Goal: Task Accomplishment & Management: Complete application form

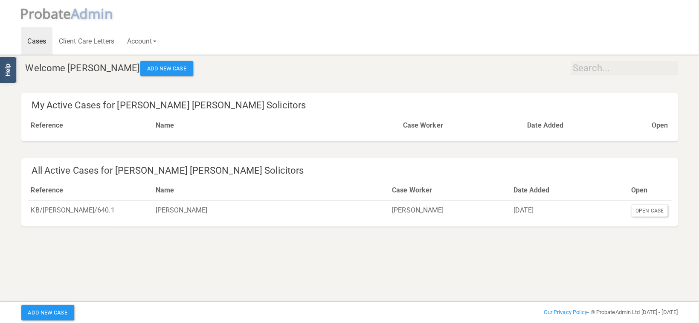
click at [364, 276] on html "</div></div> Help Toggle navigation P robate A dmin Cases Client Care Letters A…" at bounding box center [349, 161] width 699 height 323
click at [155, 68] on button "Add New Case" at bounding box center [166, 68] width 53 height 15
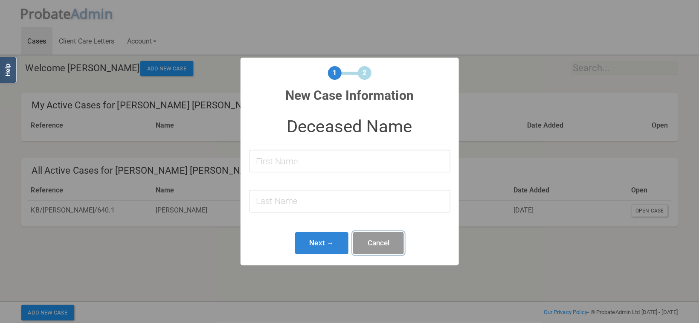
click at [375, 247] on button "Cancel" at bounding box center [378, 243] width 51 height 23
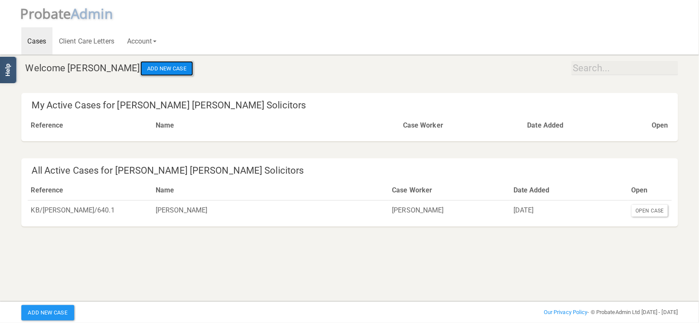
click at [157, 71] on button "Add New Case" at bounding box center [166, 68] width 53 height 15
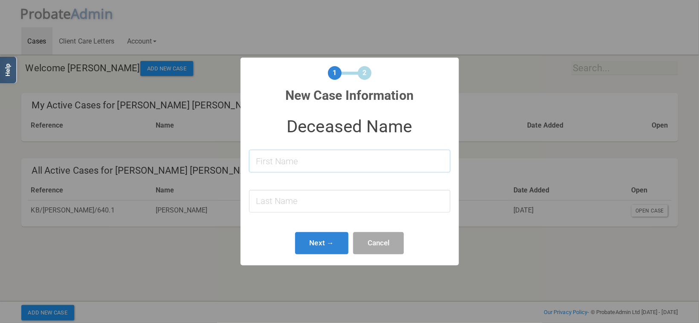
click at [335, 159] on input at bounding box center [349, 161] width 201 height 23
type input "[PERSON_NAME]"
type input "Mastan"
click at [312, 250] on button "Next →" at bounding box center [322, 243] width 54 height 23
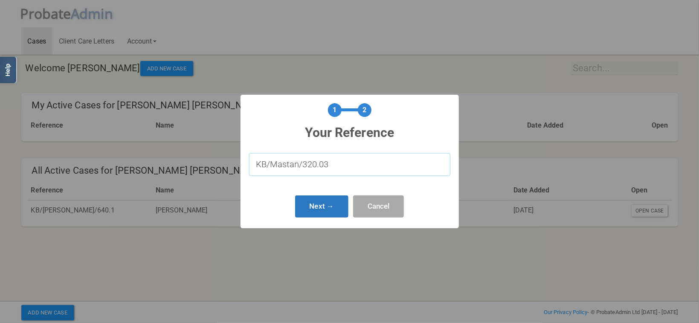
type input "KB/Mastan/320.03"
click at [326, 210] on button "Next →" at bounding box center [322, 206] width 54 height 23
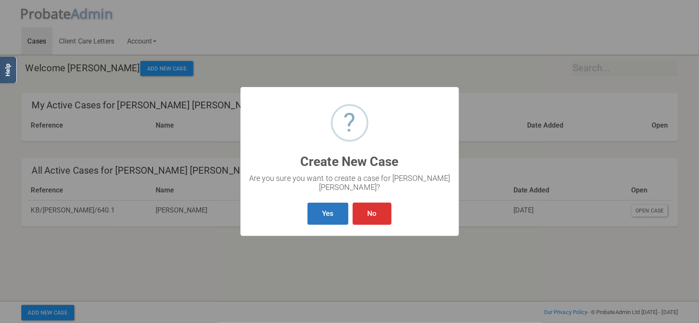
click at [332, 213] on button "Yes" at bounding box center [328, 214] width 41 height 23
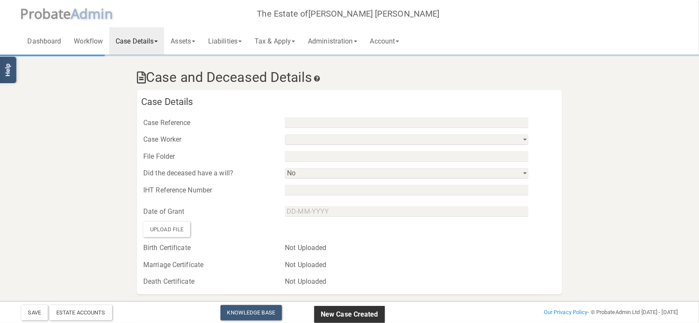
type input "KB/Mastan/320.03"
select select "string:No"
select select "string:"
type input "[PERSON_NAME]"
type input "Mastan"
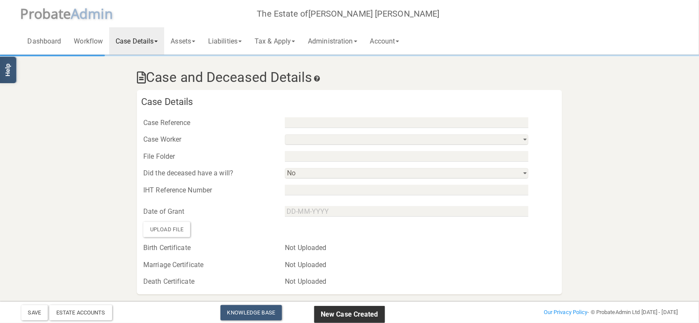
select select
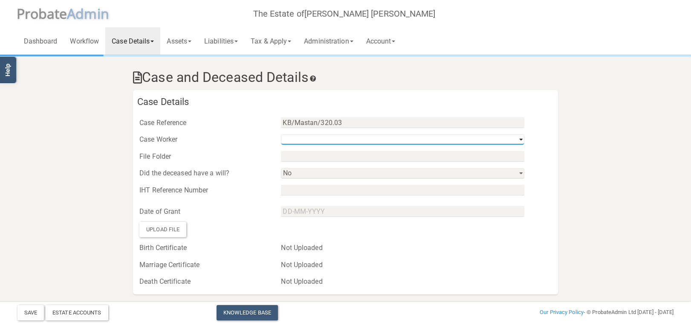
select select "string:9647d7cd8971433c9fd54c0a"
click option "[PERSON_NAME]" at bounding box center [0, 0] width 0 height 0
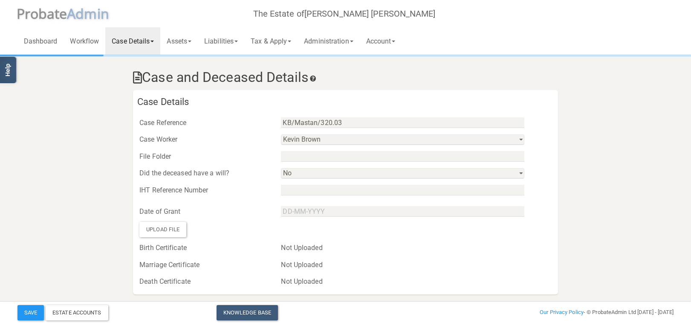
click at [299, 150] on div at bounding box center [416, 156] width 283 height 13
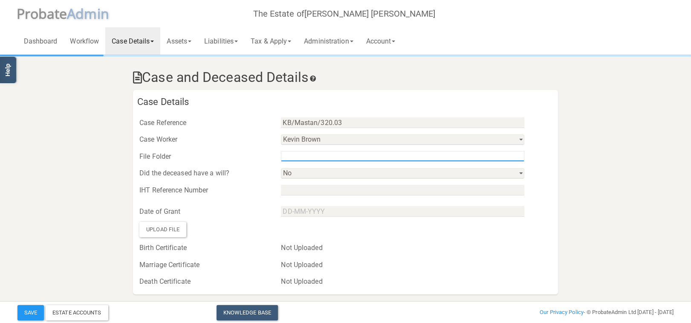
click at [299, 153] on input "text" at bounding box center [403, 156] width 244 height 11
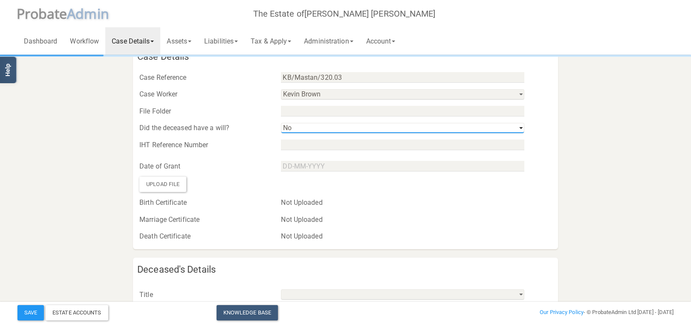
select select "string:Yes"
click option "Yes" at bounding box center [0, 0] width 0 height 0
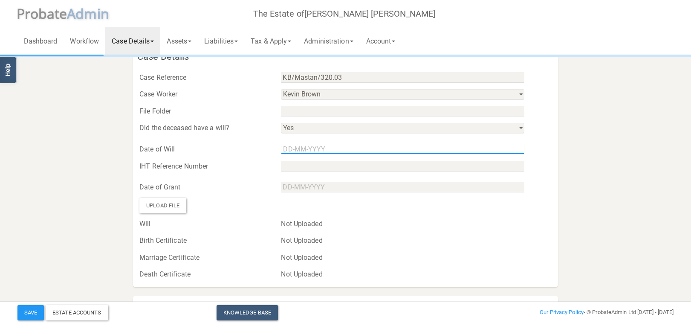
click at [305, 149] on input "text" at bounding box center [403, 149] width 244 height 11
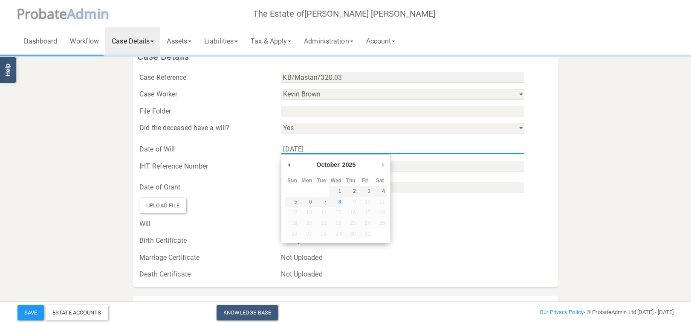
type input "[DATE]"
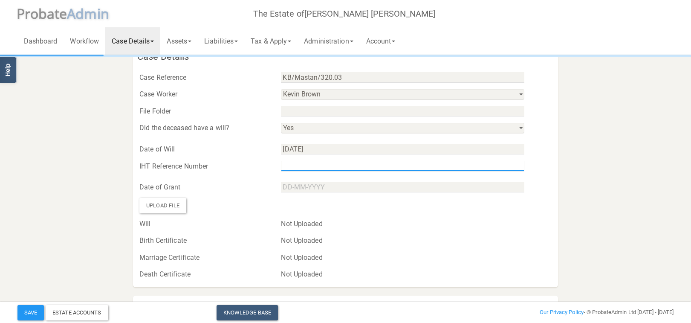
click at [310, 165] on input "text" at bounding box center [403, 166] width 244 height 11
paste input "F605124/25V"
type input "F605124/25V"
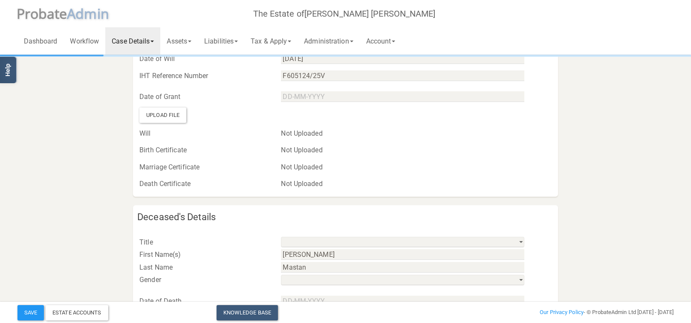
click at [170, 115] on div "Upload File" at bounding box center [162, 114] width 47 height 15
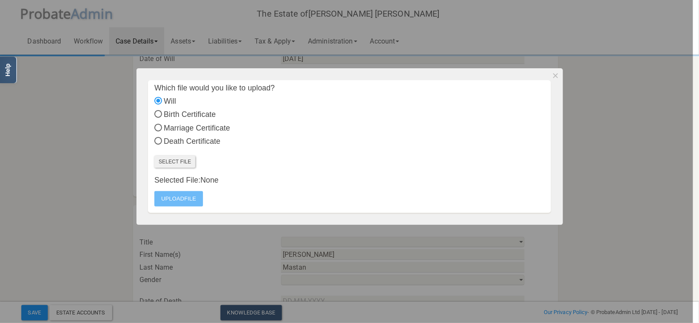
click at [183, 163] on label "Select File" at bounding box center [174, 162] width 41 height 12
click at [0, 0] on input "Select File" at bounding box center [0, 0] width 0 height 0
click at [158, 141] on input "Death Certificate" at bounding box center [158, 142] width 8 height 8
radio input "true"
radio input "false"
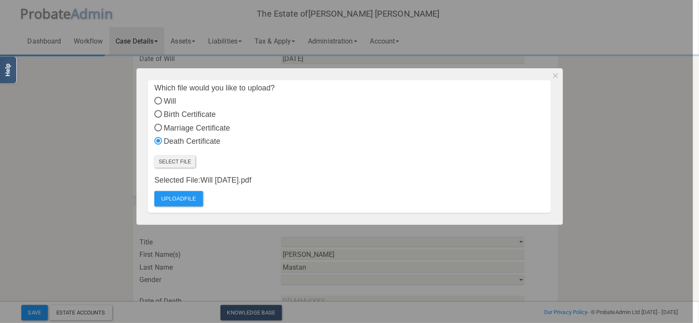
click at [188, 163] on label "Select File" at bounding box center [174, 162] width 41 height 12
click at [0, 0] on input "Select File" at bounding box center [0, 0] width 0 height 0
click at [190, 199] on label "Upload File" at bounding box center [178, 198] width 49 height 15
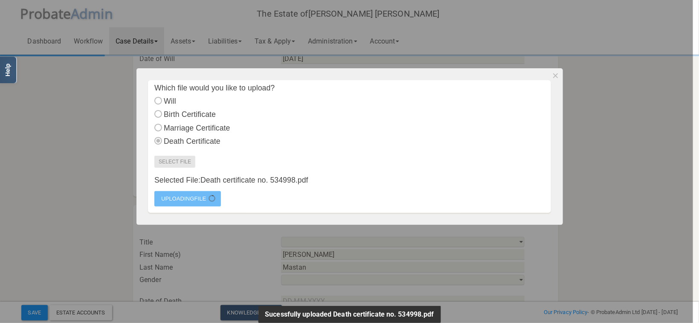
select select "string:No"
select select "?"
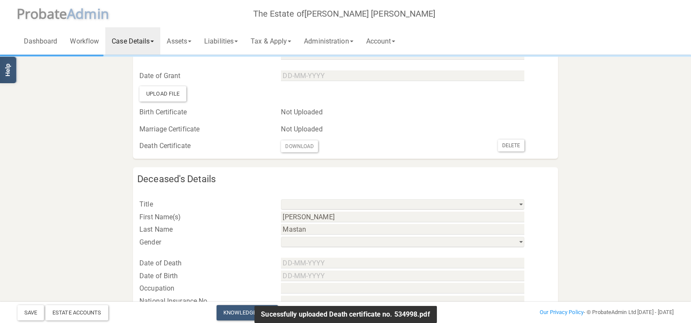
click at [176, 95] on div "Upload File" at bounding box center [162, 93] width 47 height 15
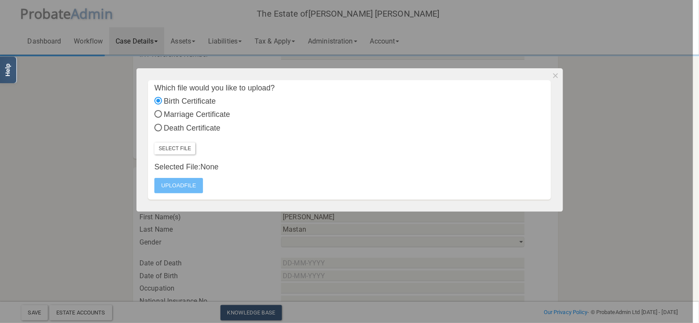
click at [107, 167] on div at bounding box center [346, 161] width 693 height 323
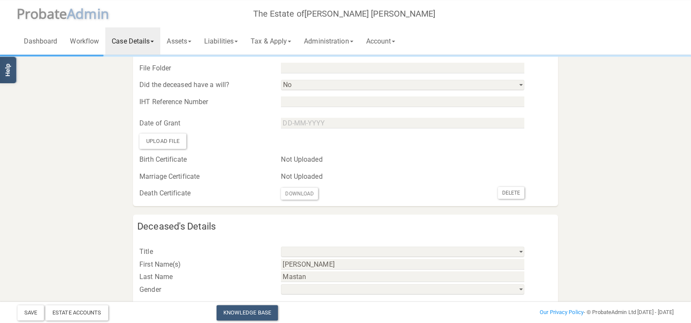
scroll to position [45, 0]
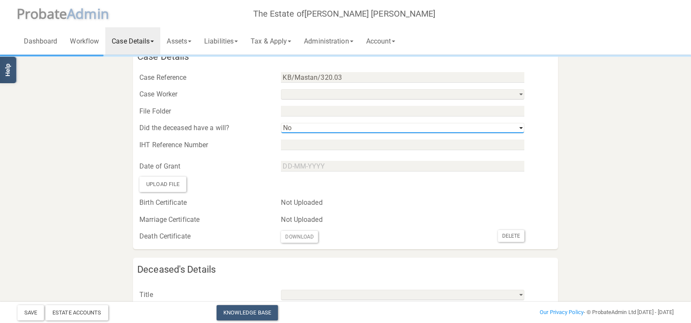
click at [281, 123] on select "Yes No" at bounding box center [403, 128] width 244 height 11
click option "Yes" at bounding box center [0, 0] width 0 height 0
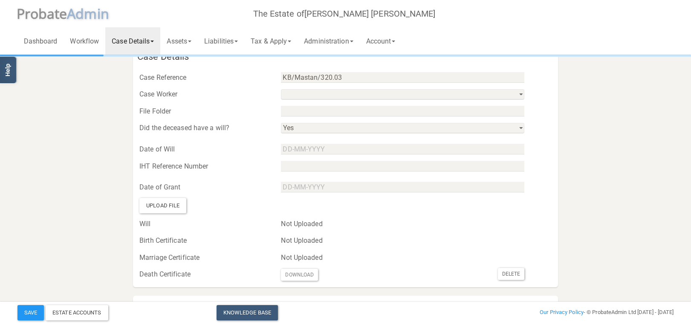
click at [160, 208] on div "Upload File" at bounding box center [162, 205] width 47 height 15
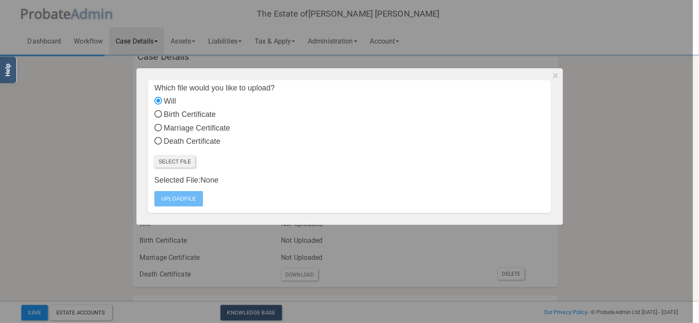
click at [182, 163] on label "Select File" at bounding box center [174, 162] width 41 height 12
click at [0, 0] on input "Select File" at bounding box center [0, 0] width 0 height 0
click at [192, 199] on label "Upload File" at bounding box center [178, 198] width 49 height 15
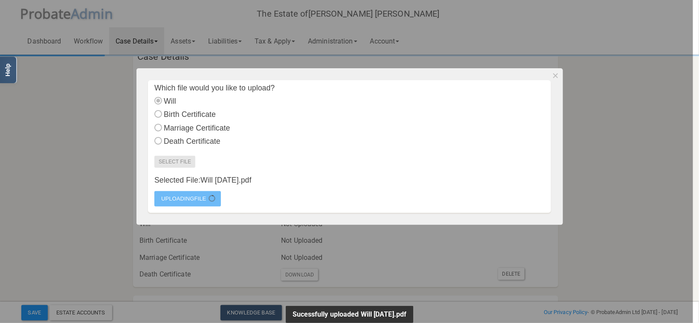
select select "string:No"
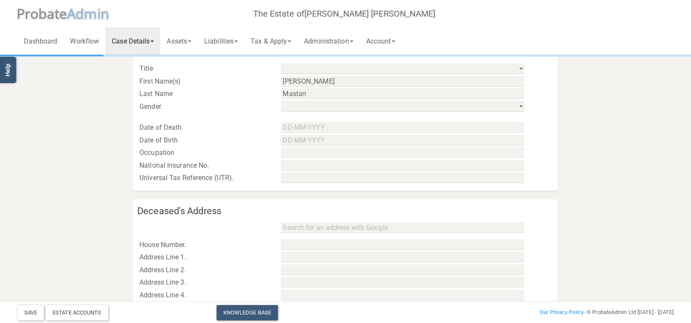
scroll to position [226, 0]
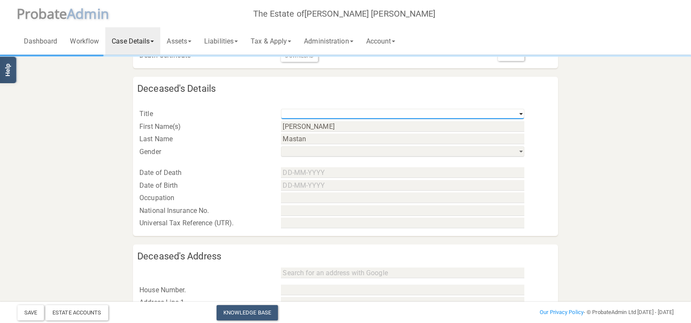
click at [281, 109] on select "Mr Mrs Miss Ms Dr [PERSON_NAME] [PERSON_NAME]" at bounding box center [403, 114] width 244 height 11
select select "string:Mrs"
click option "Mrs" at bounding box center [0, 0] width 0 height 0
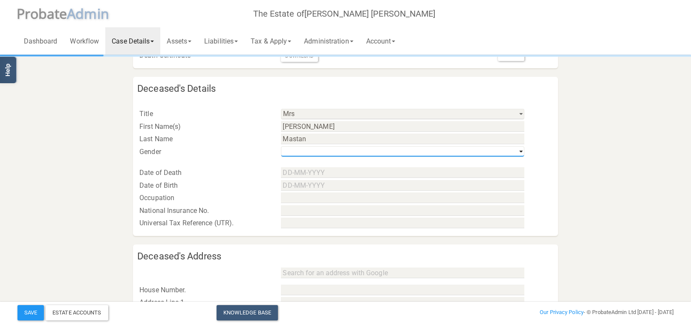
select select "string:f"
click option "hers / her / she" at bounding box center [0, 0] width 0 height 0
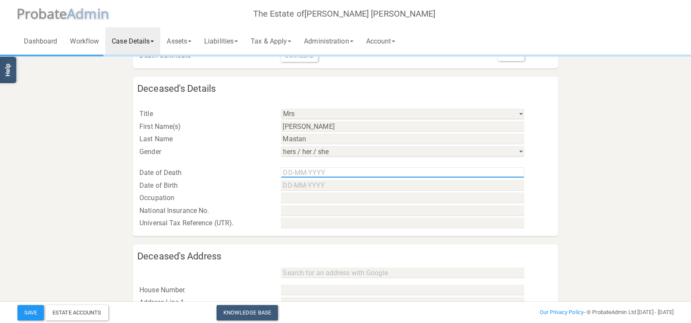
click at [305, 170] on input "text" at bounding box center [403, 172] width 244 height 11
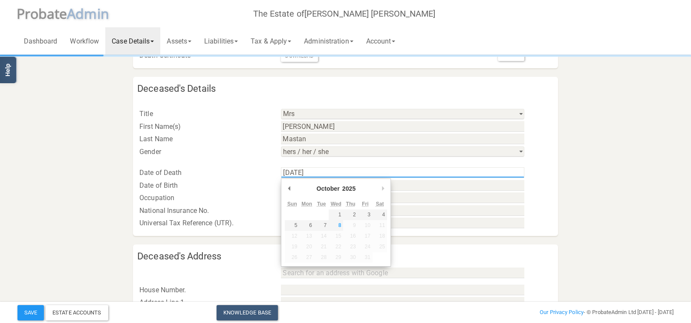
type input "[DATE]"
click at [482, 187] on input "text" at bounding box center [403, 185] width 244 height 11
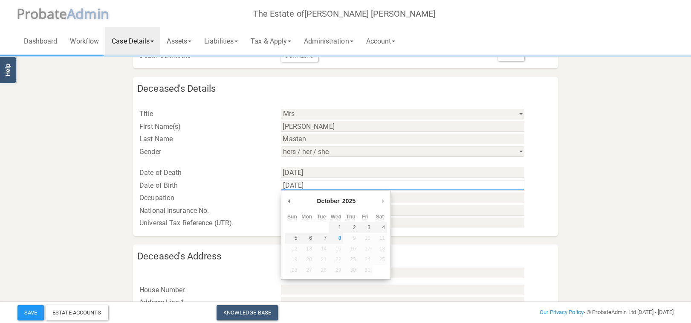
type input "[DATE]"
click at [227, 182] on div "Date of Birth" at bounding box center [204, 185] width 142 height 13
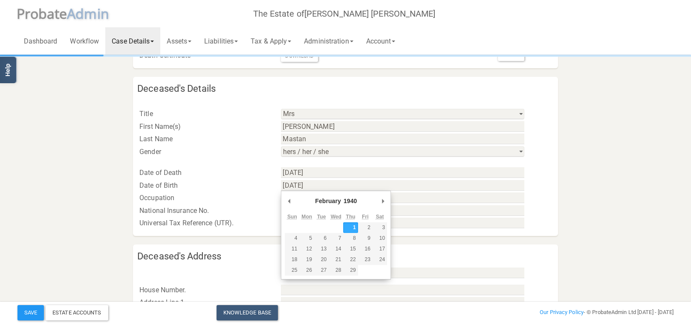
click at [216, 206] on div "National Insurance No." at bounding box center [204, 210] width 142 height 13
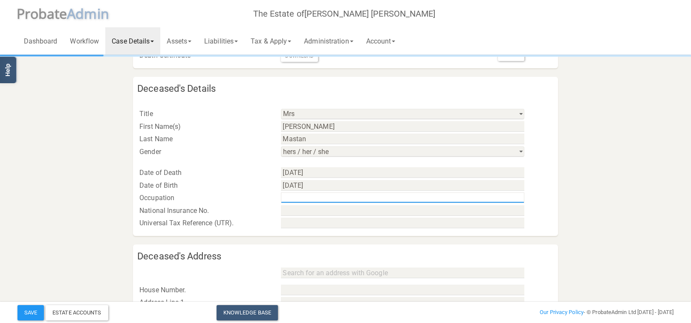
click at [306, 198] on input "text" at bounding box center [403, 197] width 244 height 11
type input "Retired Housewife"
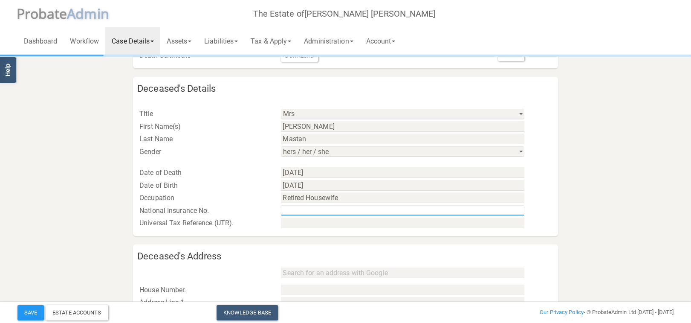
click at [305, 211] on input "text" at bounding box center [403, 210] width 244 height 11
paste input "YR990507C"
type input "YR990507C"
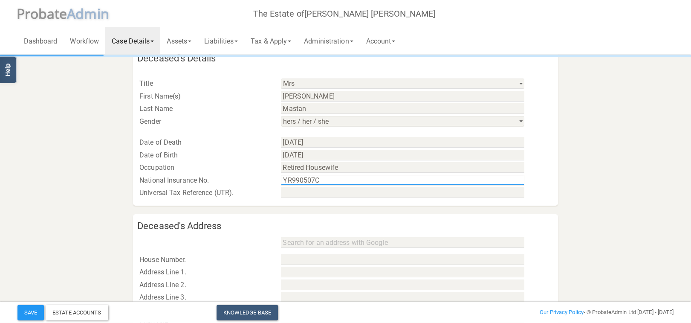
scroll to position [394, 0]
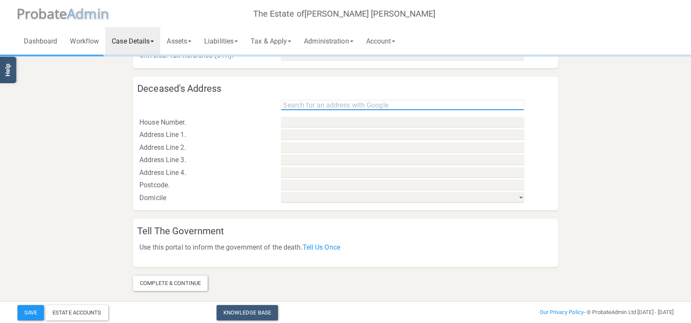
click at [314, 107] on input "text" at bounding box center [403, 105] width 244 height 11
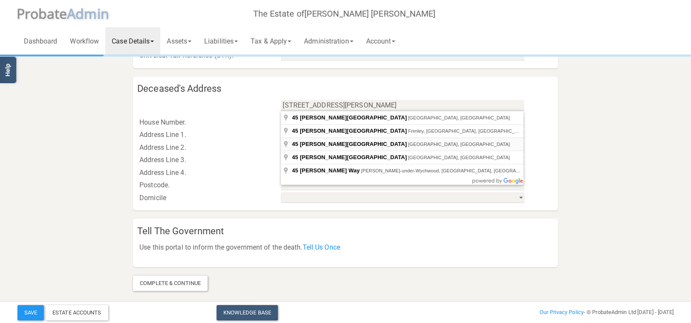
type input "[STREET_ADDRESS][PERSON_NAME]"
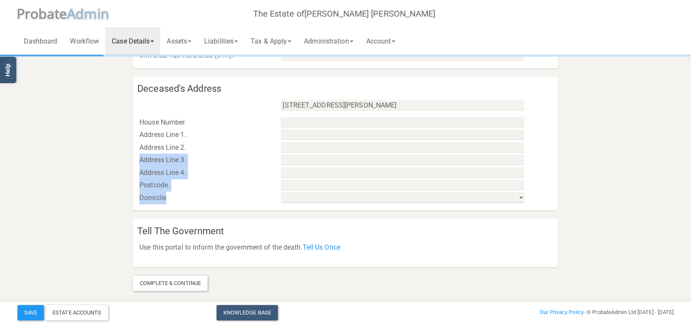
type input "45"
type input "[PERSON_NAME][GEOGRAPHIC_DATA]"
type input "[GEOGRAPHIC_DATA]"
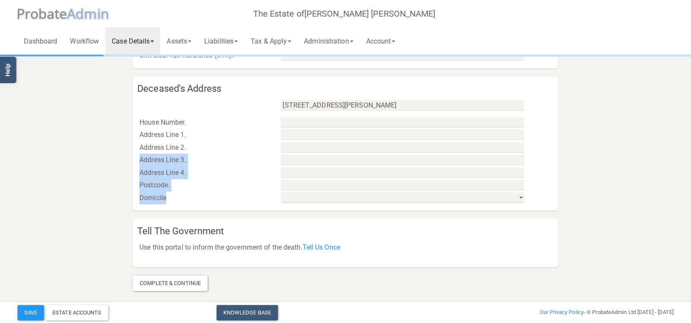
type input "SW17 7LT"
select select "string:[GEOGRAPHIC_DATA] & [GEOGRAPHIC_DATA]"
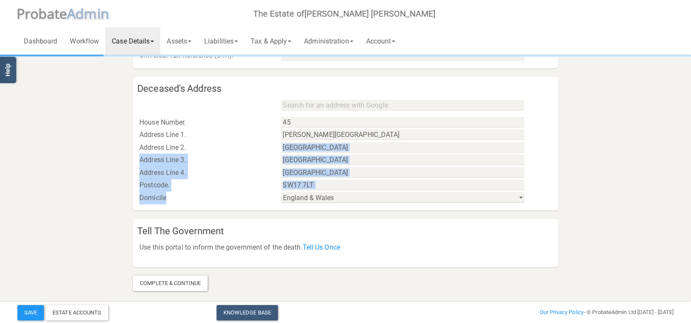
click at [186, 185] on div "Postcode." at bounding box center [204, 185] width 142 height 13
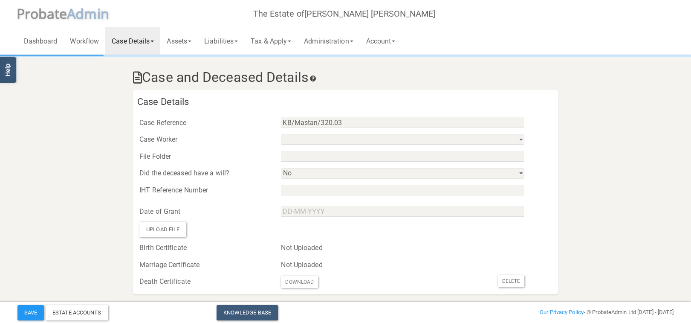
scroll to position [0, 0]
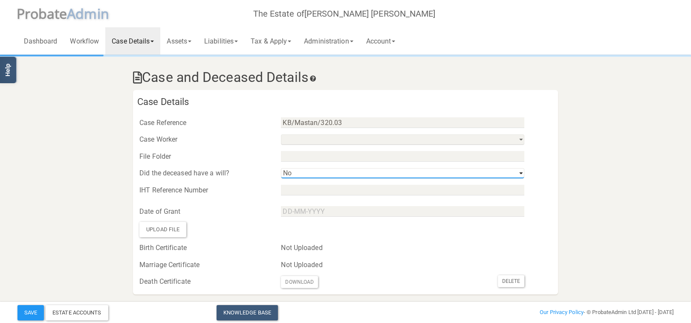
click at [281, 168] on select "Yes No" at bounding box center [403, 173] width 244 height 11
select select "string:Yes"
click option "Yes" at bounding box center [0, 0] width 0 height 0
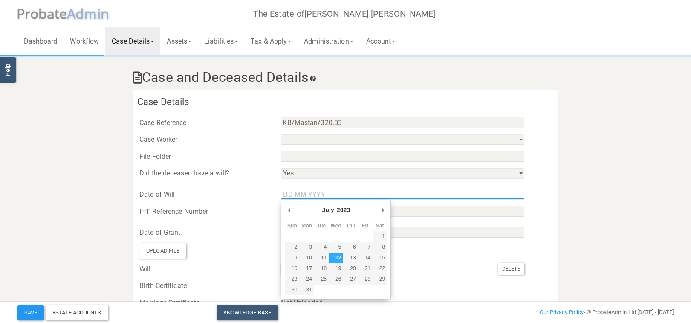
click at [301, 195] on input "Use the arrow keys to pick a date" at bounding box center [403, 194] width 244 height 11
type input "[DATE]"
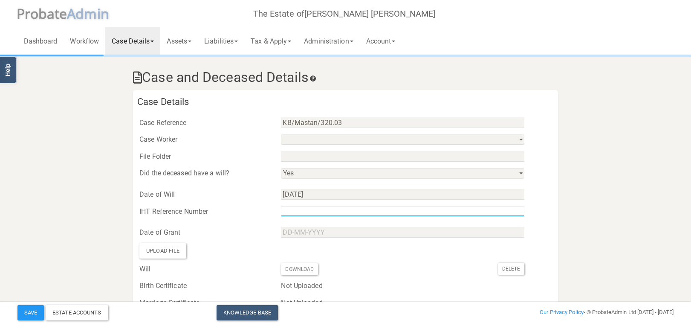
click at [311, 212] on input "text" at bounding box center [403, 211] width 244 height 11
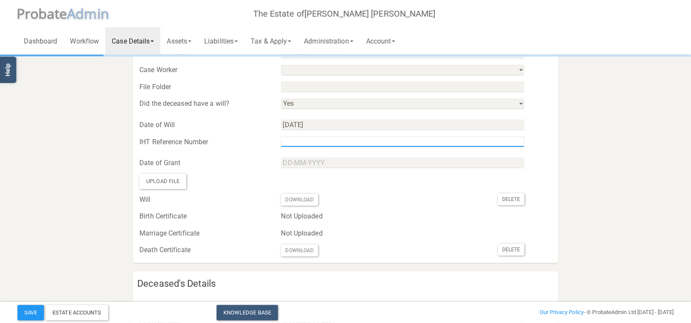
scroll to position [90, 0]
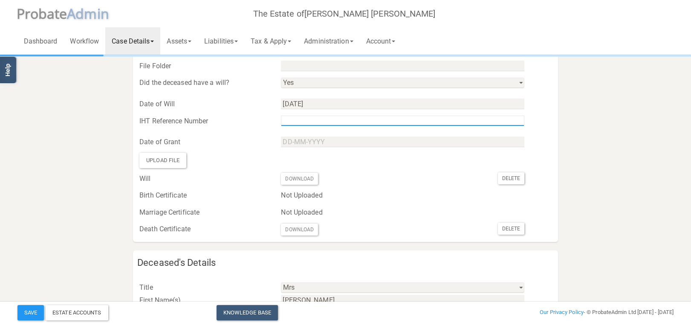
paste input "F605124/25V"
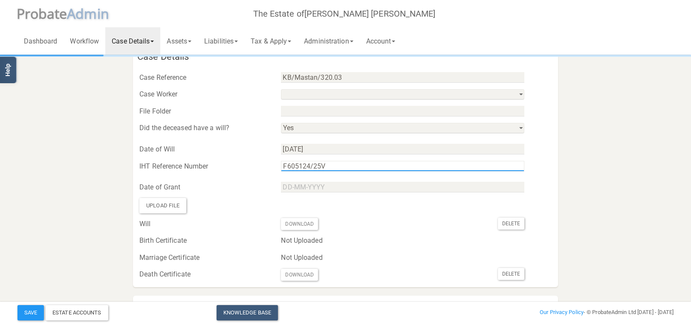
scroll to position [0, 0]
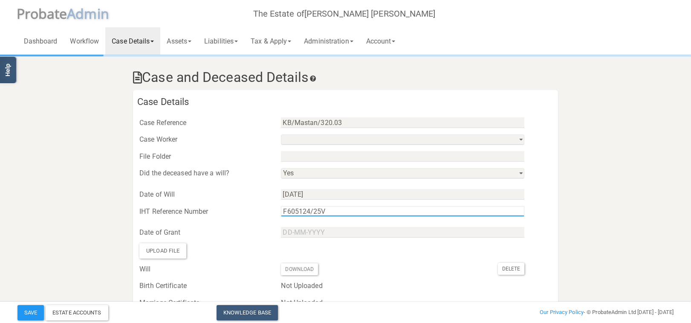
type input "F605124/25V"
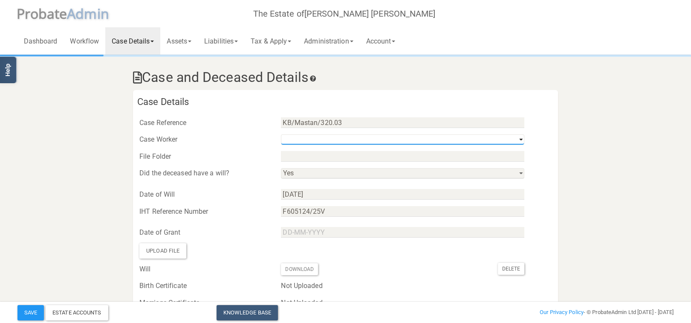
click at [281, 134] on select "[PERSON_NAME] [PERSON_NAME]" at bounding box center [403, 139] width 244 height 11
select select "string:9647d7cd8971433c9fd54c0a"
click option "[PERSON_NAME]" at bounding box center [0, 0] width 0 height 0
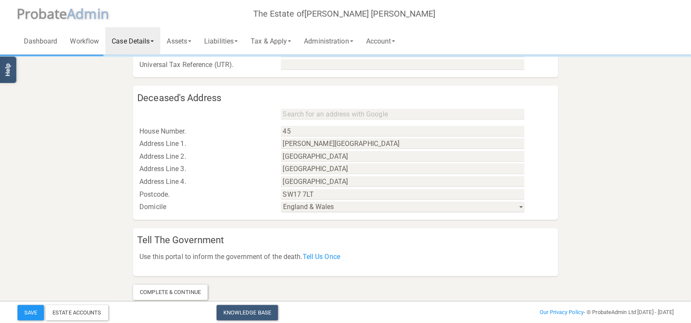
scroll to position [432, 0]
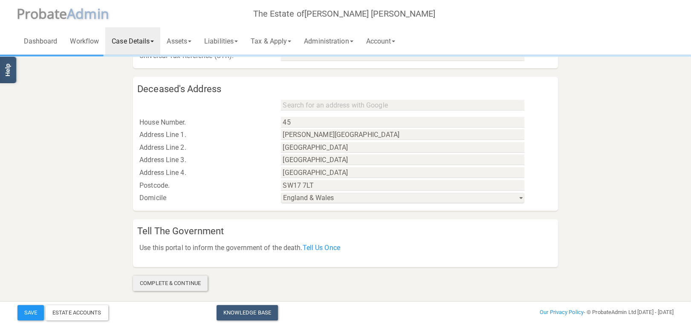
click at [186, 285] on div "Complete & Continue" at bounding box center [170, 283] width 75 height 15
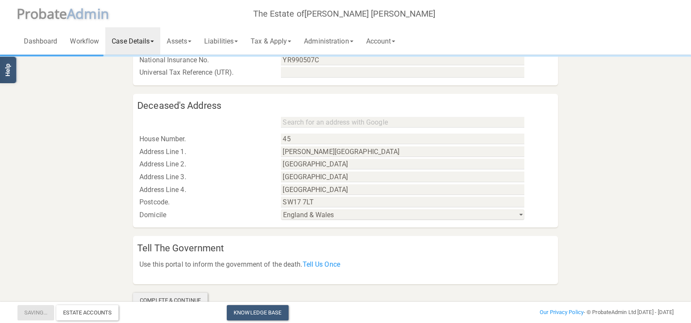
scroll to position [448, 0]
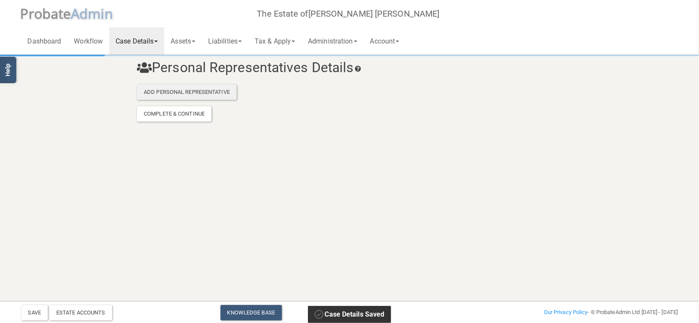
click at [194, 91] on div "Add Personal Representative" at bounding box center [187, 91] width 100 height 15
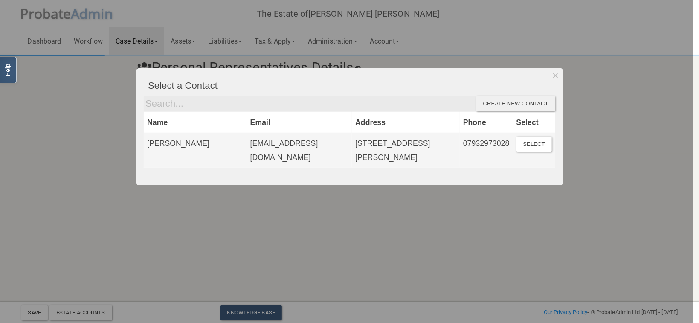
click at [526, 96] on div "Create new contact" at bounding box center [515, 103] width 79 height 15
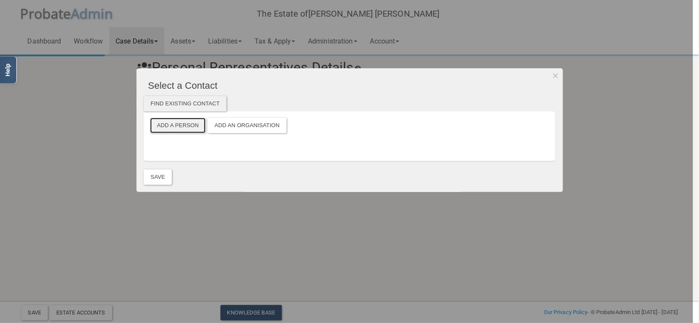
click at [186, 122] on button "Add a Person" at bounding box center [177, 125] width 55 height 15
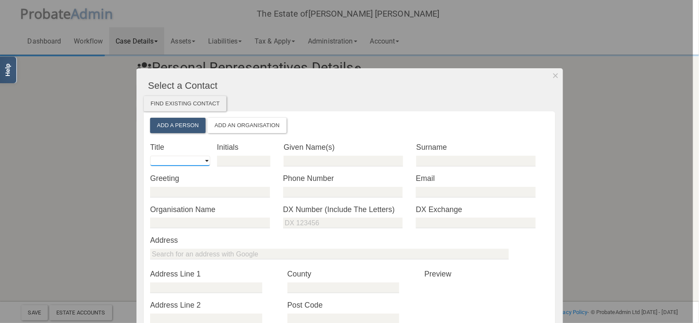
click at [150, 156] on select "Mr Mrs Miss Ms Dr [PERSON_NAME] [PERSON_NAME]" at bounding box center [180, 161] width 60 height 11
select select "string:Mrs"
click option "Mrs" at bounding box center [0, 0] width 0 height 0
click at [236, 161] on input "text" at bounding box center [243, 161] width 53 height 11
type input "TM"
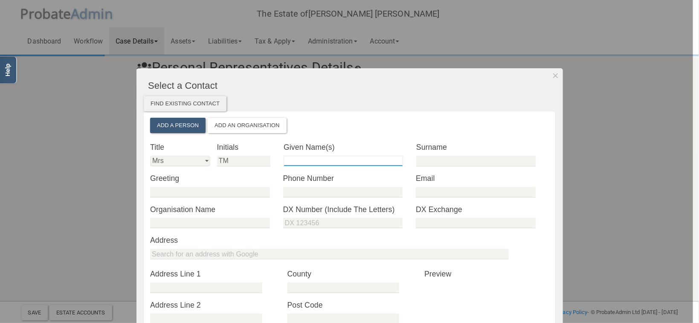
click at [327, 157] on input "text" at bounding box center [343, 161] width 119 height 11
type input "T"
drag, startPoint x: 244, startPoint y: 160, endPoint x: 214, endPoint y: 158, distance: 30.4
click at [217, 160] on input "TM" at bounding box center [243, 161] width 53 height 11
click at [322, 158] on input "T" at bounding box center [343, 161] width 119 height 11
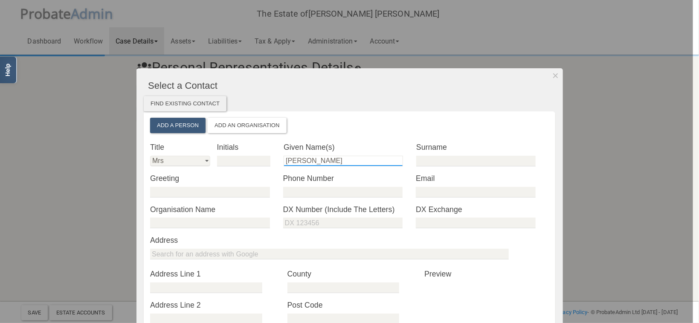
type input "[PERSON_NAME]"
type input "Mastan"
click at [216, 192] on input "text" at bounding box center [209, 192] width 119 height 11
click at [304, 192] on input "tel" at bounding box center [342, 192] width 119 height 11
type input "07970037024"
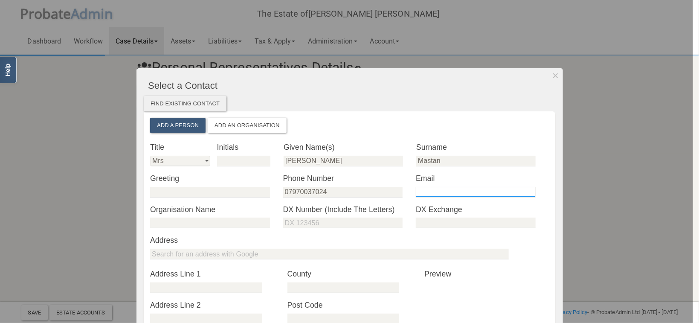
click at [440, 189] on input "email" at bounding box center [475, 192] width 119 height 11
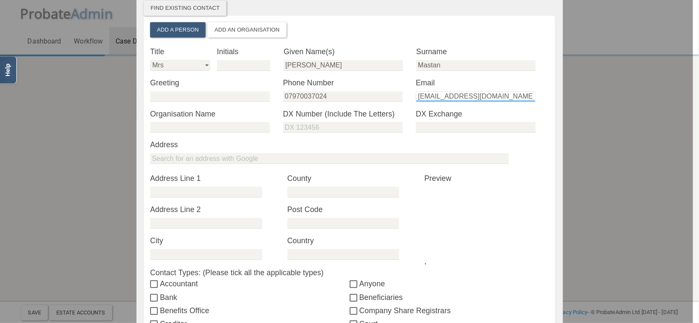
scroll to position [99, 0]
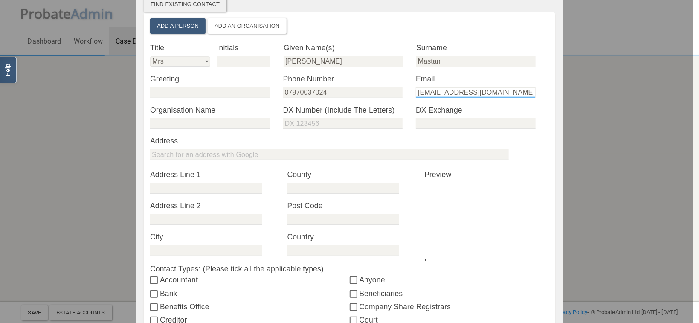
type input "[EMAIL_ADDRESS][DOMAIN_NAME]"
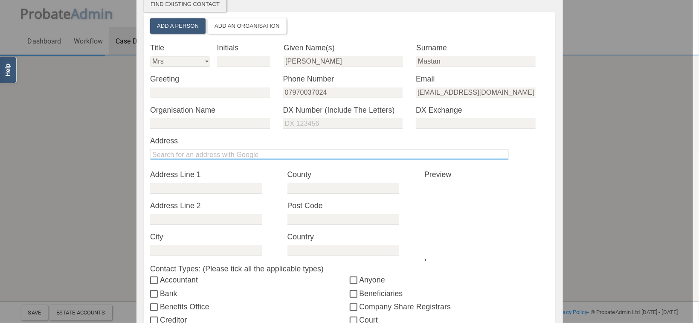
click at [189, 154] on input "text" at bounding box center [329, 154] width 359 height 11
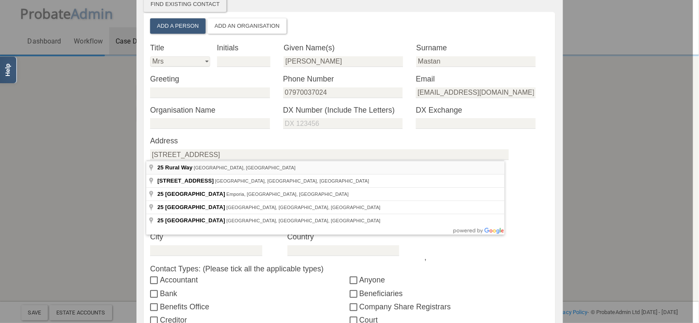
type input "[STREET_ADDRESS]"
type input "[GEOGRAPHIC_DATA]"
type input "SW16 6PF"
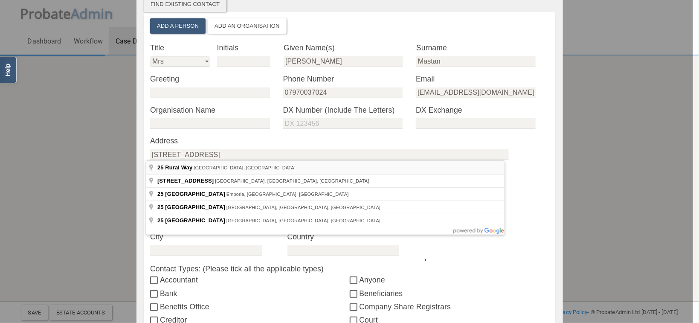
type input "[GEOGRAPHIC_DATA]"
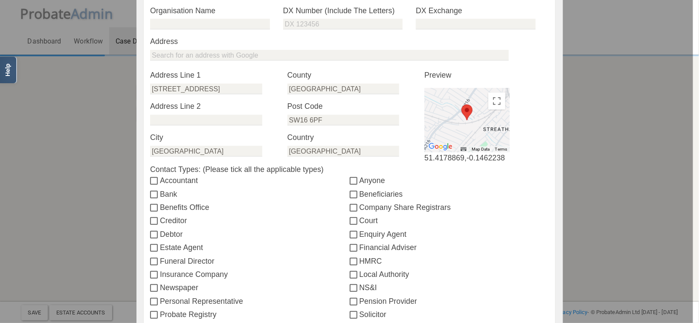
scroll to position [249, 0]
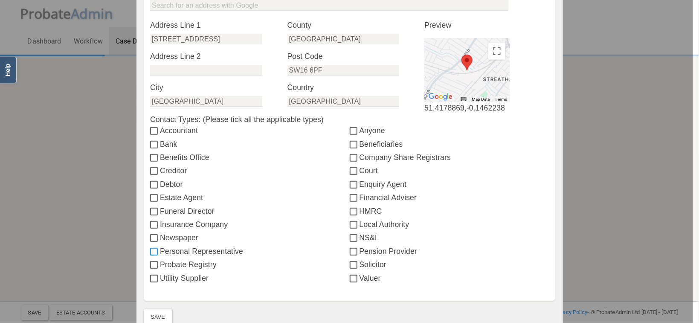
click at [151, 249] on input "Personal Representative" at bounding box center [155, 252] width 10 height 7
checkbox input "true"
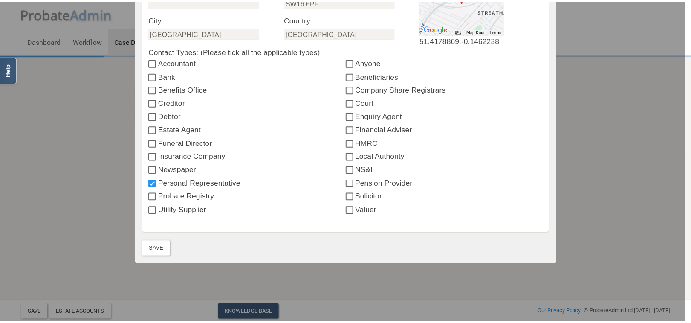
scroll to position [326, 0]
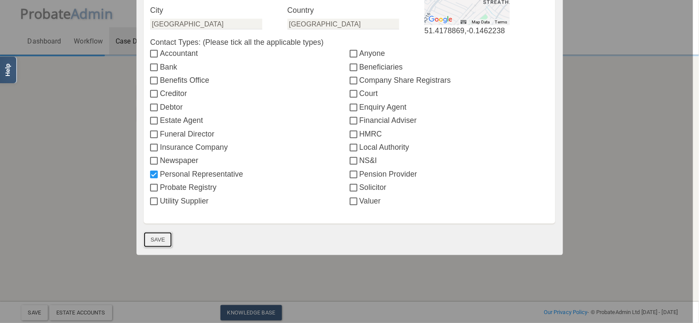
click at [156, 243] on button "Save" at bounding box center [158, 239] width 28 height 15
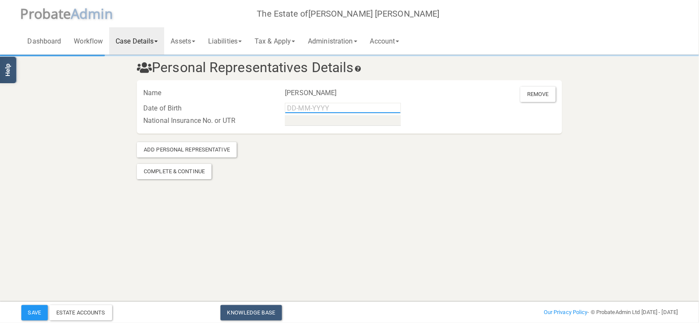
click at [301, 110] on input "text" at bounding box center [343, 108] width 116 height 11
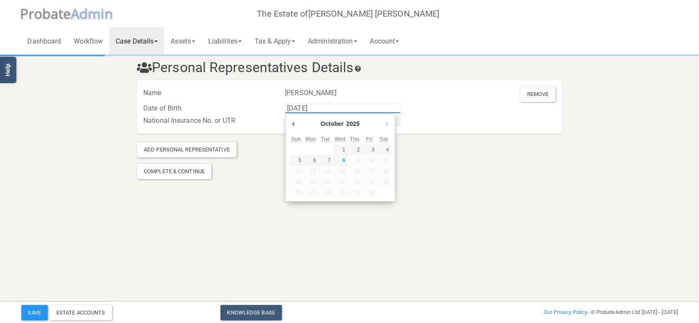
type input "[DATE]"
click at [236, 186] on section "Personal Representatives Details Name [PERSON_NAME] Remove Date of Birth [DATE]…" at bounding box center [349, 105] width 699 height 211
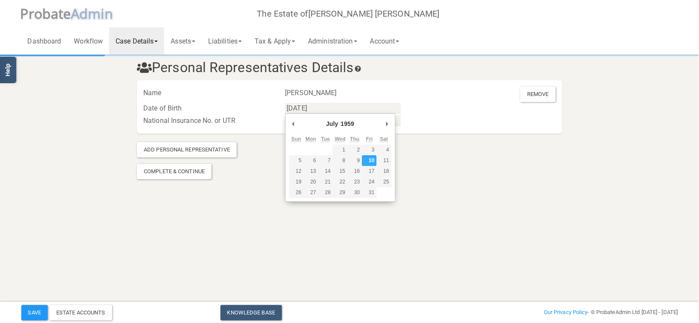
click at [247, 124] on div "National Insurance No. or UTR" at bounding box center [208, 120] width 142 height 13
click at [302, 120] on input "text" at bounding box center [343, 120] width 116 height 11
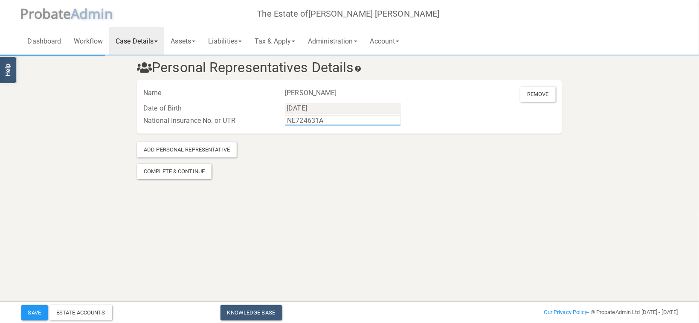
type input "NE724631A"
click at [272, 231] on html "</div></div> Help Toggle navigation P robate A dmin The Estate of [GEOGRAPHIC_D…" at bounding box center [349, 161] width 699 height 323
click at [192, 175] on div "Complete & Continue" at bounding box center [174, 171] width 75 height 15
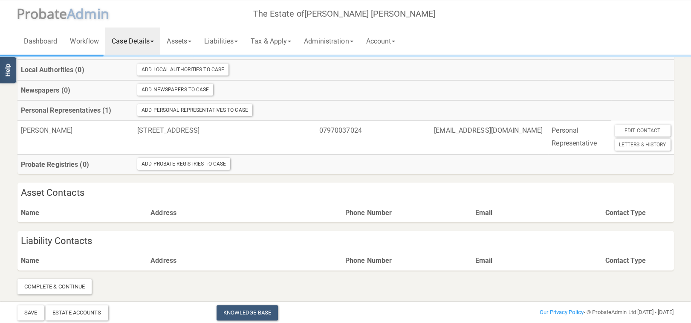
scroll to position [215, 0]
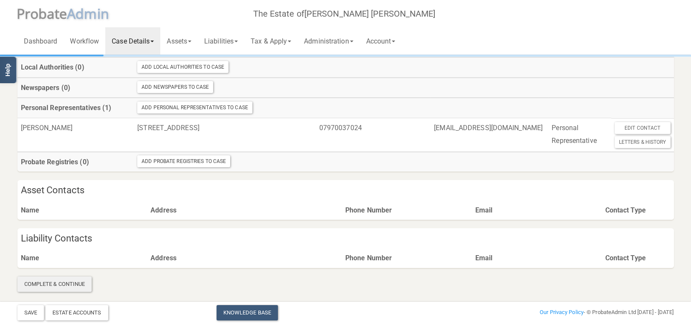
click at [45, 286] on div "Complete & Continue" at bounding box center [54, 283] width 75 height 15
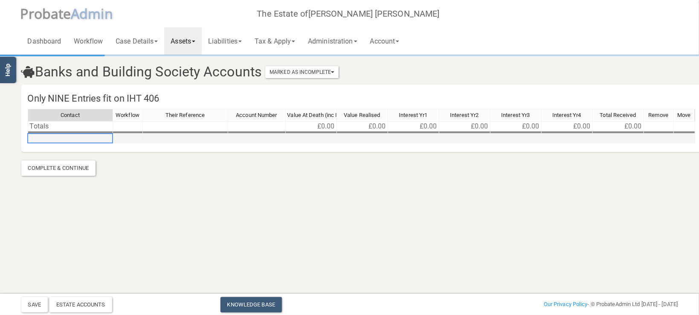
click at [65, 139] on td at bounding box center [70, 139] width 85 height 10
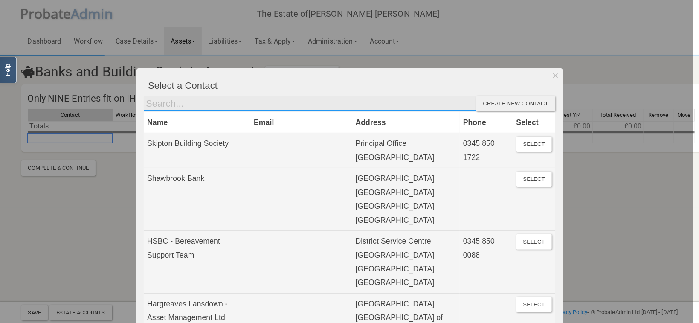
click at [186, 107] on input "text" at bounding box center [310, 103] width 333 height 15
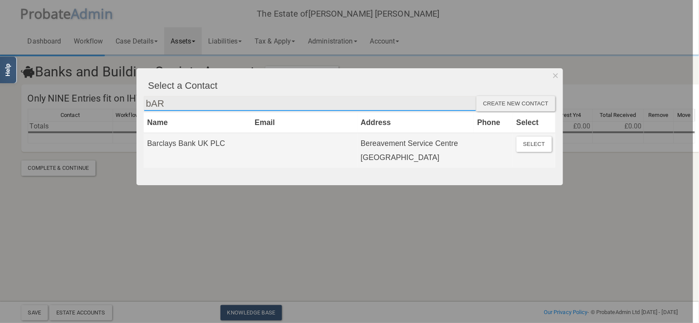
type input "bAR"
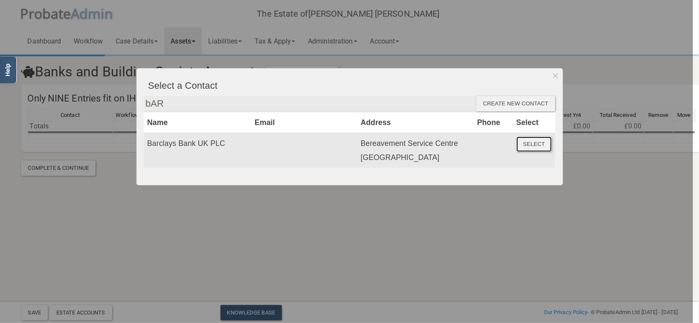
click at [537, 147] on button "Select" at bounding box center [534, 143] width 35 height 15
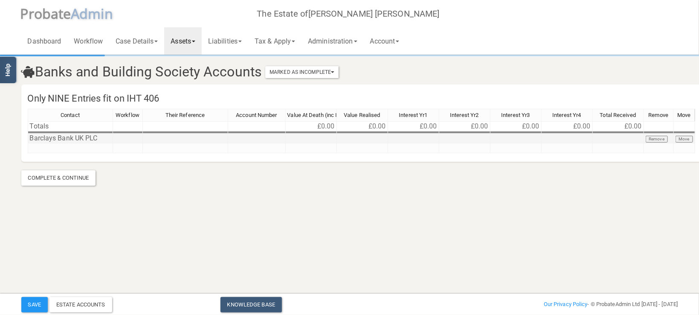
click at [246, 137] on td at bounding box center [257, 139] width 58 height 10
type textarea "80634190"
click at [303, 231] on html "</div></div> Help Toggle navigation P robate A dmin The Estate of [GEOGRAPHIC_D…" at bounding box center [349, 157] width 699 height 315
click at [322, 136] on td at bounding box center [311, 139] width 51 height 10
type textarea "5,930.95"
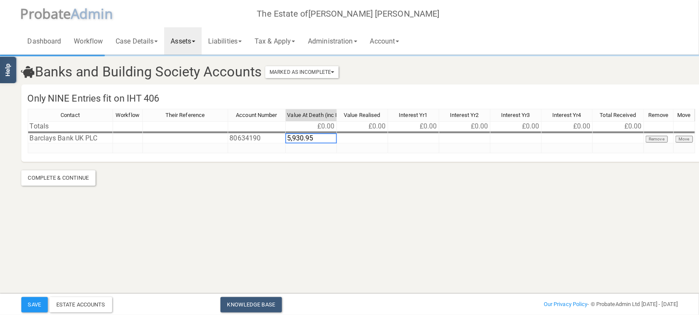
click at [375, 222] on html "</div></div> Help Toggle navigation P robate A dmin The Estate of [GEOGRAPHIC_D…" at bounding box center [349, 157] width 699 height 315
click at [57, 147] on td at bounding box center [70, 148] width 85 height 10
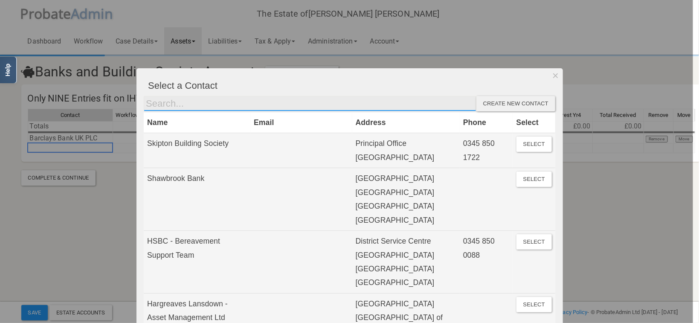
click at [175, 104] on input "text" at bounding box center [310, 103] width 333 height 15
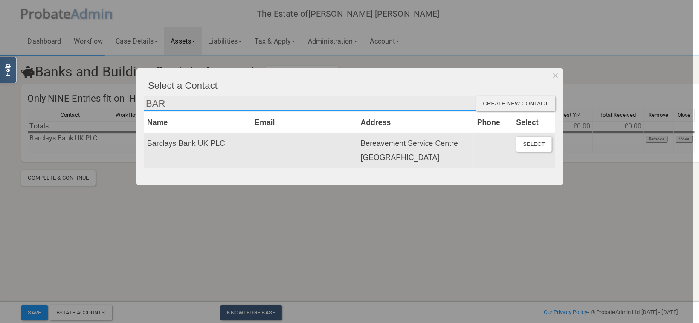
type input "BAR"
click at [186, 150] on td "Barclays Bank UK PLC" at bounding box center [197, 150] width 107 height 35
click at [534, 151] on td "Select" at bounding box center [534, 150] width 42 height 35
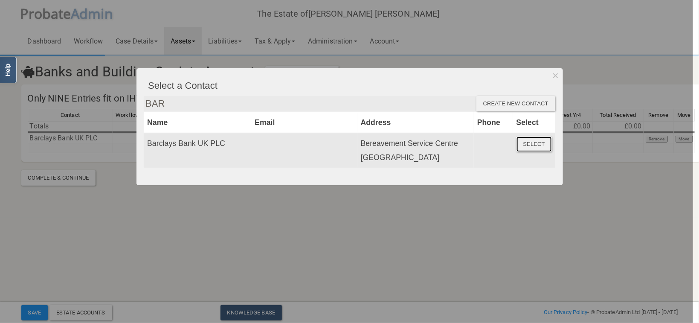
click at [529, 144] on button "Select" at bounding box center [534, 143] width 35 height 15
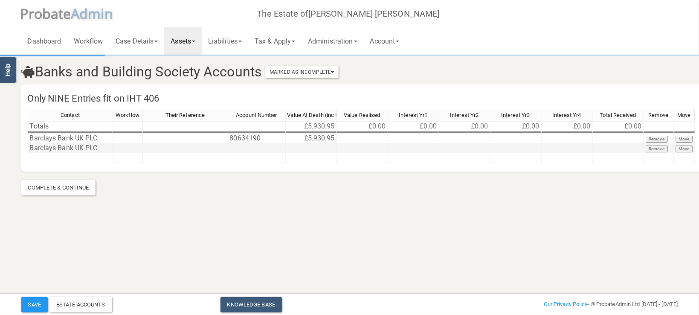
click at [259, 148] on td at bounding box center [257, 148] width 58 height 10
type textarea "93691187"
click at [311, 147] on td at bounding box center [311, 148] width 51 height 10
type textarea "103,373.28"
click at [352, 234] on html "</div></div> Help Toggle navigation P robate A dmin The Estate of [GEOGRAPHIC_D…" at bounding box center [349, 157] width 699 height 315
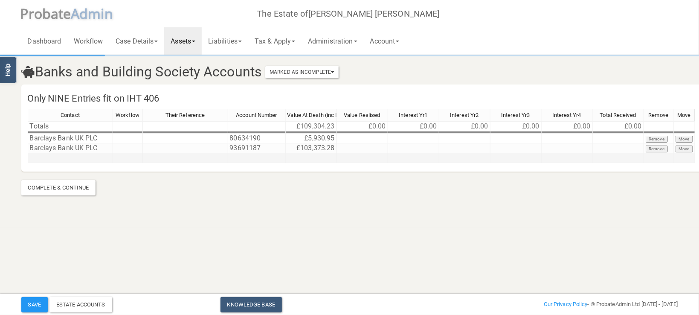
click at [28, 152] on div "Contact Workflow Their Reference Account Number Value At Death (inc Interest) V…" at bounding box center [28, 136] width 0 height 54
click at [86, 157] on td at bounding box center [70, 158] width 85 height 10
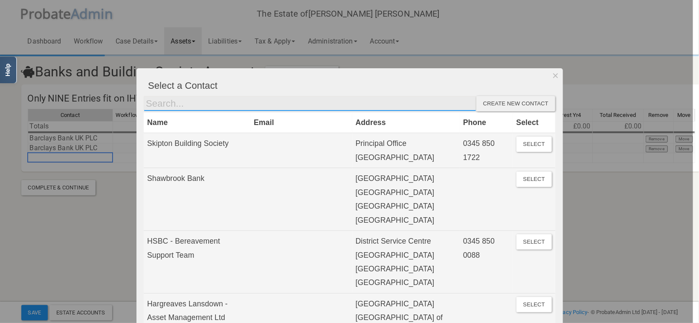
click at [164, 100] on input "text" at bounding box center [310, 103] width 333 height 15
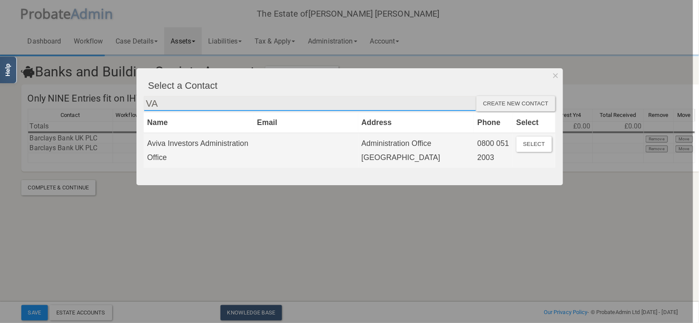
type input "V"
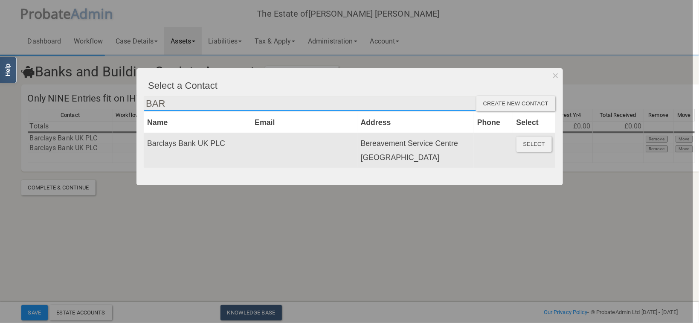
type input "BAR"
click at [526, 144] on button "Select" at bounding box center [534, 143] width 35 height 15
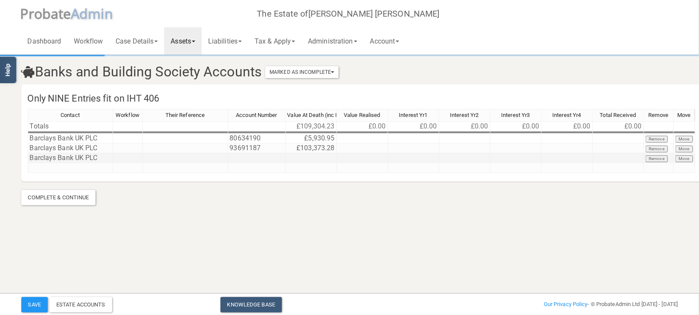
click at [252, 154] on td at bounding box center [257, 158] width 58 height 10
type textarea "93310531"
click at [312, 157] on td at bounding box center [311, 158] width 51 height 10
type textarea "172,336.32"
click at [50, 169] on td at bounding box center [70, 168] width 85 height 10
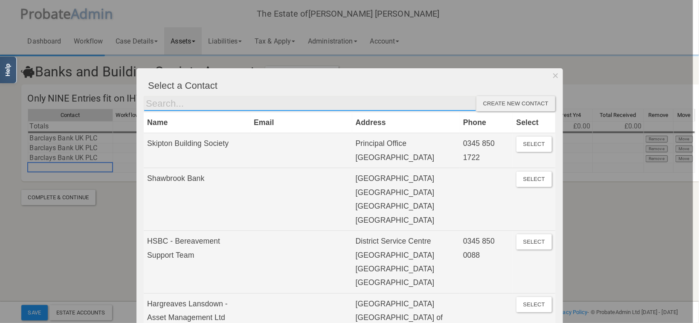
click at [163, 107] on input "text" at bounding box center [310, 103] width 333 height 15
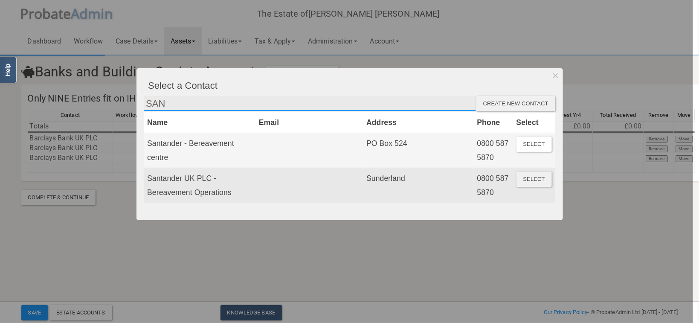
type input "SAN"
click at [534, 179] on button "Select" at bounding box center [534, 178] width 35 height 15
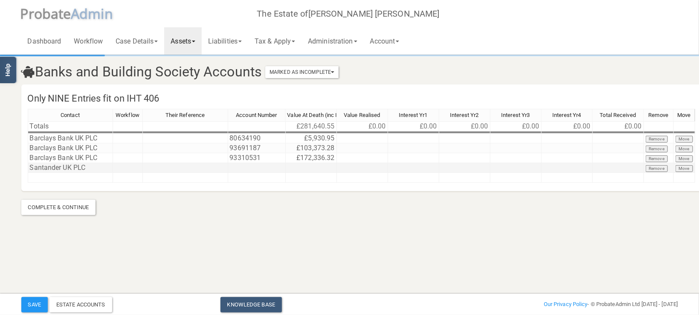
click at [256, 166] on td at bounding box center [257, 168] width 58 height 10
type textarea "01089146"
click at [312, 168] on td at bounding box center [311, 168] width 51 height 10
type textarea "7,039.13"
click at [337, 190] on div "Contact Workflow Their Reference Account Number Value At Death (inc Interest) V…" at bounding box center [362, 149] width 668 height 81
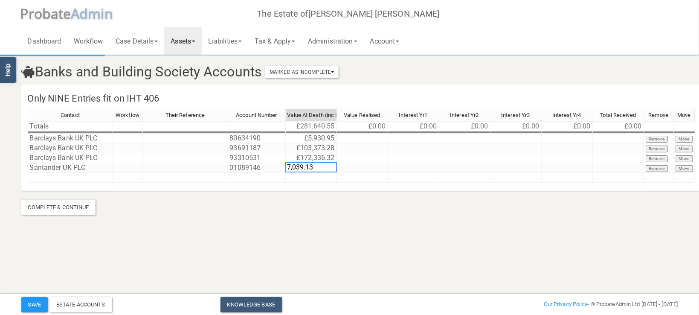
click at [312, 242] on section "Banks and Building Society Accounts Marked As Incomplete Mark As Incomplete Mar…" at bounding box center [349, 123] width 699 height 247
click at [47, 212] on div "Complete & Continue" at bounding box center [58, 207] width 75 height 15
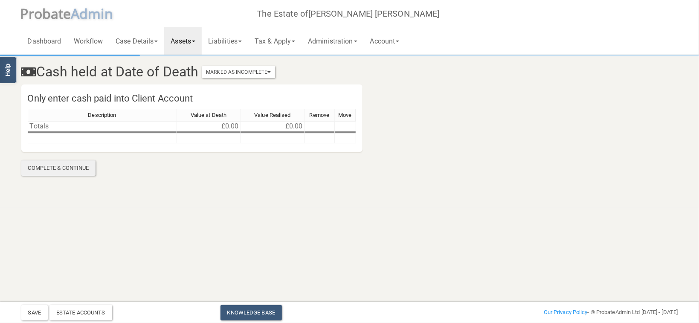
click at [53, 167] on div "Complete & Continue" at bounding box center [58, 167] width 75 height 15
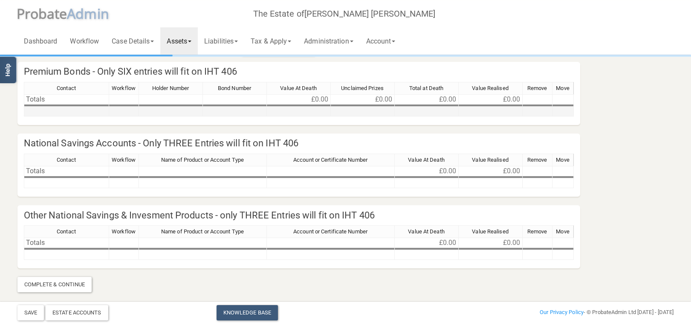
scroll to position [24, 0]
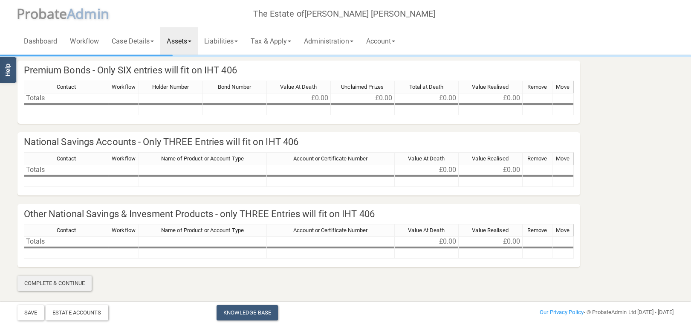
click at [63, 279] on div "Complete & Continue" at bounding box center [54, 283] width 75 height 15
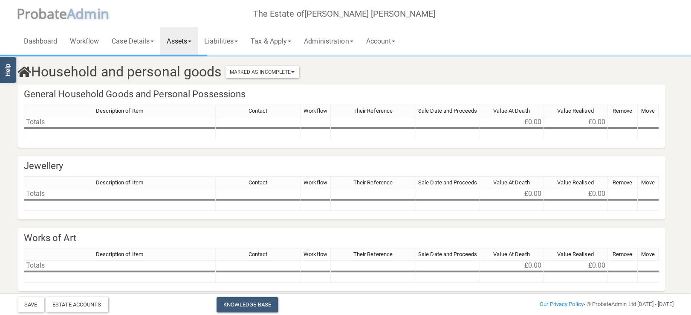
click at [177, 37] on link "Assets" at bounding box center [179, 40] width 38 height 27
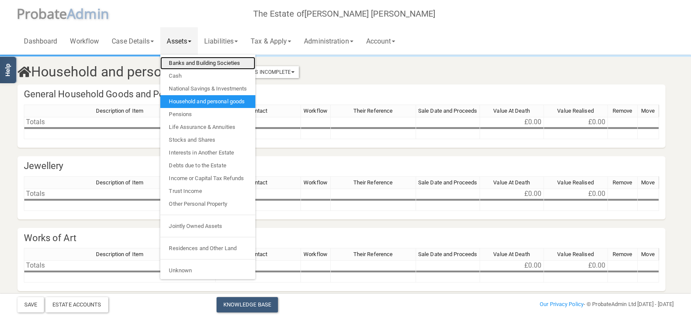
click at [194, 65] on link "Banks and Building Societies" at bounding box center [207, 63] width 95 height 13
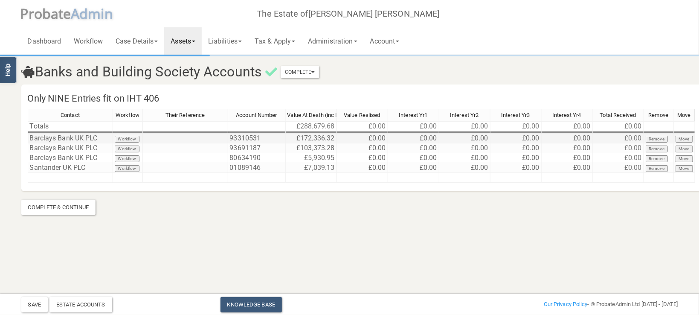
click at [180, 137] on td at bounding box center [185, 139] width 85 height 10
click at [267, 136] on td "93310531" at bounding box center [257, 139] width 58 height 10
click at [287, 210] on section "Banks and Building Society Accounts Complete Mark As Incomplete Mark As Complet…" at bounding box center [350, 135] width 670 height 159
drag, startPoint x: 284, startPoint y: 115, endPoint x: 310, endPoint y: 116, distance: 25.6
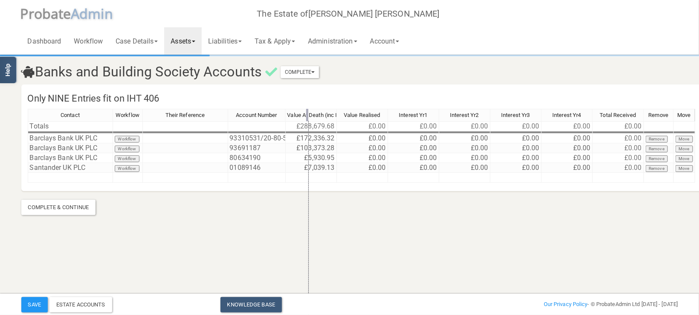
click at [308, 115] on div at bounding box center [307, 115] width 2 height 12
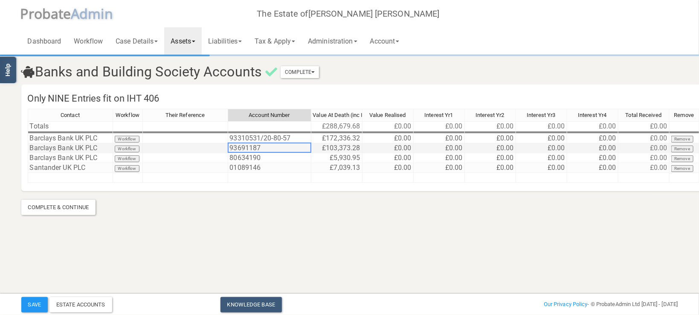
click at [273, 147] on td "93691187" at bounding box center [269, 148] width 83 height 10
click at [261, 137] on td "93310531/20-80-57" at bounding box center [269, 139] width 83 height 10
click at [262, 137] on textarea "93310531/20-80-57" at bounding box center [270, 138] width 84 height 10
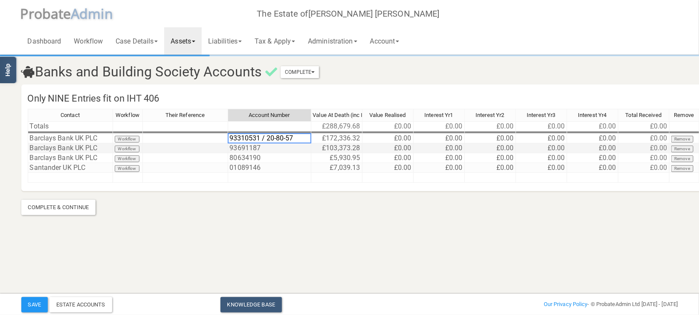
click at [283, 147] on td "93691187" at bounding box center [269, 148] width 83 height 10
click at [270, 150] on td "93691187" at bounding box center [269, 148] width 83 height 10
click at [272, 191] on div "Contact Workflow Their Reference Account Number Value At Death (inc Interest) V…" at bounding box center [374, 150] width 706 height 82
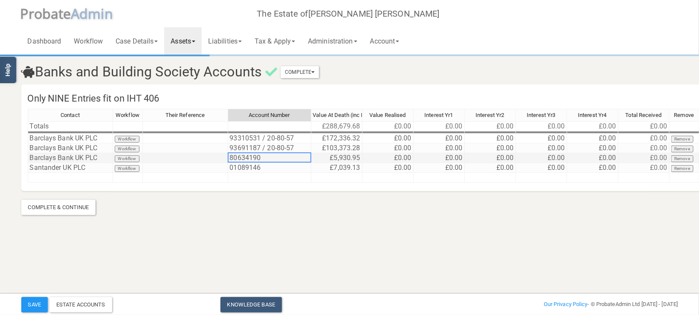
click at [274, 158] on td "80634190" at bounding box center [269, 158] width 83 height 10
click at [289, 213] on section "Banks and Building Society Accounts Complete Mark As Incomplete Mark As Complet…" at bounding box center [350, 135] width 670 height 159
click at [279, 171] on td "01089146" at bounding box center [269, 168] width 83 height 10
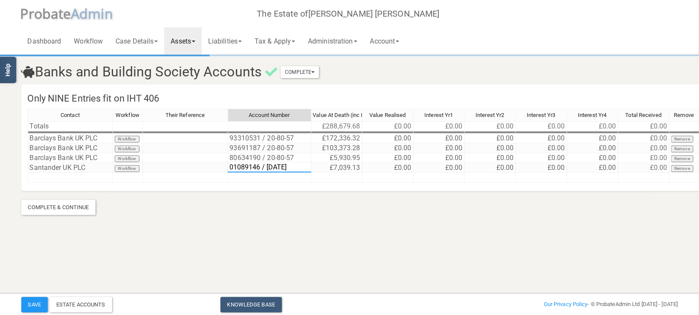
type textarea "01089146 / [DATE]"
click at [286, 204] on section "Banks and Building Society Accounts Complete Mark As Incomplete Mark As Complet…" at bounding box center [350, 135] width 670 height 159
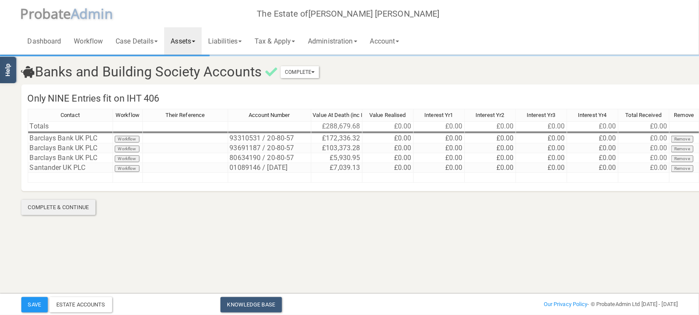
click at [81, 208] on div "Complete & Continue" at bounding box center [58, 207] width 75 height 15
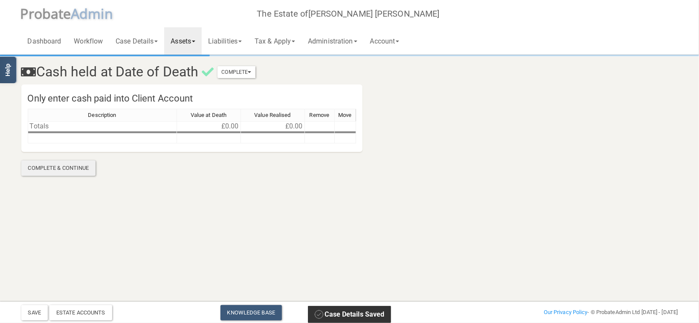
click at [81, 165] on div "Complete & Continue" at bounding box center [58, 167] width 75 height 15
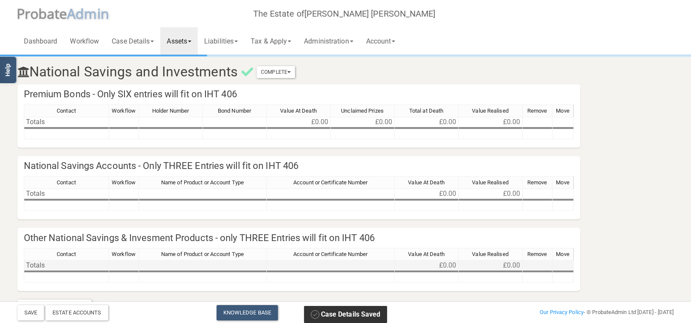
scroll to position [24, 0]
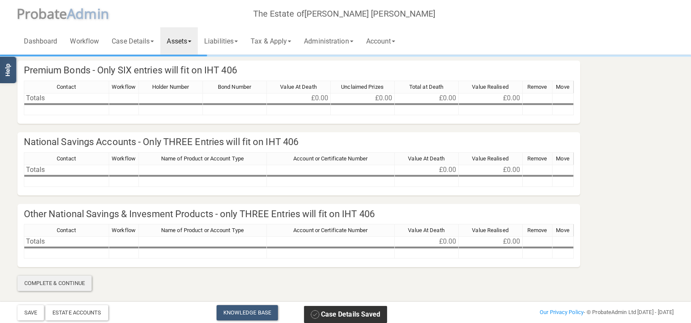
click at [77, 276] on div "Complete & Continue" at bounding box center [54, 283] width 75 height 15
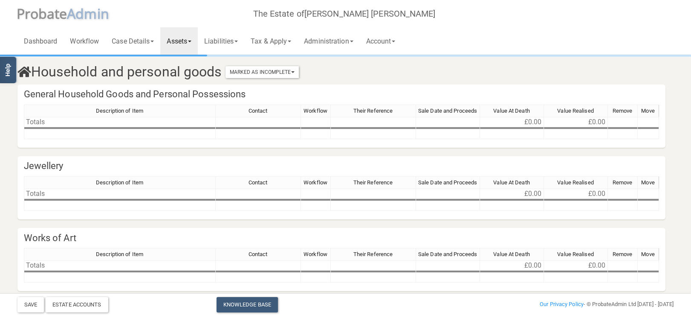
scroll to position [103, 0]
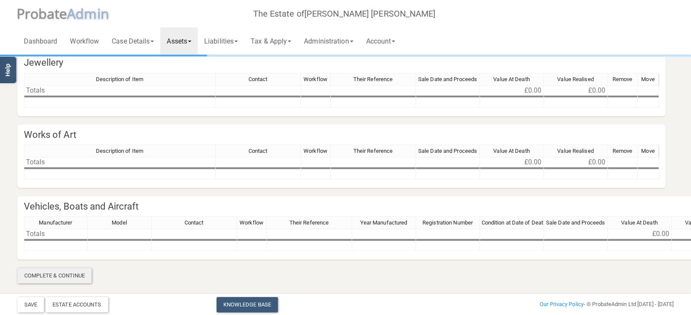
click at [70, 274] on div "Complete & Continue" at bounding box center [54, 275] width 75 height 15
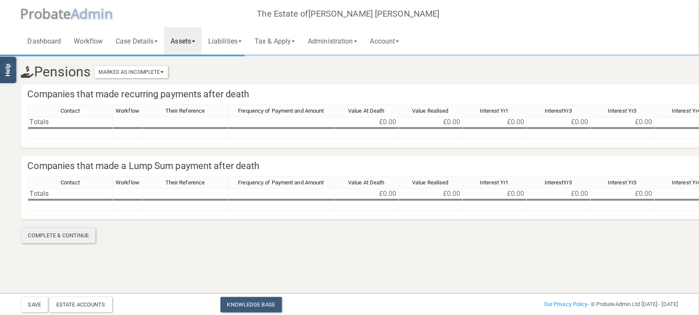
click at [66, 236] on div "Complete & Continue" at bounding box center [58, 235] width 75 height 15
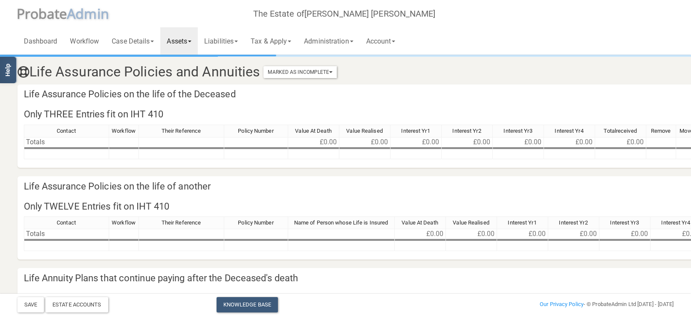
scroll to position [184, 0]
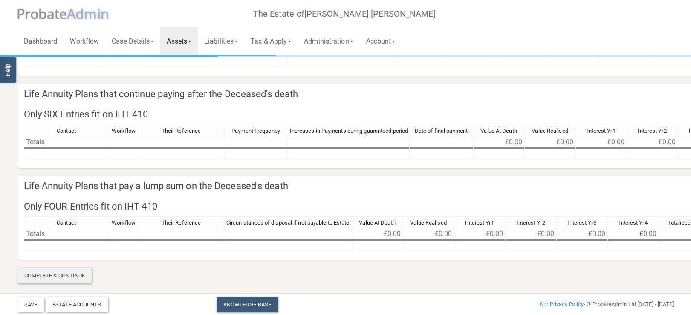
click at [61, 274] on div "Complete & Continue" at bounding box center [54, 275] width 75 height 15
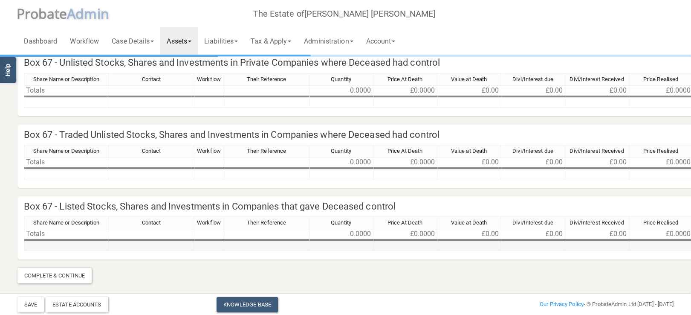
scroll to position [410, 0]
click at [57, 273] on div "Complete & Continue" at bounding box center [54, 275] width 75 height 15
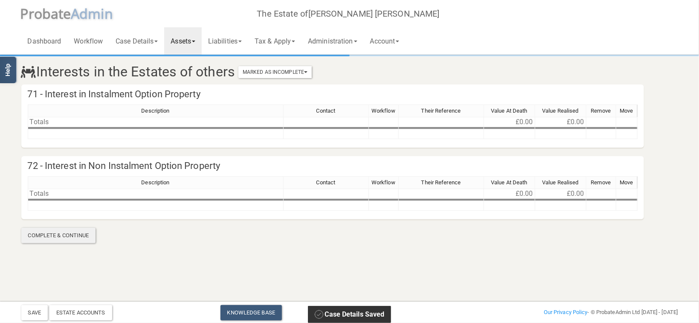
click at [70, 232] on div "Complete & Continue" at bounding box center [58, 235] width 75 height 15
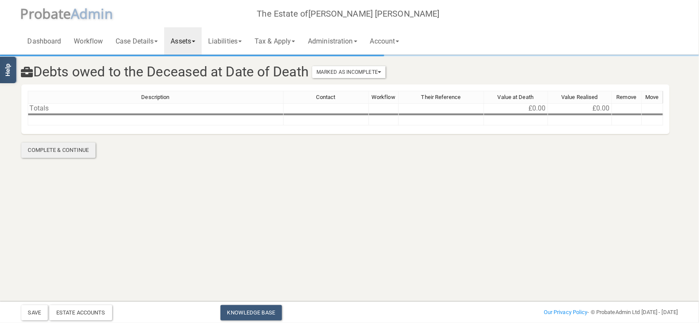
click at [66, 152] on div "Complete & Continue" at bounding box center [58, 149] width 75 height 15
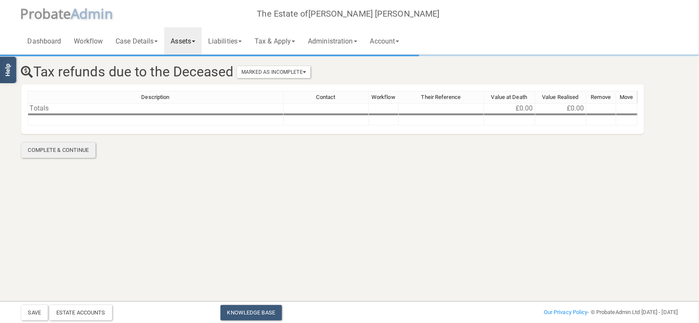
click at [76, 152] on div "Complete & Continue" at bounding box center [58, 149] width 75 height 15
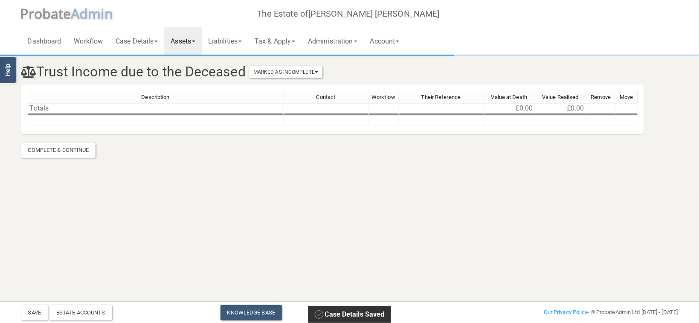
click at [77, 153] on div "Complete & Continue" at bounding box center [58, 149] width 75 height 15
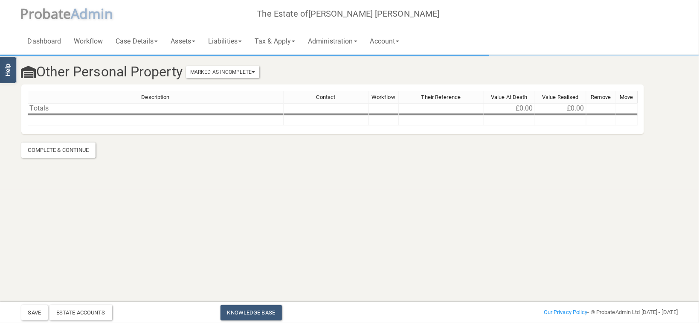
click at [77, 153] on div "Complete & Continue" at bounding box center [58, 149] width 75 height 15
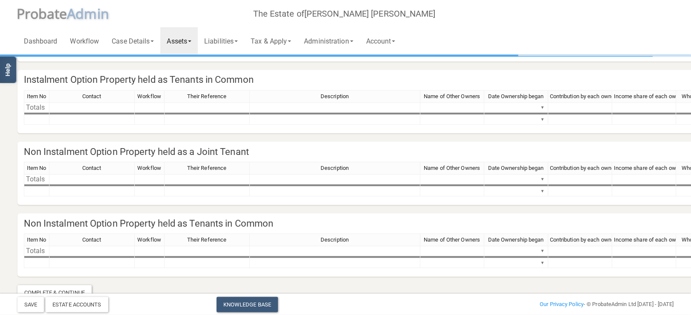
scroll to position [103, 0]
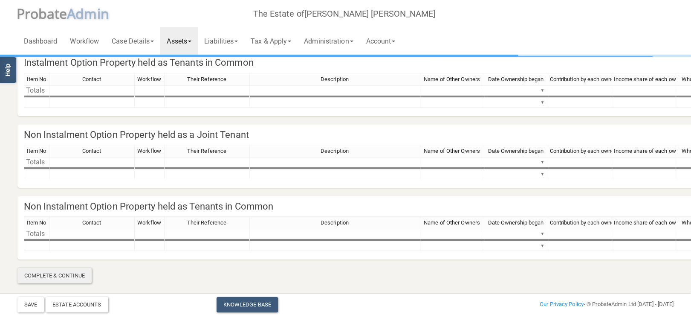
click at [58, 274] on div "Complete & Continue" at bounding box center [54, 275] width 75 height 15
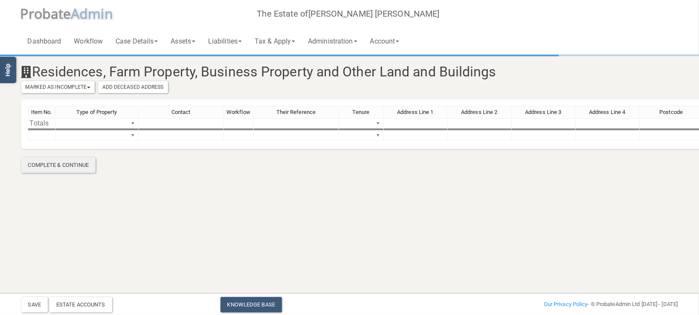
click at [83, 168] on div "Complete & Continue" at bounding box center [58, 164] width 75 height 15
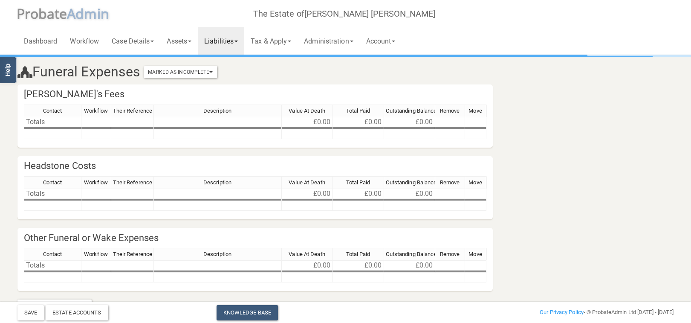
scroll to position [24, 0]
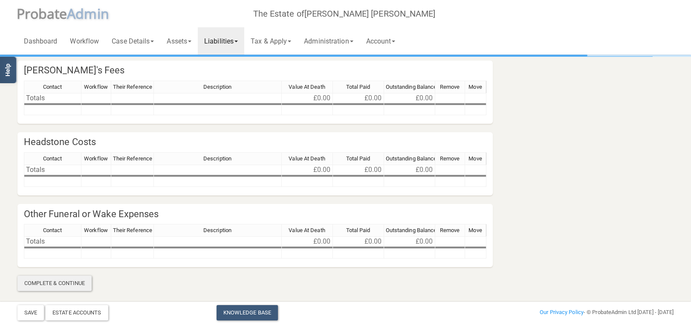
click at [71, 280] on div "Complete & Continue" at bounding box center [54, 283] width 75 height 15
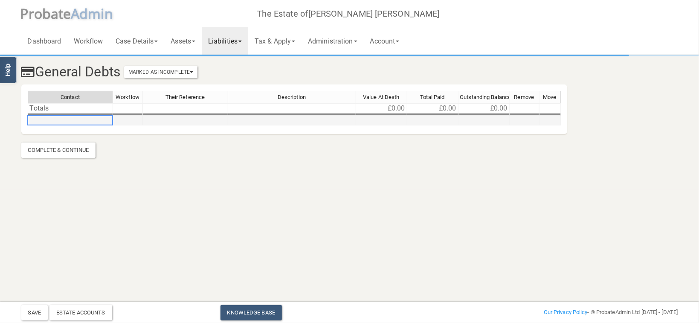
click at [49, 119] on td at bounding box center [70, 121] width 85 height 10
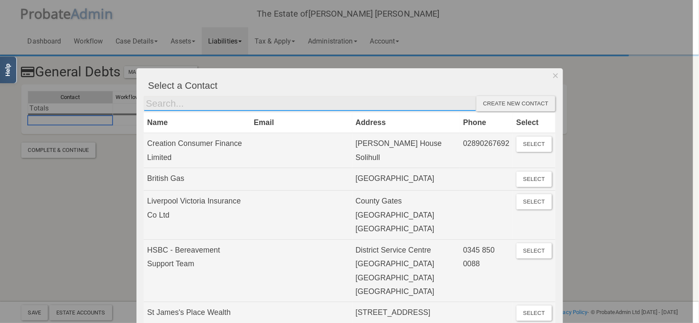
click at [171, 104] on input "text" at bounding box center [310, 103] width 333 height 15
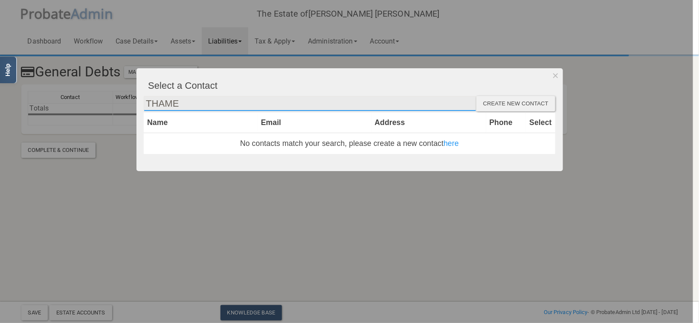
type input "THAME"
click at [502, 102] on div "Create new contact" at bounding box center [515, 103] width 79 height 15
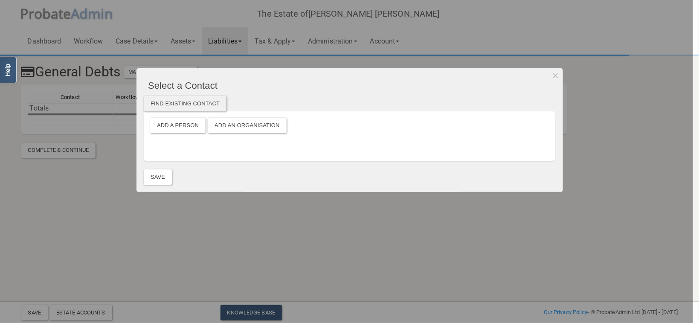
click at [253, 134] on div "Add a Person Add an Organisation" at bounding box center [349, 136] width 399 height 37
click at [247, 125] on button "Add an Organisation" at bounding box center [247, 125] width 79 height 15
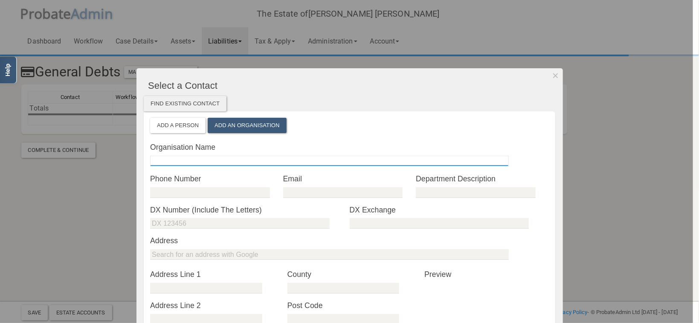
click at [187, 157] on input "text" at bounding box center [329, 161] width 359 height 11
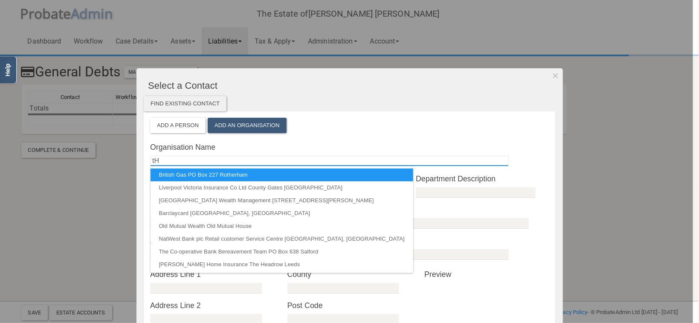
type input "t"
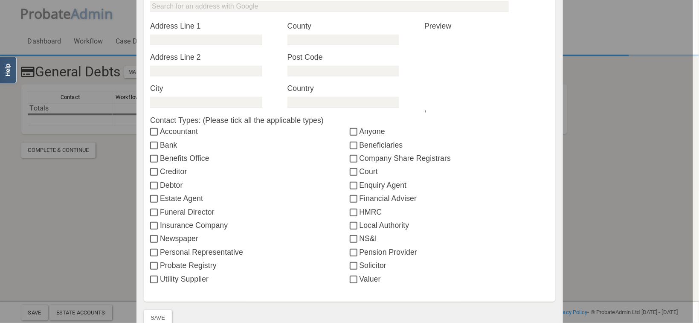
scroll to position [249, 0]
type input "Thames Water"
click at [150, 279] on input "Utility Supplier" at bounding box center [155, 279] width 10 height 7
checkbox input "true"
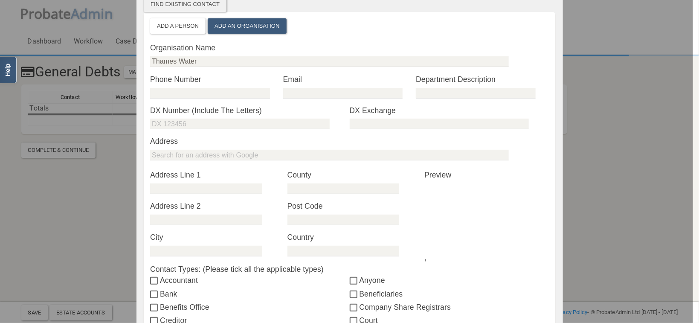
click at [93, 212] on div at bounding box center [346, 161] width 693 height 323
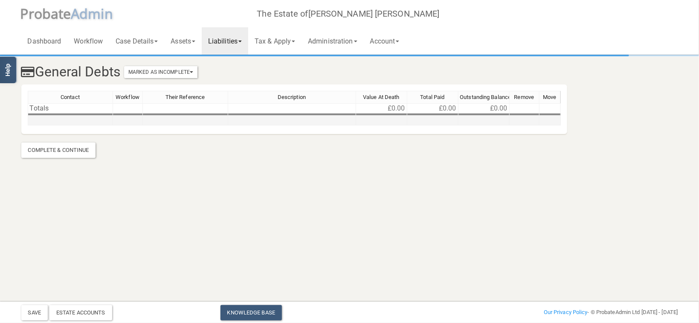
click at [55, 120] on td at bounding box center [70, 121] width 85 height 10
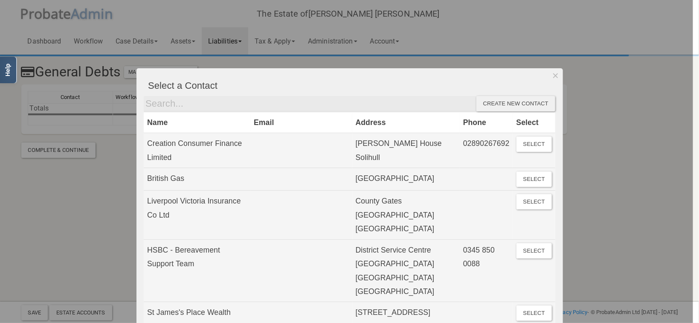
click at [509, 101] on div "Create new contact" at bounding box center [515, 103] width 79 height 15
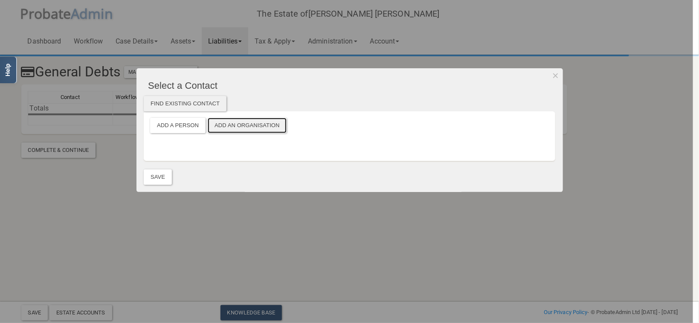
click at [237, 123] on button "Add an Organisation" at bounding box center [247, 125] width 79 height 15
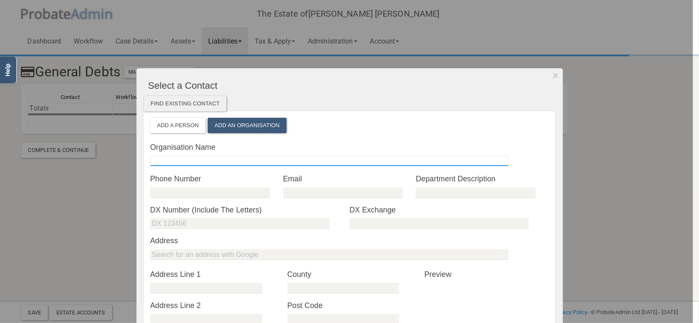
click at [188, 159] on input "text" at bounding box center [329, 161] width 359 height 11
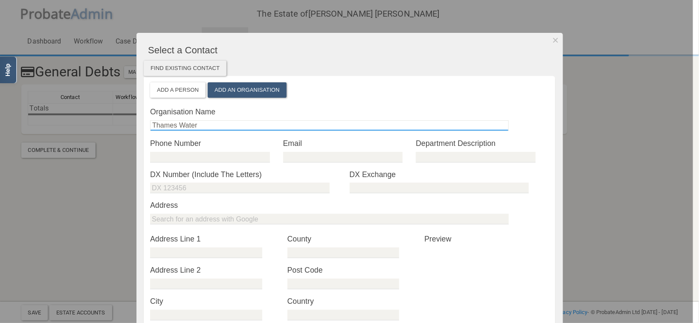
scroll to position [49, 0]
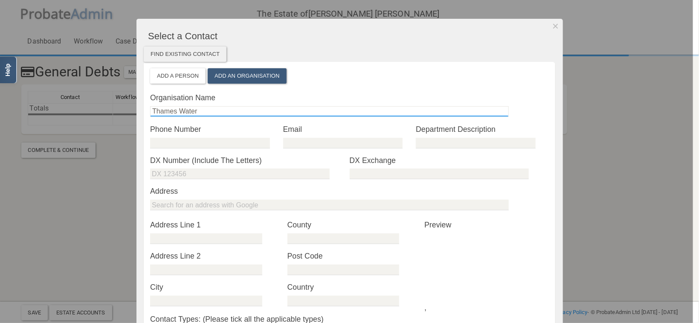
type input "Thames Water"
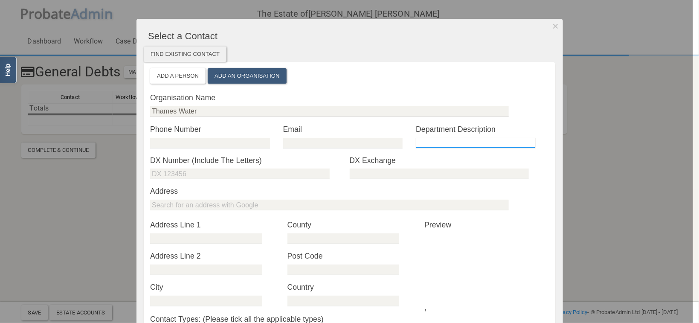
click at [464, 142] on input "text" at bounding box center [475, 143] width 119 height 11
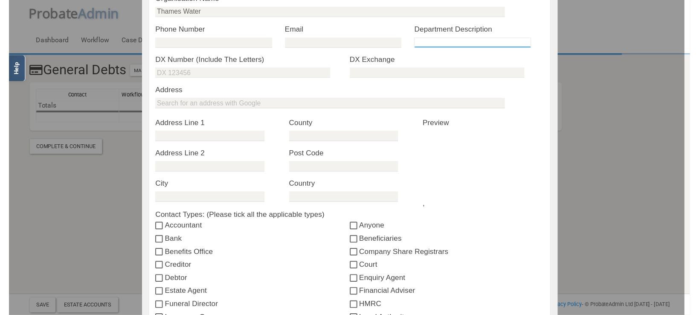
scroll to position [326, 0]
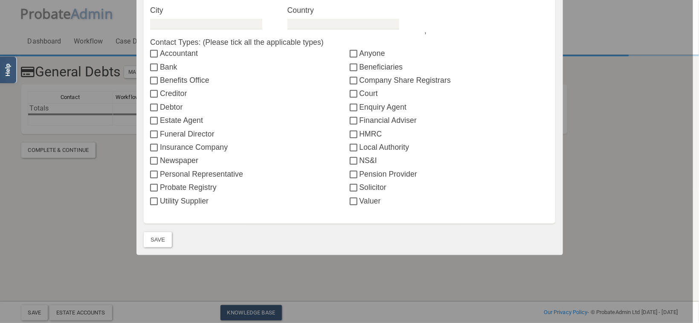
click at [190, 197] on label "Utility Supplier" at bounding box center [249, 200] width 199 height 11
click at [160, 198] on input "Utility Supplier" at bounding box center [155, 201] width 10 height 7
checkbox input "true"
click at [152, 235] on button "Save" at bounding box center [158, 239] width 28 height 15
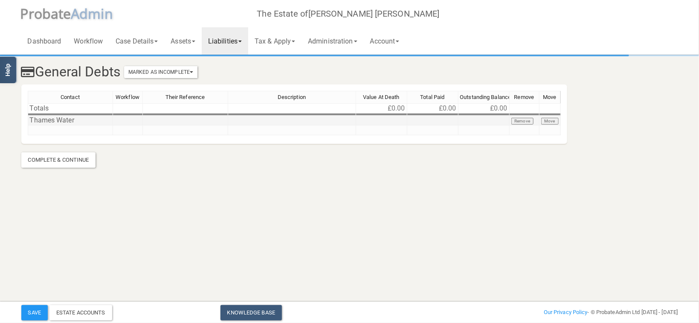
click at [393, 125] on td at bounding box center [381, 121] width 51 height 10
type textarea "31.890"
click at [406, 231] on html "</div></div> Help Toggle navigation P robate A dmin The Estate of [GEOGRAPHIC_D…" at bounding box center [349, 161] width 699 height 323
click at [70, 157] on div "Complete & Continue" at bounding box center [58, 159] width 75 height 15
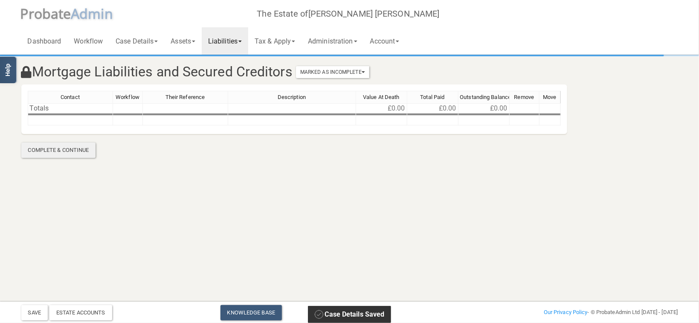
click at [76, 147] on div "Complete & Continue" at bounding box center [58, 149] width 75 height 15
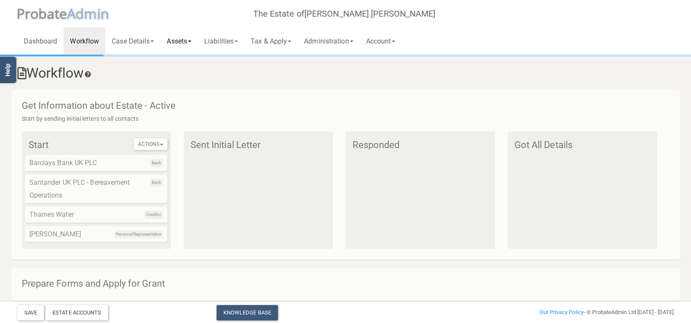
click at [173, 44] on link "Assets" at bounding box center [179, 40] width 38 height 27
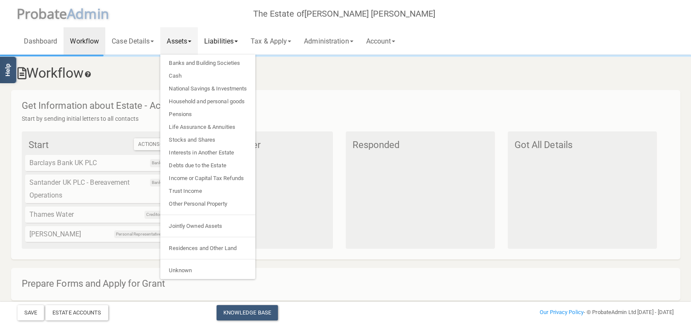
click at [235, 38] on link "Liabilities" at bounding box center [221, 40] width 46 height 27
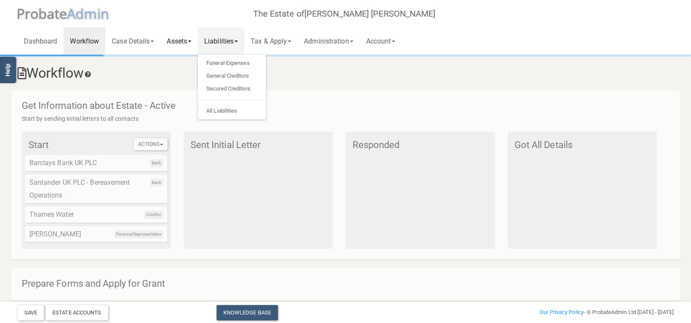
click at [179, 41] on link "Assets" at bounding box center [179, 40] width 38 height 27
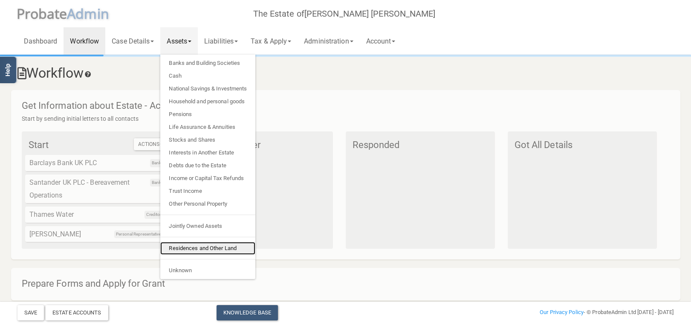
click at [209, 247] on link "Residences and Other Land" at bounding box center [207, 248] width 95 height 13
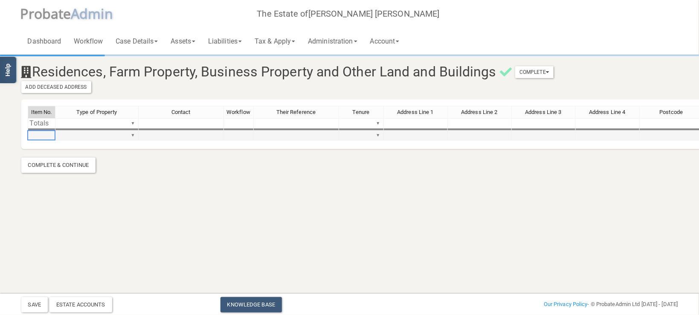
click at [44, 135] on td at bounding box center [42, 136] width 28 height 10
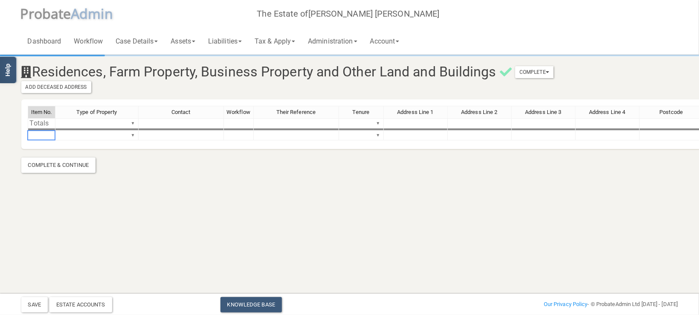
type textarea "1"
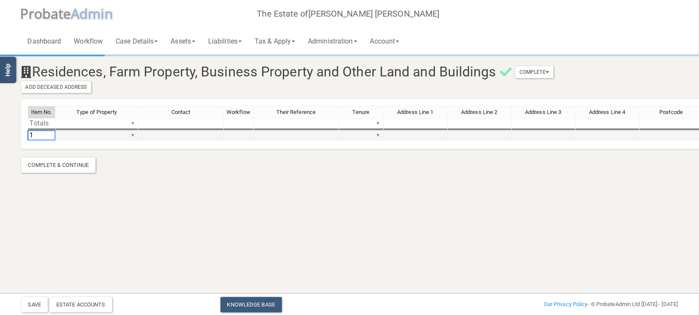
click at [84, 137] on td "▼" at bounding box center [96, 136] width 83 height 10
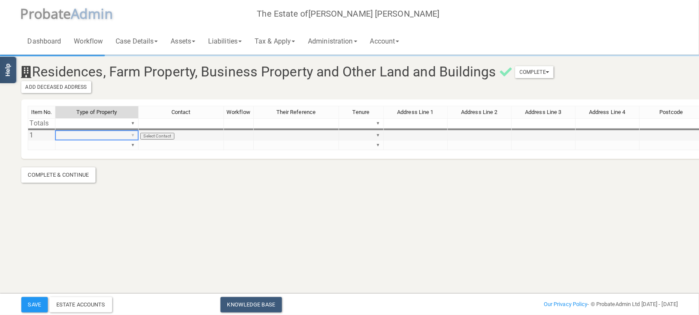
click at [131, 132] on div "Item No. Type of Property Contact Workflow Their Reference Tenure Address Line …" at bounding box center [468, 132] width 881 height 52
click at [81, 137] on div "Item No. Type of Property Contact Workflow Their Reference Tenure Address Line …" at bounding box center [468, 132] width 881 height 52
click at [133, 144] on div "Item No. Type of Property Contact Workflow Their Reference Tenure Address Line …" at bounding box center [468, 132] width 881 height 52
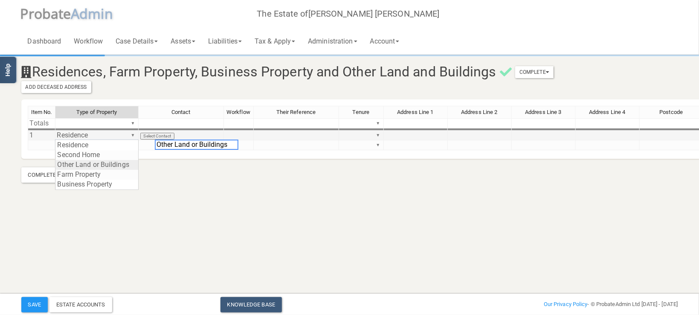
click at [100, 158] on div "Item No. Type of Property Contact Workflow Their Reference Tenure Address Line …" at bounding box center [468, 132] width 881 height 52
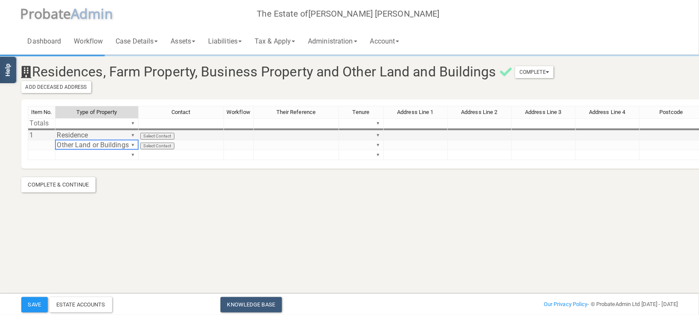
click at [357, 134] on td "▼" at bounding box center [361, 136] width 45 height 10
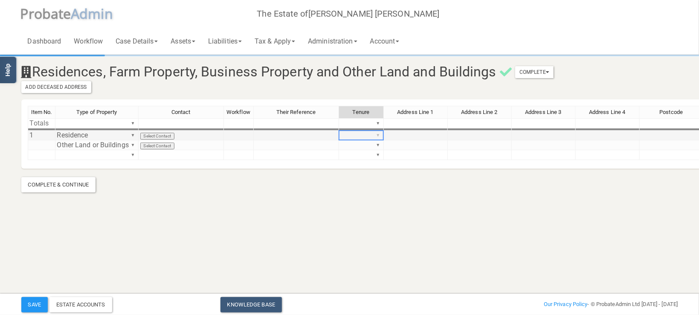
click at [377, 136] on div "Item No. Type of Property Contact Workflow Their Reference Tenure Address Line …" at bounding box center [468, 137] width 881 height 62
click at [369, 135] on div "Item No. Type of Property Contact Workflow Their Reference Tenure Address Line …" at bounding box center [468, 137] width 881 height 62
click at [379, 144] on div "Item No. Type of Property Contact Workflow Their Reference Tenure Address Line …" at bounding box center [468, 137] width 881 height 62
click at [360, 151] on div "Item No. Type of Property Contact Workflow Their Reference Tenure Address Line …" at bounding box center [468, 137] width 881 height 62
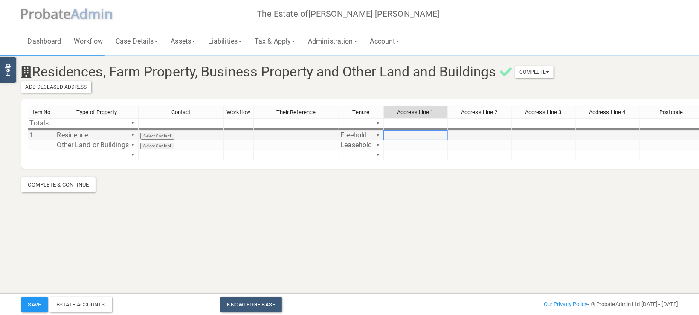
click at [28, 131] on div "Item No. Type of Property Contact Workflow Their Reference Tenure Address Line …" at bounding box center [28, 133] width 0 height 54
type textarea "4"
click at [225, 182] on section "Residences, Farm Property, Business Property and Other Land and Buildings Compl…" at bounding box center [350, 124] width 670 height 136
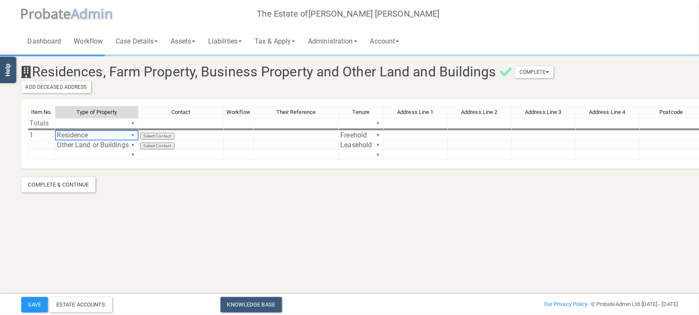
click at [87, 134] on td "Residence ▼" at bounding box center [96, 136] width 83 height 10
click at [86, 144] on td "Other Land or Buildings ▼" at bounding box center [96, 145] width 83 height 10
click at [361, 136] on td "Freehold ▼" at bounding box center [361, 136] width 45 height 10
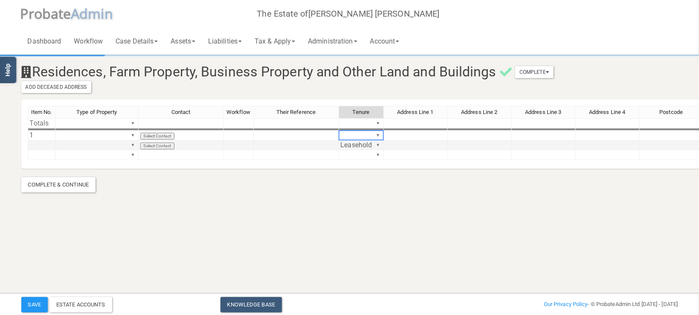
click at [358, 143] on td "Leasehold ▼" at bounding box center [361, 145] width 45 height 10
click at [68, 87] on button "Add Deceased Address" at bounding box center [56, 87] width 70 height 12
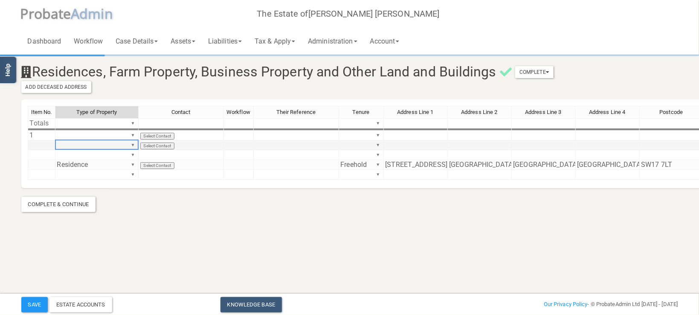
click at [111, 143] on td "▼" at bounding box center [96, 145] width 83 height 10
click at [108, 136] on td "▼" at bounding box center [96, 136] width 83 height 10
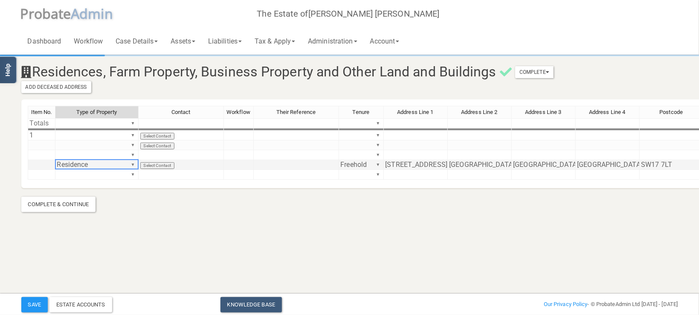
click at [89, 164] on td "Residence ▼" at bounding box center [96, 165] width 83 height 10
click at [163, 195] on section "Residences, Farm Property, Business Property and Other Land and Buildings Compl…" at bounding box center [350, 134] width 670 height 156
click at [566, 161] on td "[GEOGRAPHIC_DATA]" at bounding box center [544, 165] width 64 height 10
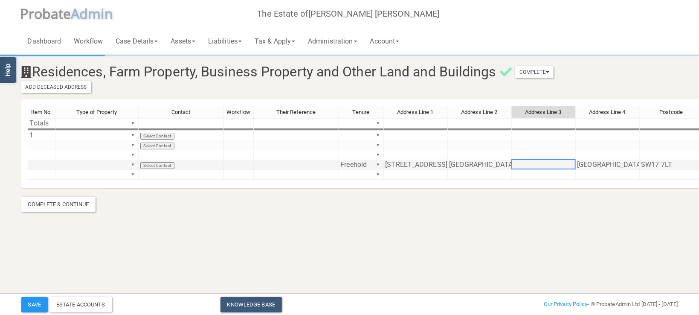
drag, startPoint x: 600, startPoint y: 163, endPoint x: 624, endPoint y: 165, distance: 24.4
click at [604, 163] on td "[GEOGRAPHIC_DATA]" at bounding box center [608, 165] width 64 height 10
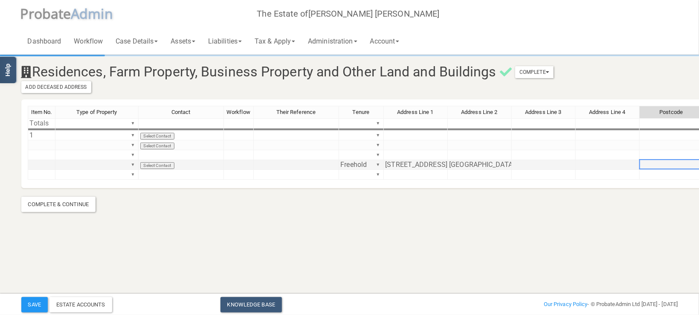
click at [661, 161] on td at bounding box center [672, 165] width 64 height 10
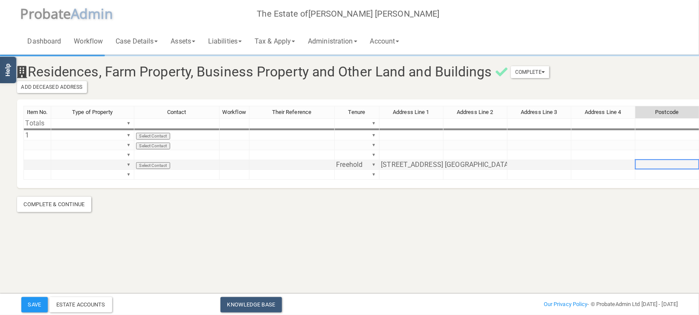
drag, startPoint x: 474, startPoint y: 164, endPoint x: 465, endPoint y: 164, distance: 9.0
click at [473, 164] on td "[GEOGRAPHIC_DATA]" at bounding box center [476, 165] width 64 height 10
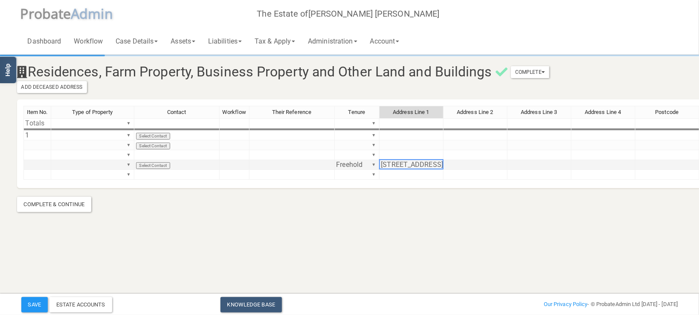
drag, startPoint x: 417, startPoint y: 161, endPoint x: 370, endPoint y: 162, distance: 47.4
click at [416, 161] on td "[STREET_ADDRESS][PERSON_NAME]" at bounding box center [412, 165] width 64 height 10
click at [341, 162] on td "Freehold ▼" at bounding box center [357, 165] width 45 height 10
click at [363, 205] on section "Residences, Farm Property, Business Property and Other Land and Buildings Compl…" at bounding box center [346, 134] width 670 height 156
click at [70, 77] on h3 "Residences, Farm Property, Business Property and Other Land and Buildings Compl…" at bounding box center [290, 79] width 558 height 30
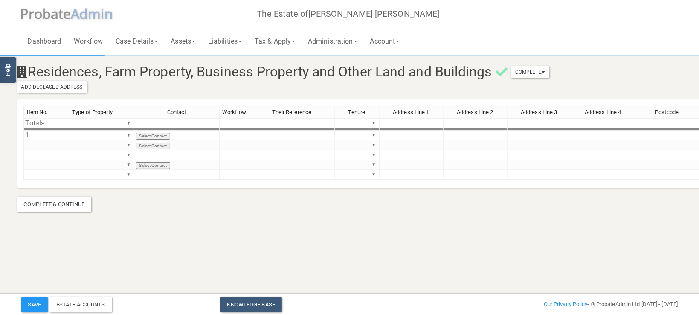
drag, startPoint x: 58, startPoint y: 230, endPoint x: 62, endPoint y: 185, distance: 45.4
click at [58, 229] on section "Residences, Farm Property, Business Property and Other Land and Buildings Compl…" at bounding box center [345, 122] width 699 height 244
drag, startPoint x: 44, startPoint y: 163, endPoint x: 391, endPoint y: 164, distance: 347.2
click at [391, 164] on tr "▼ Select Contact ▼ Remove Move" at bounding box center [463, 165] width 881 height 10
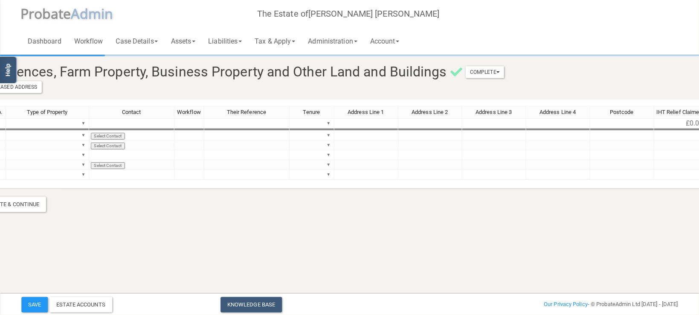
scroll to position [0, 215]
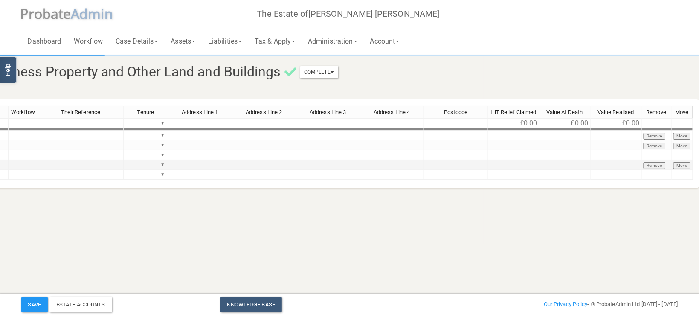
click at [659, 163] on button "Remove" at bounding box center [655, 165] width 23 height 7
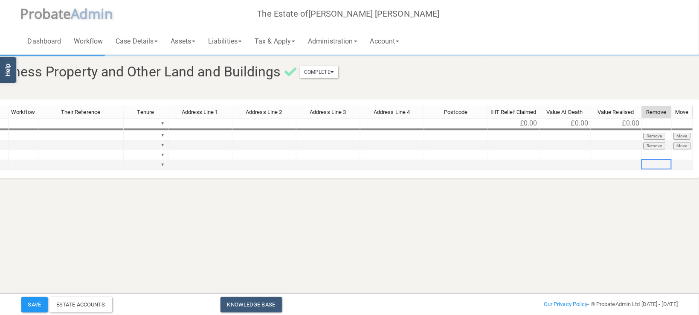
click at [658, 145] on button "Remove" at bounding box center [655, 145] width 23 height 7
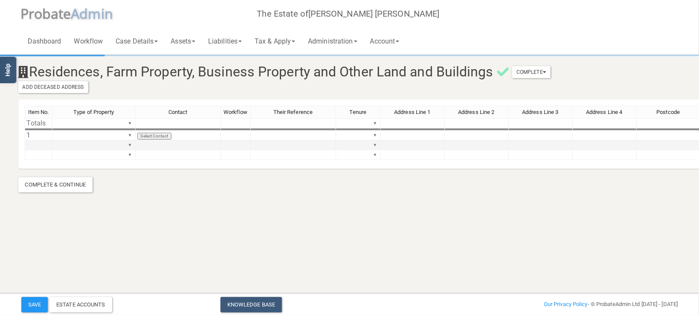
scroll to position [0, 0]
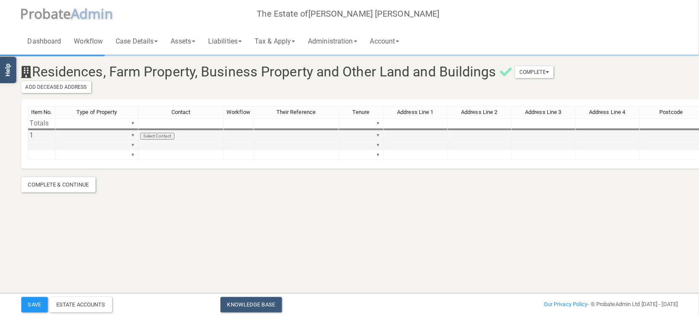
click at [107, 135] on td "▼" at bounding box center [96, 136] width 83 height 10
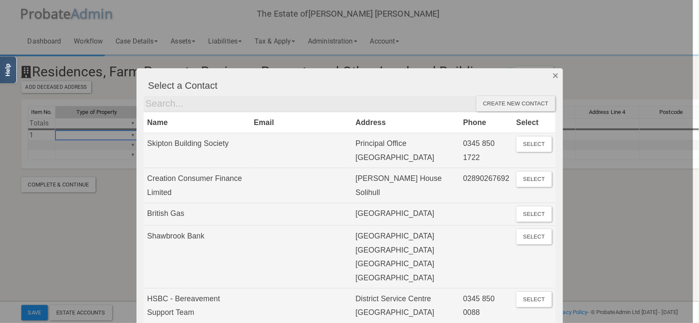
click at [553, 74] on button "Dismiss" at bounding box center [556, 75] width 14 height 15
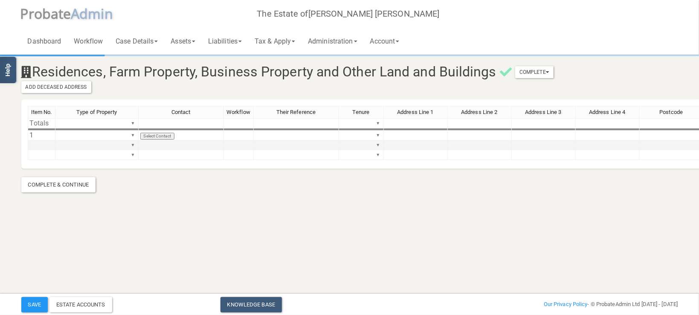
scroll to position [0, 215]
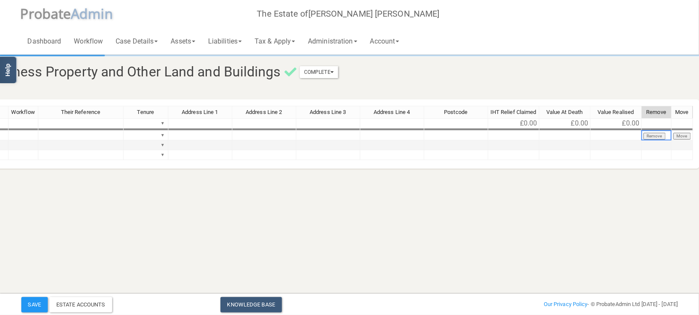
drag, startPoint x: 660, startPoint y: 134, endPoint x: 378, endPoint y: 177, distance: 285.2
click at [660, 134] on button "Remove" at bounding box center [655, 136] width 23 height 7
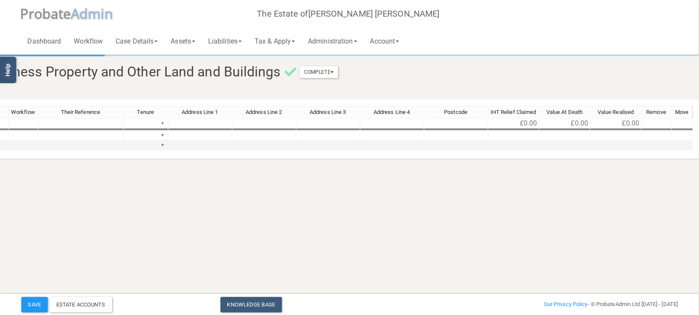
scroll to position [0, 0]
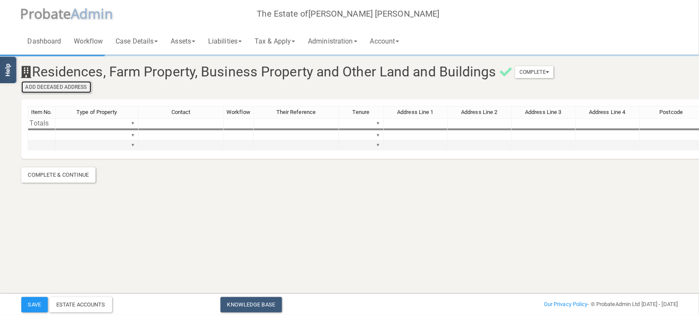
click at [74, 88] on button "Add Deceased Address" at bounding box center [56, 87] width 70 height 12
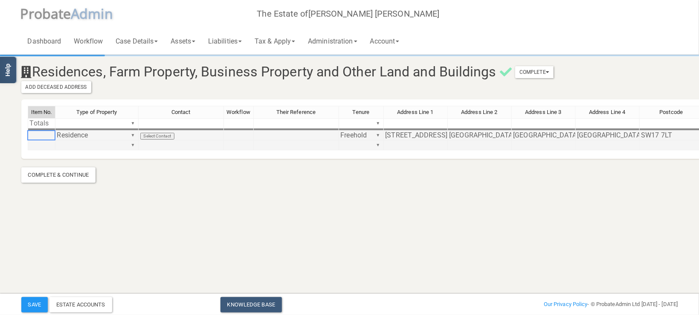
click at [37, 136] on td at bounding box center [42, 136] width 28 height 10
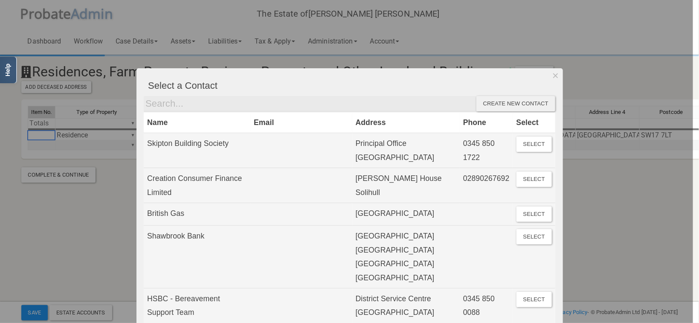
type textarea "1"
click at [75, 244] on div at bounding box center [346, 161] width 693 height 323
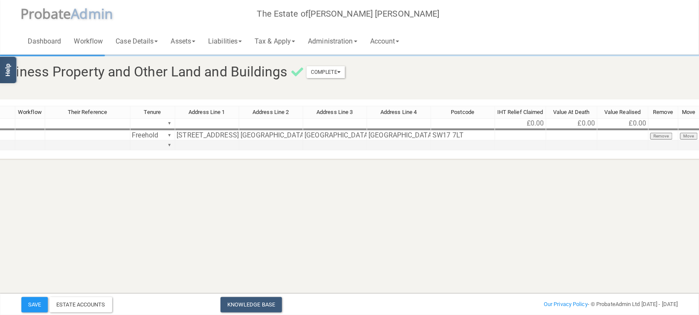
scroll to position [0, 215]
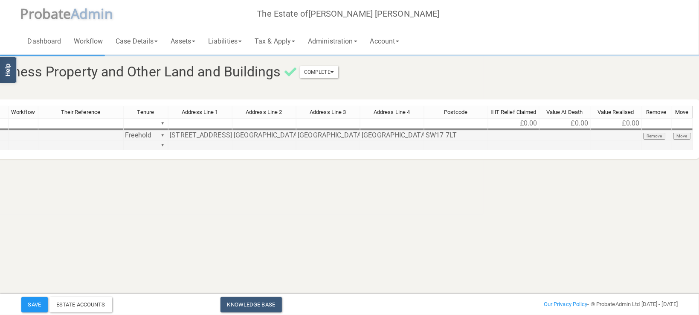
click at [571, 138] on td at bounding box center [565, 136] width 51 height 10
type textarea "950,000"
click at [484, 207] on html "</div></div> Help Toggle navigation P robate A dmin The Estate of [GEOGRAPHIC_D…" at bounding box center [134, 157] width 699 height 315
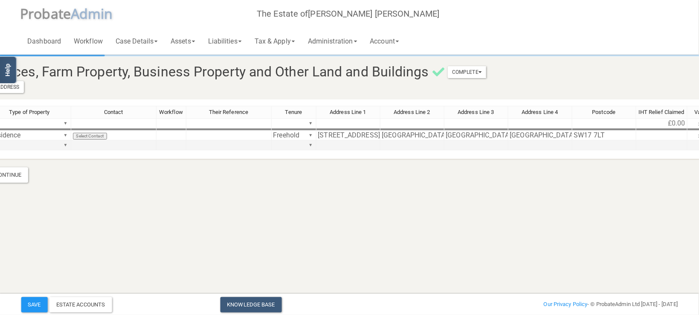
scroll to position [0, 3]
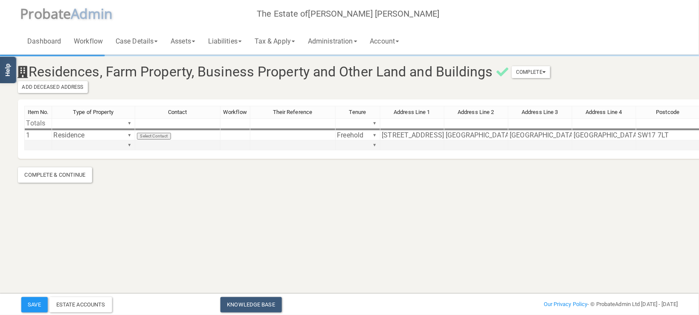
click at [37, 145] on td at bounding box center [38, 145] width 28 height 10
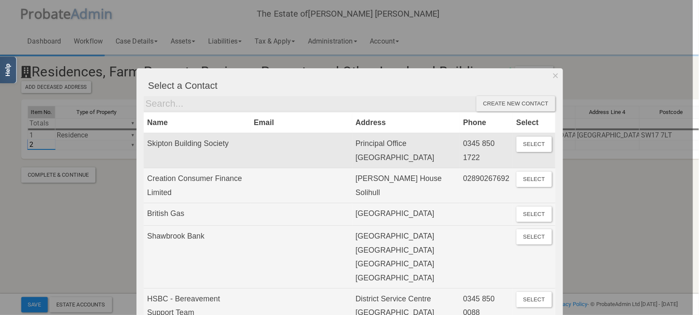
type textarea "2"
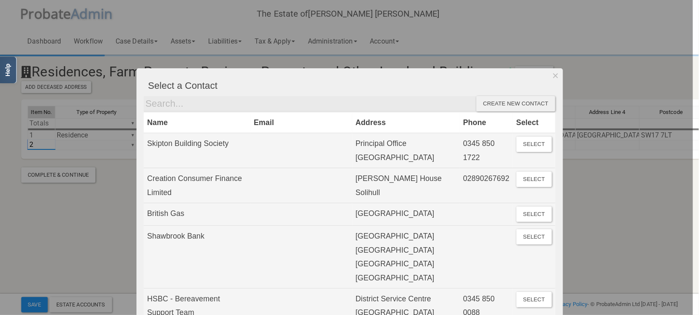
scroll to position [0, 0]
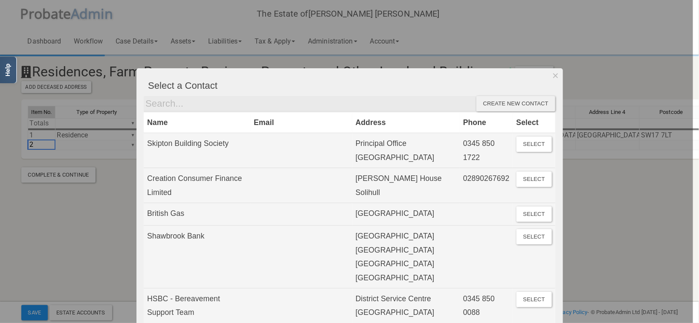
click at [85, 236] on div at bounding box center [346, 161] width 693 height 323
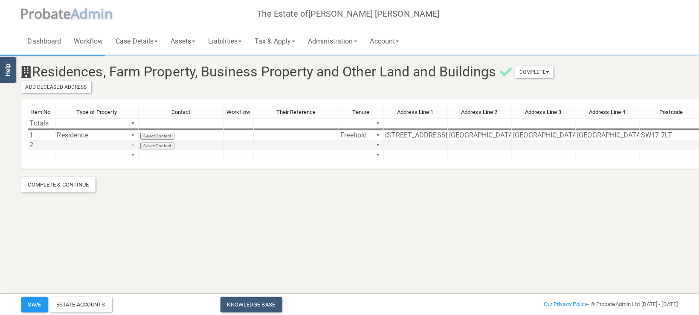
click at [132, 146] on div "Item No. Type of Property Contact Workflow Their Reference Tenure Address Line …" at bounding box center [468, 137] width 881 height 62
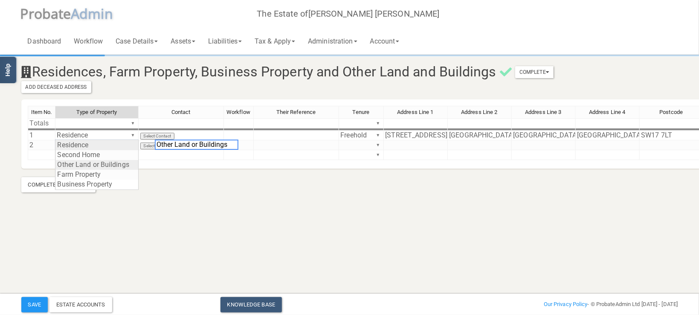
click at [82, 163] on div "Item No. Type of Property Contact Workflow Their Reference Tenure Address Line …" at bounding box center [468, 137] width 881 height 62
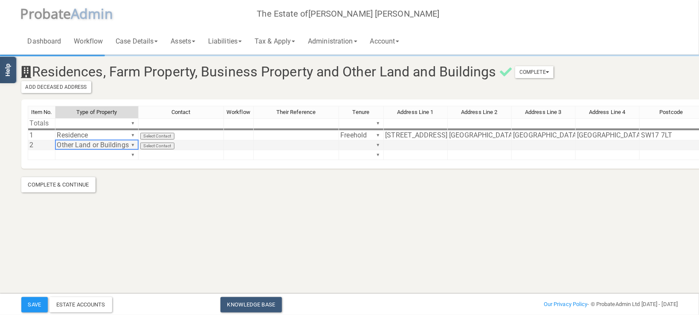
click at [219, 143] on td "Select Contact" at bounding box center [181, 145] width 85 height 10
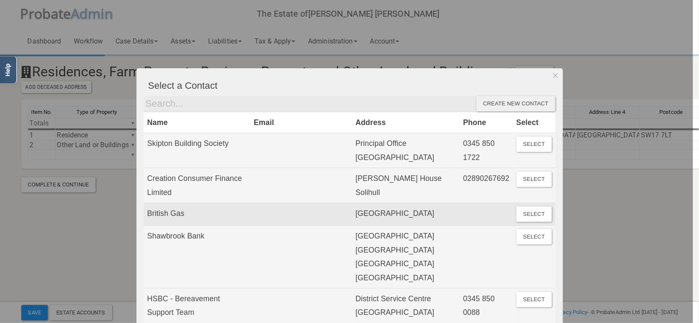
click at [331, 224] on td at bounding box center [301, 214] width 102 height 23
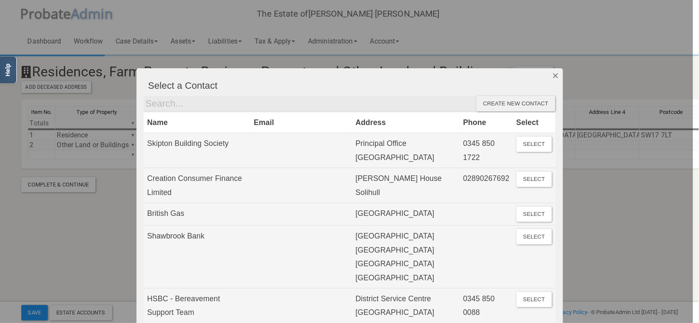
click at [553, 75] on button "Dismiss" at bounding box center [556, 75] width 14 height 15
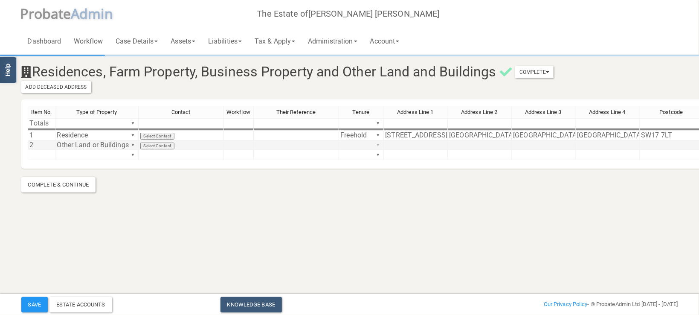
click at [377, 145] on div "Item No. Type of Property Contact Workflow Their Reference Tenure Address Line …" at bounding box center [468, 137] width 881 height 62
click at [362, 157] on div "Item No. Type of Property Contact Workflow Their Reference Tenure Address Line …" at bounding box center [468, 137] width 881 height 62
click at [415, 145] on td at bounding box center [416, 145] width 64 height 10
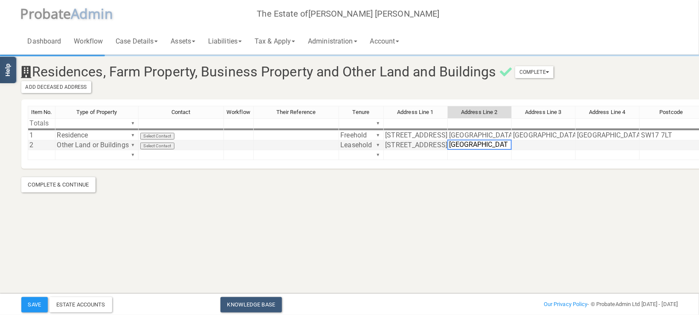
drag, startPoint x: 531, startPoint y: 147, endPoint x: 585, endPoint y: 144, distance: 54.3
click at [532, 147] on td at bounding box center [544, 145] width 64 height 10
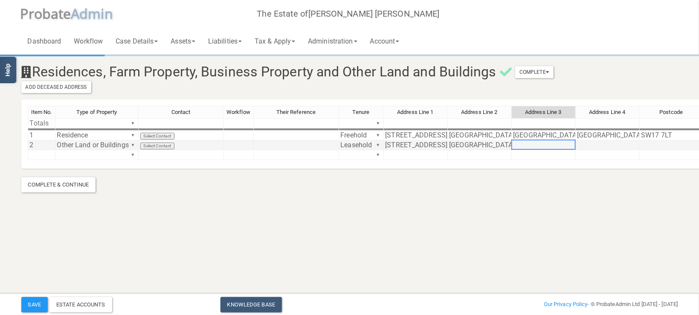
click at [598, 142] on td at bounding box center [608, 145] width 64 height 10
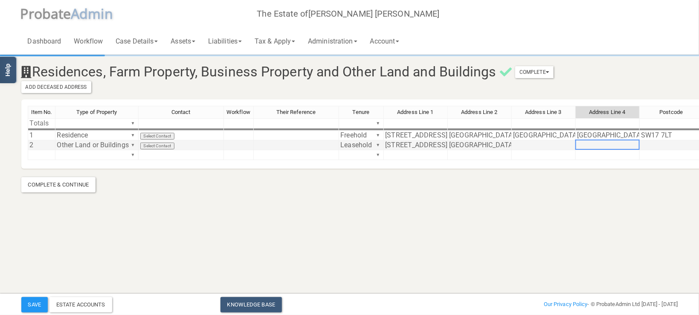
click at [650, 145] on td at bounding box center [672, 145] width 64 height 10
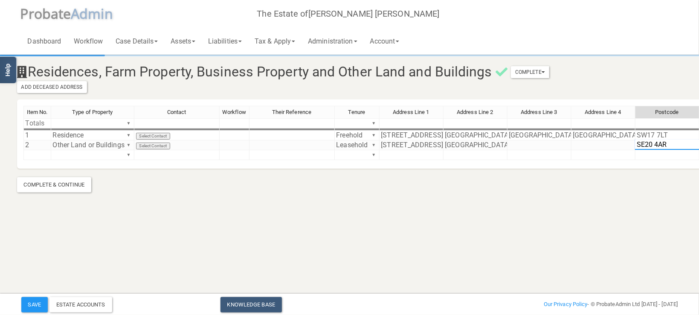
click at [659, 144] on textarea "SE20 4AR" at bounding box center [667, 144] width 64 height 10
type textarea "SE20 8AR"
click at [600, 227] on html "</div></div> Help Toggle navigation P robate A dmin The Estate of [GEOGRAPHIC_D…" at bounding box center [345, 157] width 699 height 315
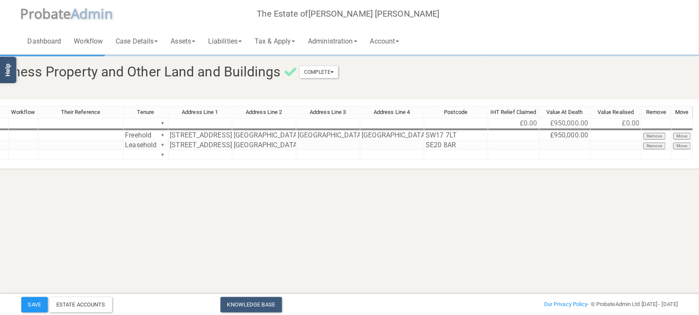
click at [563, 142] on td at bounding box center [565, 145] width 51 height 10
type textarea "95,000"
click at [484, 245] on html "</div></div> Help Toggle navigation P robate A dmin The Estate of [GEOGRAPHIC_D…" at bounding box center [134, 157] width 699 height 315
click at [35, 305] on button "Save" at bounding box center [34, 304] width 26 height 15
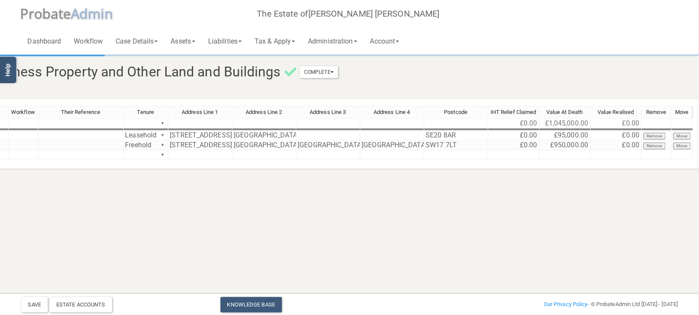
scroll to position [0, 0]
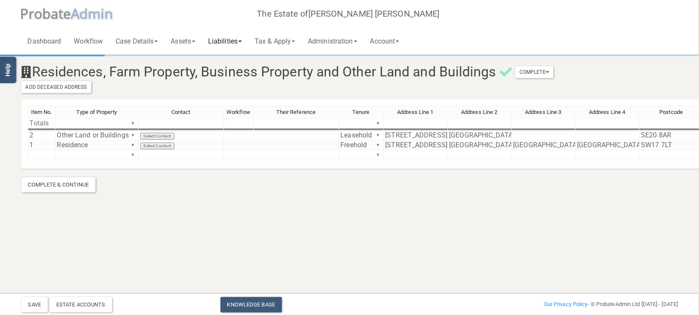
click at [227, 41] on link "Liabilities" at bounding box center [225, 40] width 46 height 27
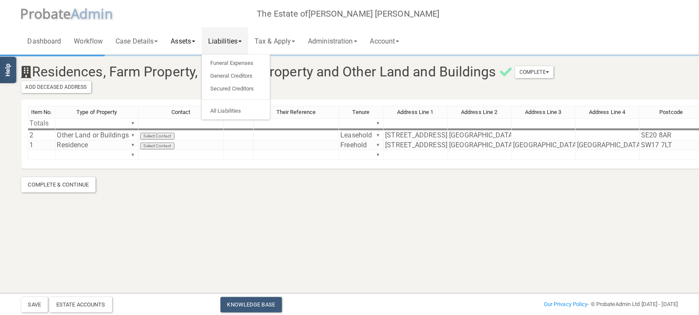
click at [194, 42] on link "Assets" at bounding box center [183, 40] width 38 height 27
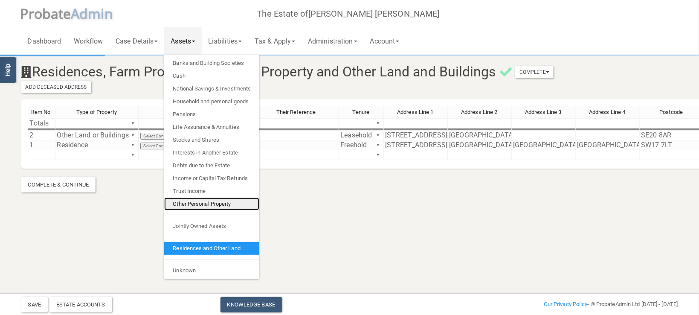
click at [205, 207] on link "Other Personal Property" at bounding box center [211, 203] width 95 height 13
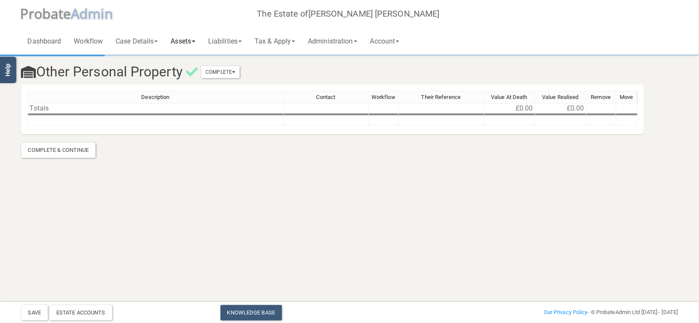
click at [195, 44] on link "Assets" at bounding box center [183, 40] width 38 height 27
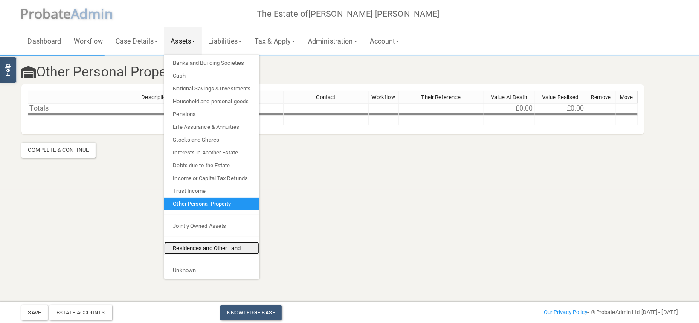
click at [207, 247] on link "Residences and Other Land" at bounding box center [211, 248] width 95 height 13
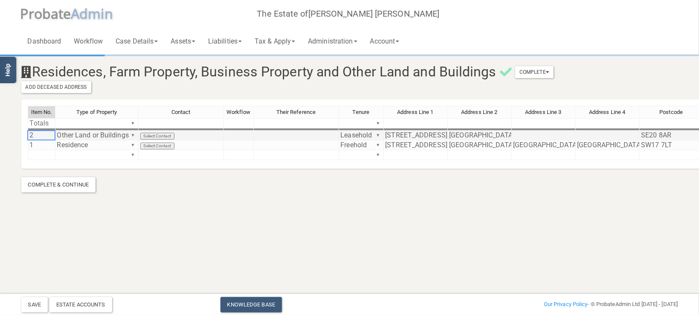
click at [37, 136] on td "2" at bounding box center [42, 136] width 28 height 10
click at [43, 145] on td "1" at bounding box center [42, 145] width 28 height 10
click at [41, 134] on td "2" at bounding box center [42, 136] width 28 height 10
type textarea "2"
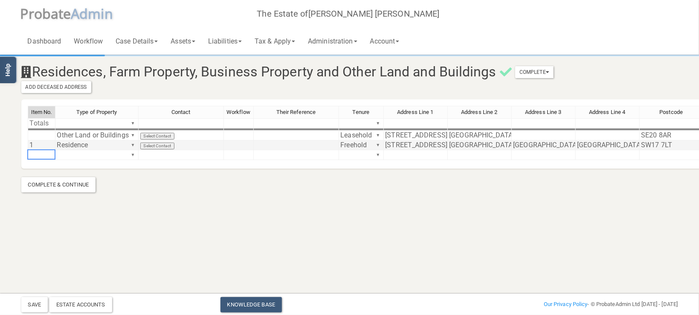
drag, startPoint x: 37, startPoint y: 152, endPoint x: 36, endPoint y: 145, distance: 7.7
click at [37, 151] on td at bounding box center [42, 155] width 28 height 10
click at [36, 145] on td "1" at bounding box center [42, 145] width 28 height 10
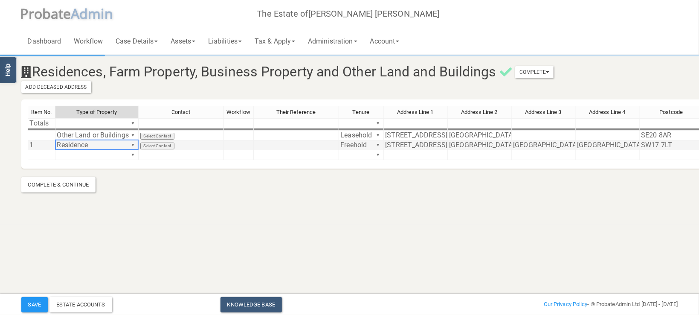
click at [64, 144] on td "Residence ▼" at bounding box center [96, 145] width 83 height 10
drag, startPoint x: 229, startPoint y: 214, endPoint x: 64, endPoint y: 155, distance: 175.6
click at [228, 213] on section "Residences, Farm Property, Business Property and Other Land and Buildings Compl…" at bounding box center [349, 112] width 699 height 224
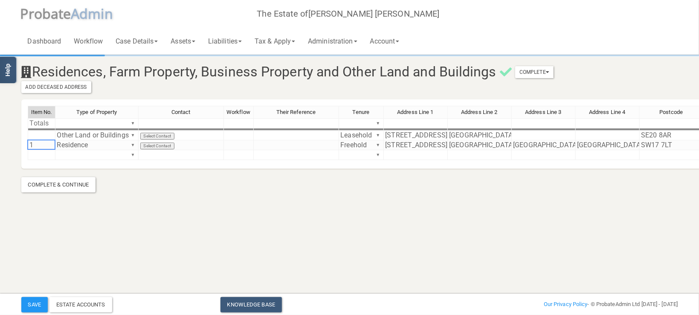
drag, startPoint x: 41, startPoint y: 144, endPoint x: 44, endPoint y: 130, distance: 14.2
click at [44, 130] on tbody "Totals ▼ ▼ £0.00 £1,045,000.00 £0.00 ▼ ▼ Other Land or Buildings ▼ Select Conta…" at bounding box center [468, 139] width 881 height 42
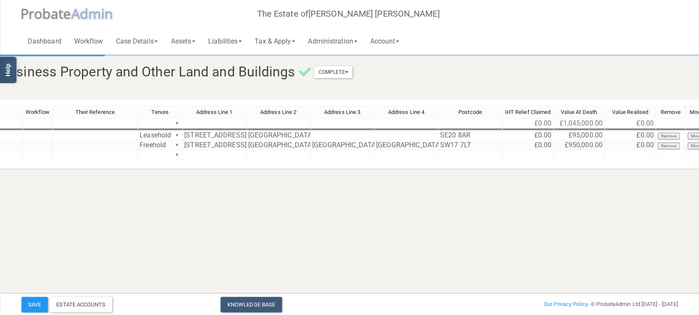
scroll to position [0, 215]
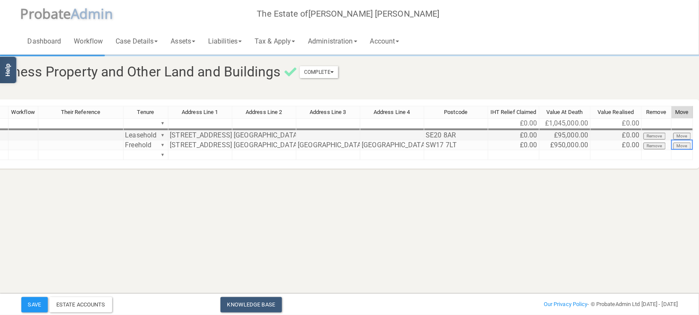
drag, startPoint x: 686, startPoint y: 144, endPoint x: 685, endPoint y: 131, distance: 13.3
click at [685, 131] on tbody "Totals ▼ ▼ £0.00 £1,045,000.00 £0.00 ▼ ▼ Other Land or Buildings ▼ Select Conta…" at bounding box center [252, 139] width 881 height 42
click at [685, 143] on button "Move" at bounding box center [681, 145] width 17 height 7
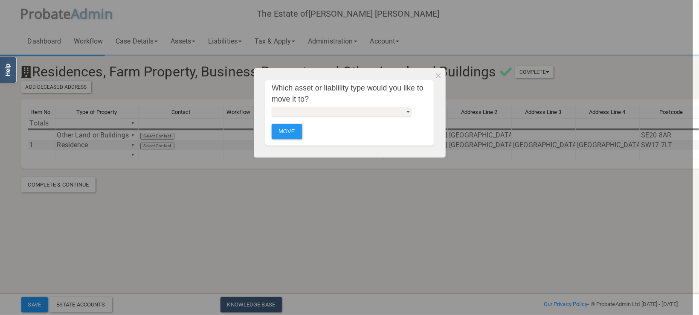
scroll to position [0, 0]
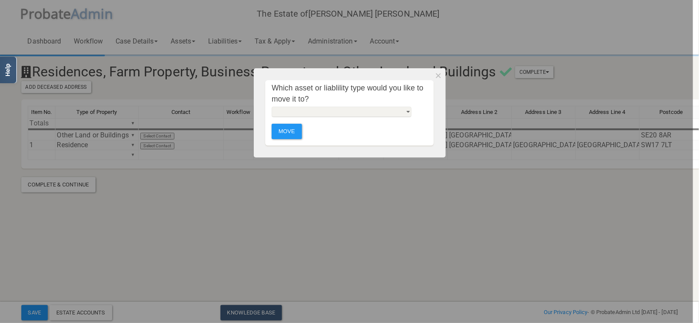
drag, startPoint x: 406, startPoint y: 111, endPoint x: 566, endPoint y: 229, distance: 198.3
click at [569, 226] on div at bounding box center [346, 161] width 693 height 323
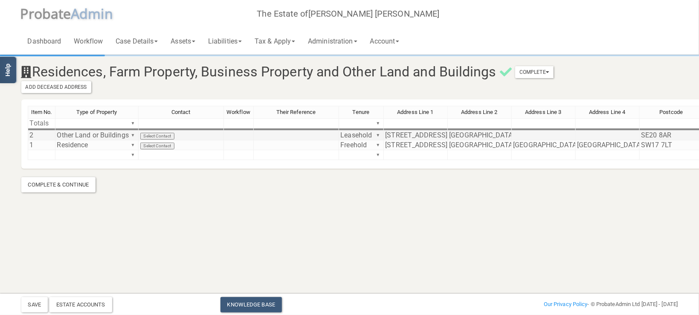
click at [37, 132] on td "2" at bounding box center [42, 136] width 28 height 10
click at [41, 144] on td "1" at bounding box center [42, 145] width 28 height 10
click at [206, 228] on html "</div></div> Help Toggle navigation P robate A dmin The Estate of [GEOGRAPHIC_D…" at bounding box center [349, 157] width 699 height 315
click at [525, 135] on td at bounding box center [544, 136] width 64 height 10
type textarea "l"
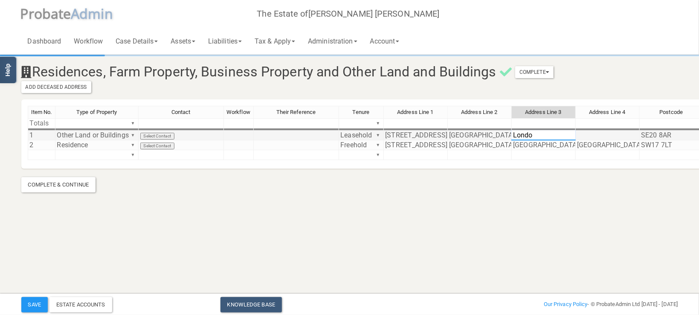
type textarea "[GEOGRAPHIC_DATA]"
click at [427, 220] on section "Residences, Farm Property, Business Property and Other Land and Buildings Compl…" at bounding box center [349, 112] width 699 height 224
click at [33, 304] on button "Save" at bounding box center [34, 304] width 26 height 15
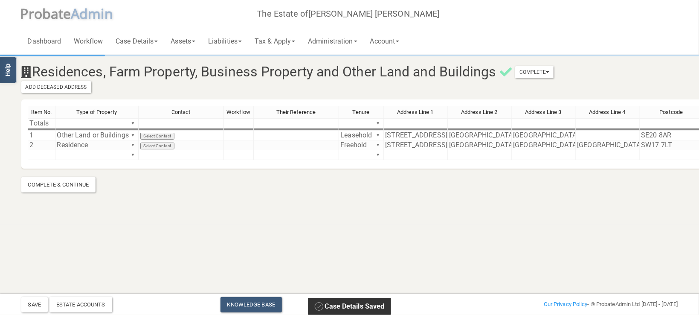
click at [76, 19] on span "A dmin" at bounding box center [92, 13] width 42 height 18
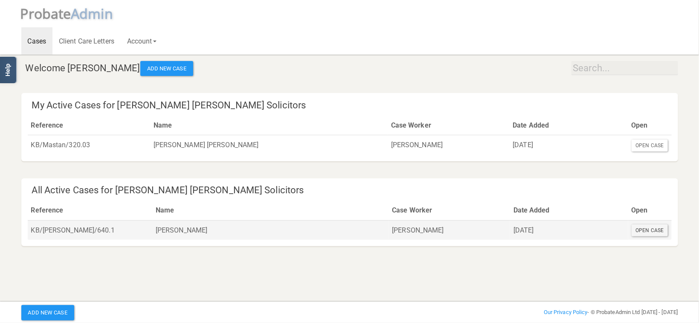
click at [657, 233] on div "Open Case" at bounding box center [650, 230] width 37 height 12
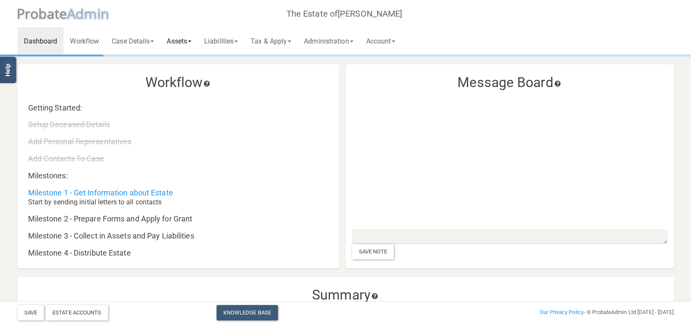
click at [198, 43] on link "Assets" at bounding box center [179, 40] width 38 height 27
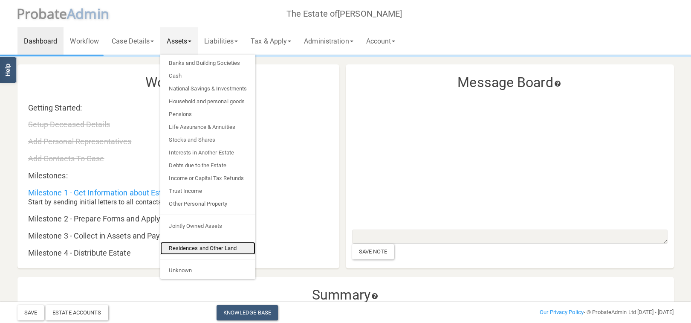
click at [201, 247] on link "Residences and Other Land" at bounding box center [207, 248] width 95 height 13
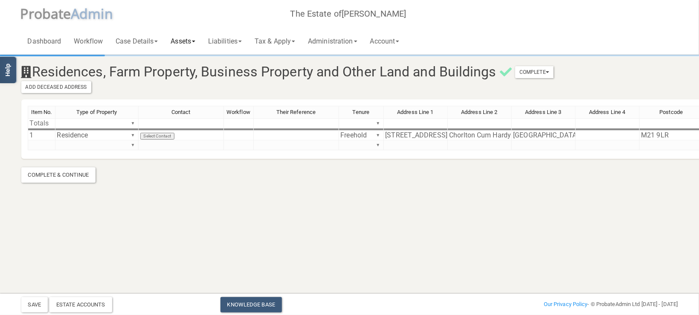
click at [178, 39] on link "Assets" at bounding box center [183, 40] width 38 height 27
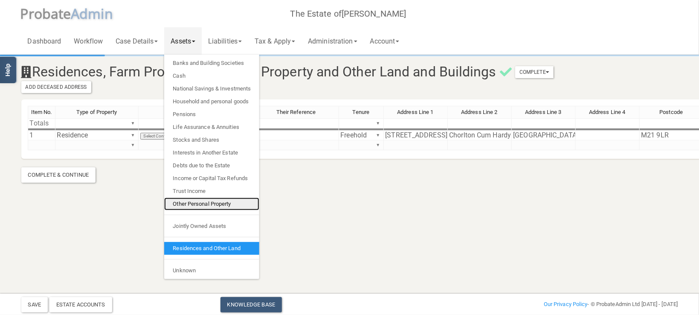
click at [200, 206] on link "Other Personal Property" at bounding box center [211, 203] width 95 height 13
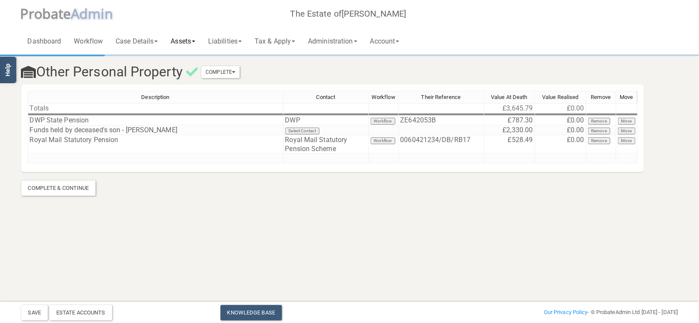
click at [187, 44] on link "Assets" at bounding box center [183, 40] width 38 height 27
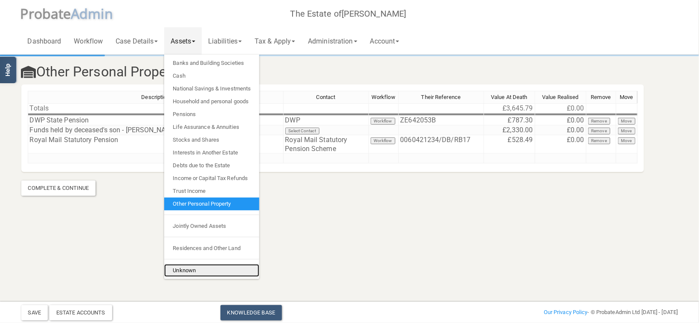
click at [197, 270] on link "Unknown" at bounding box center [211, 270] width 95 height 13
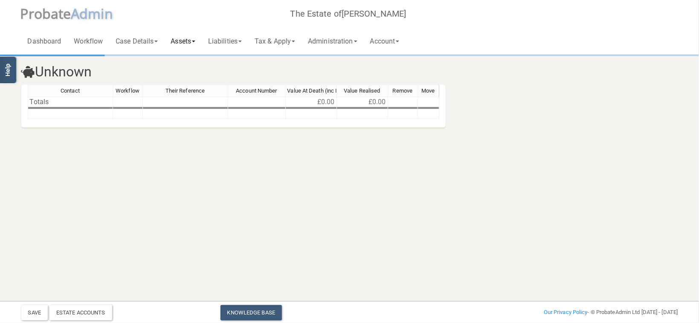
click at [185, 48] on link "Assets" at bounding box center [183, 40] width 38 height 27
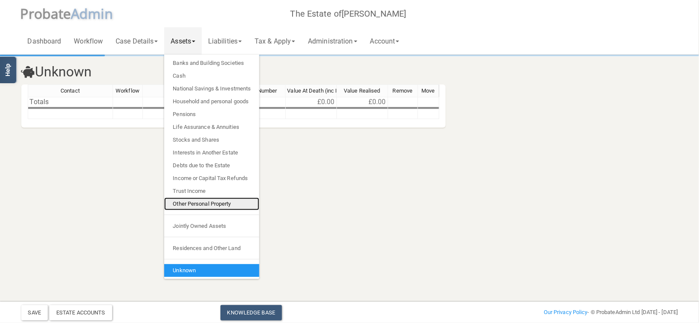
click at [212, 199] on link "Other Personal Property" at bounding box center [211, 203] width 95 height 13
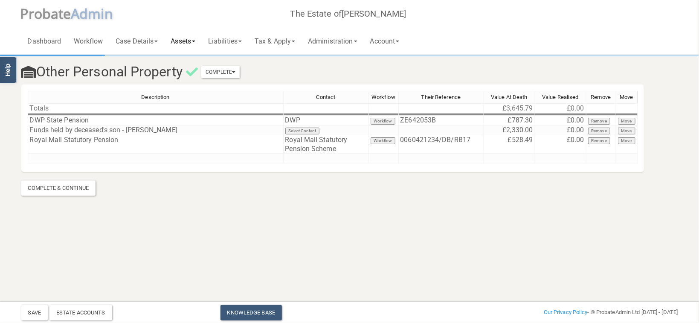
click at [192, 41] on link "Assets" at bounding box center [183, 40] width 38 height 27
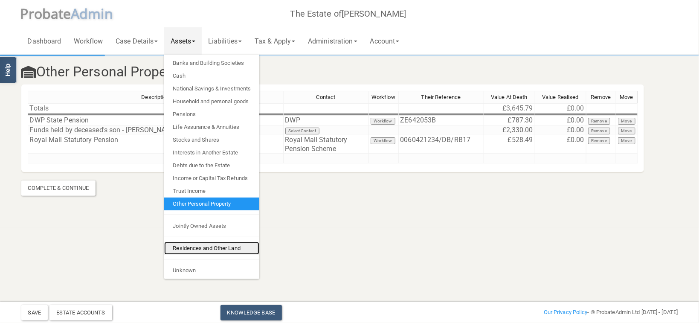
click at [208, 248] on link "Residences and Other Land" at bounding box center [211, 248] width 95 height 13
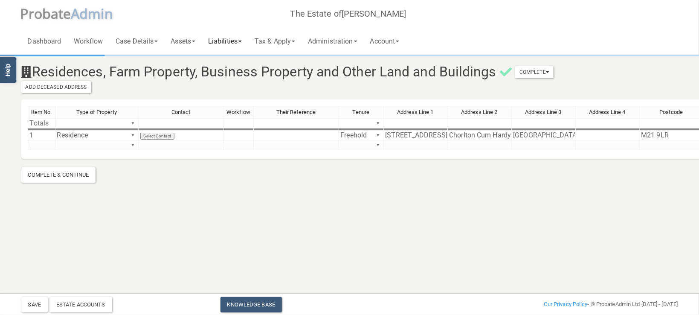
click at [227, 42] on link "Liabilities" at bounding box center [225, 40] width 46 height 27
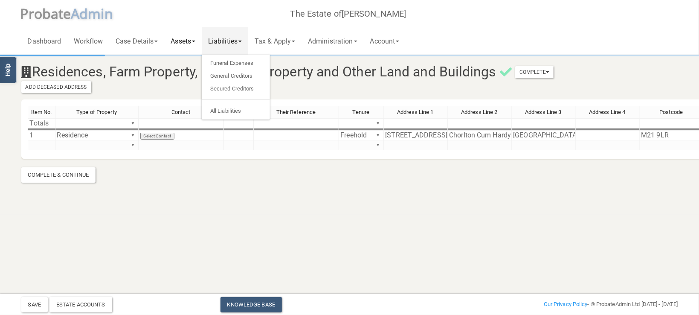
click at [197, 43] on link "Assets" at bounding box center [183, 40] width 38 height 27
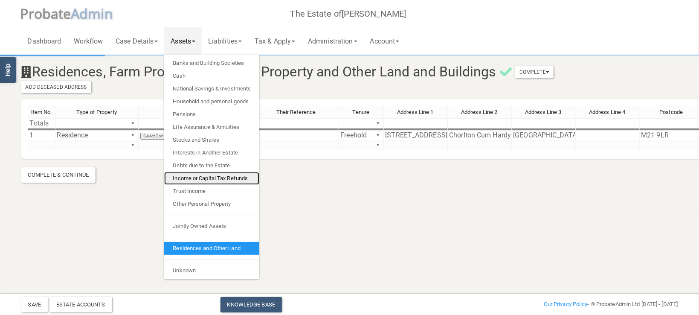
click at [202, 181] on link "Income or Capital Tax Refunds" at bounding box center [211, 178] width 95 height 13
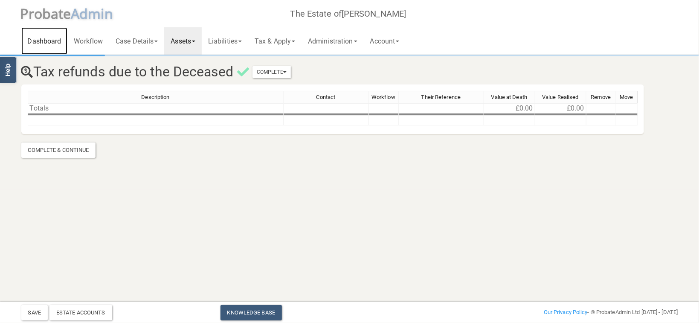
click at [53, 42] on link "Dashboard" at bounding box center [44, 40] width 46 height 27
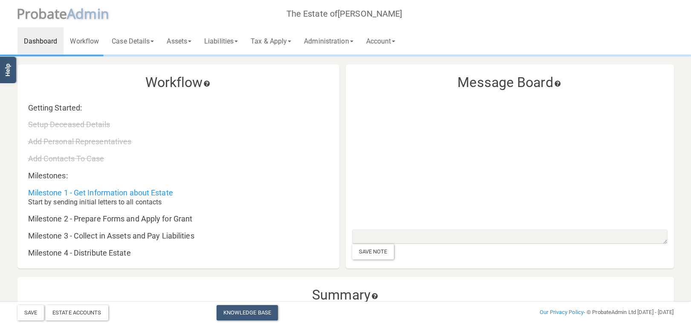
click at [87, 14] on span "dmin" at bounding box center [91, 13] width 33 height 18
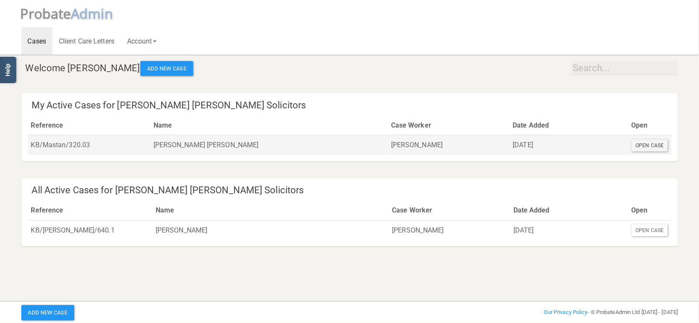
click at [645, 147] on div "Open Case" at bounding box center [650, 145] width 37 height 12
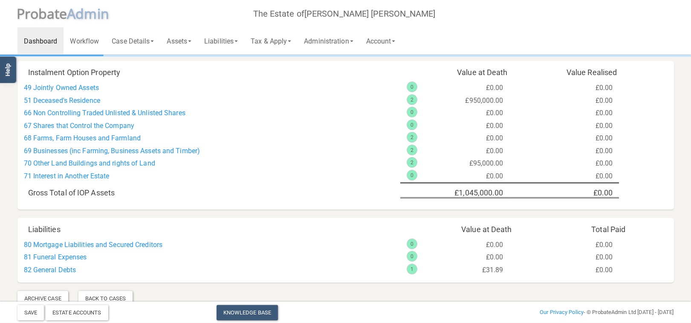
scroll to position [625, 0]
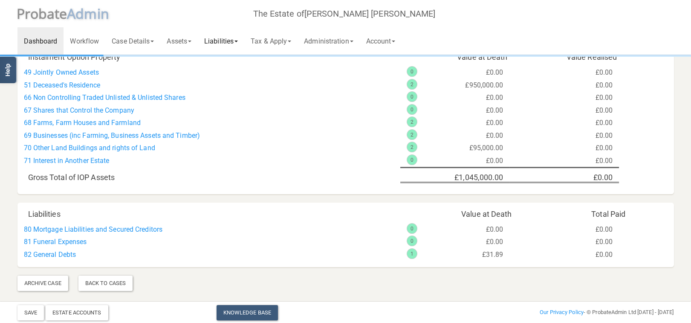
click at [216, 39] on link "Liabilities" at bounding box center [221, 40] width 46 height 27
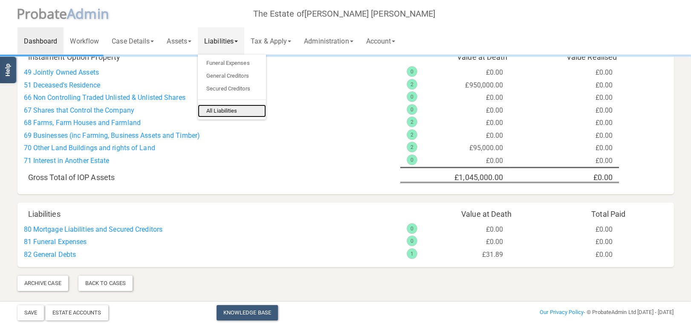
click at [225, 107] on link "All Liabilities" at bounding box center [232, 110] width 68 height 13
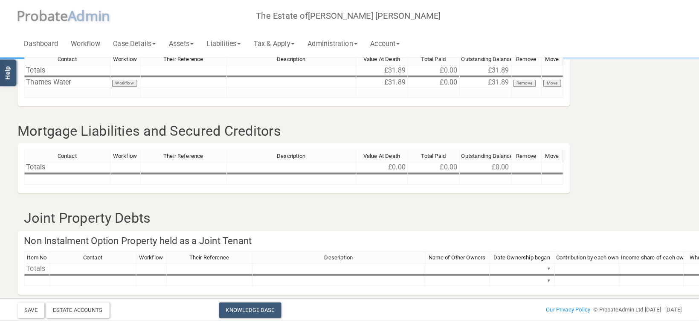
scroll to position [226, 0]
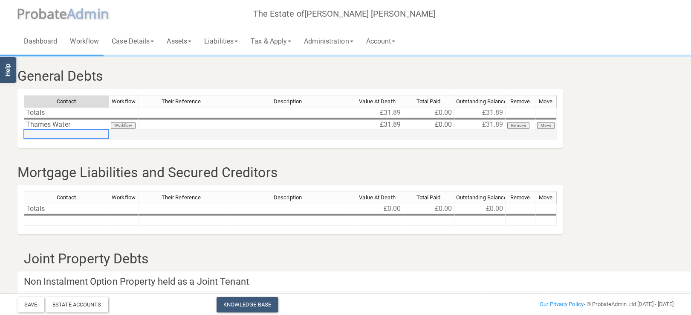
click at [70, 131] on td at bounding box center [66, 135] width 85 height 10
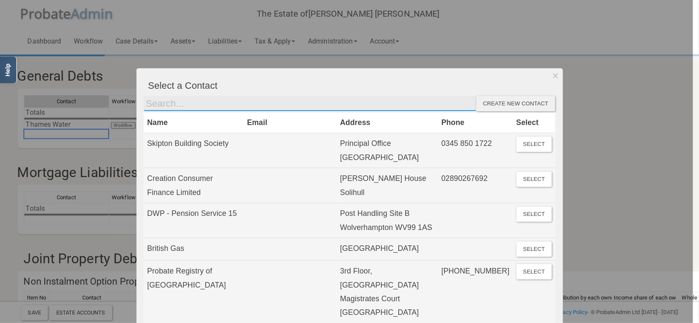
click at [177, 104] on input "text" at bounding box center [310, 103] width 333 height 15
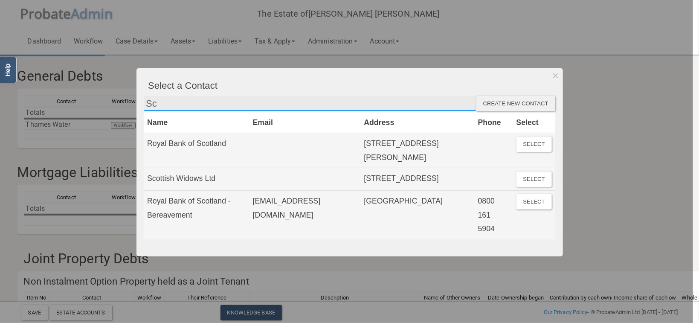
type input "S"
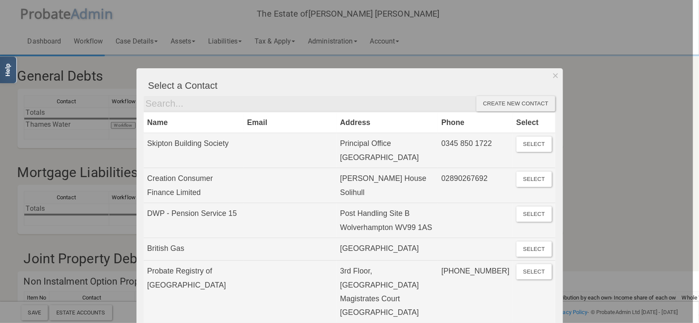
click at [493, 102] on div "Create new contact" at bounding box center [515, 103] width 79 height 15
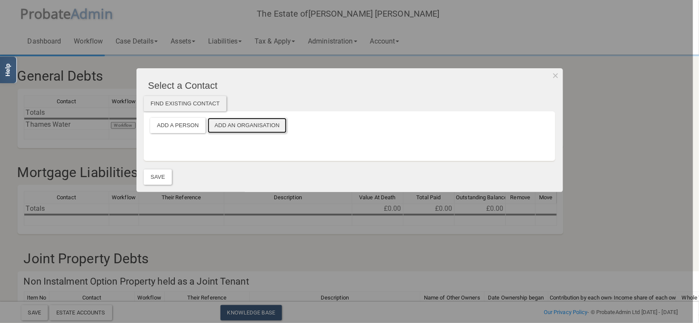
click at [250, 122] on button "Add an Organisation" at bounding box center [247, 125] width 79 height 15
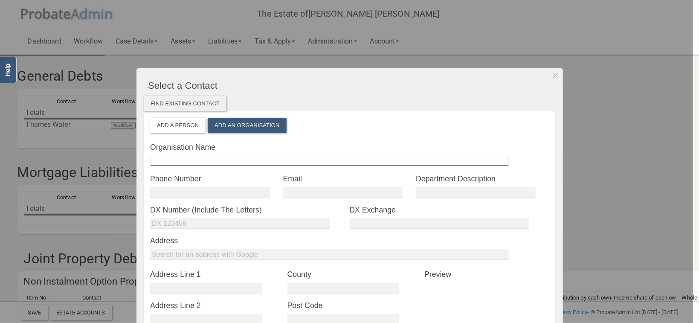
click at [178, 159] on input "text" at bounding box center [329, 161] width 359 height 11
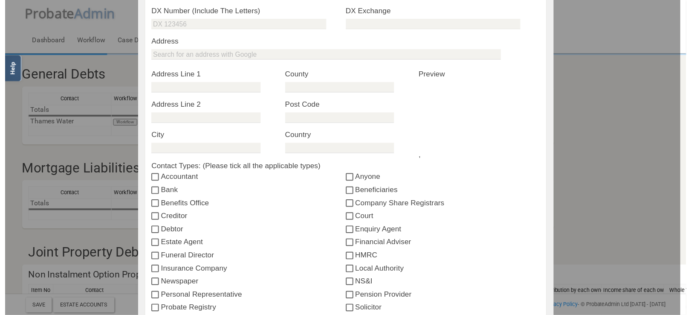
scroll to position [326, 0]
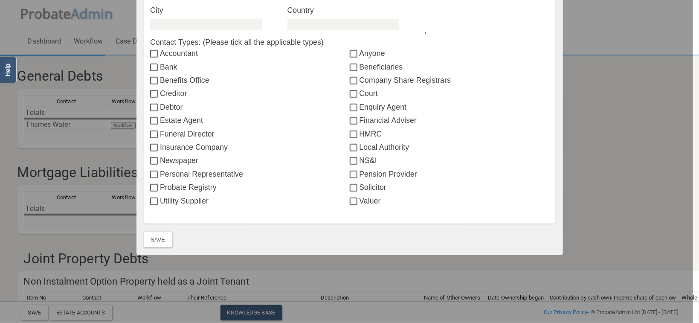
type input "Scottish Power"
click at [163, 203] on label "Utility Supplier" at bounding box center [249, 200] width 199 height 11
click at [160, 203] on input "Utility Supplier" at bounding box center [155, 201] width 10 height 7
checkbox input "true"
click at [155, 240] on button "Save" at bounding box center [158, 239] width 28 height 15
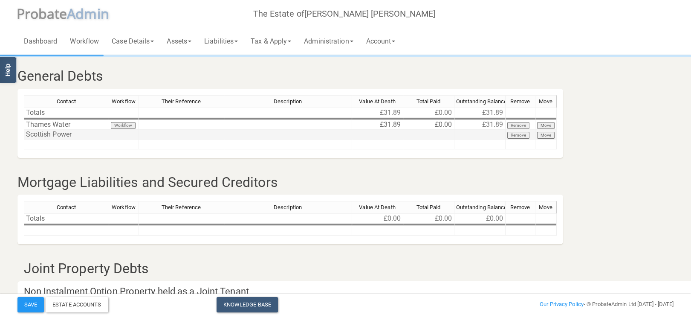
click at [126, 137] on td at bounding box center [124, 135] width 30 height 10
click at [212, 131] on td at bounding box center [181, 135] width 85 height 10
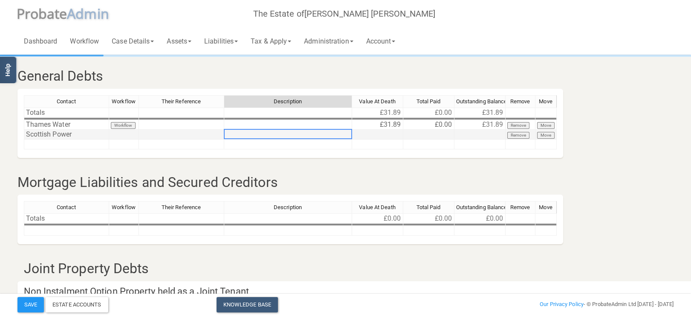
click at [260, 134] on td at bounding box center [288, 135] width 128 height 10
click at [320, 124] on td at bounding box center [288, 125] width 128 height 10
click at [269, 137] on td at bounding box center [288, 135] width 128 height 10
type textarea "Gas and electric bill"
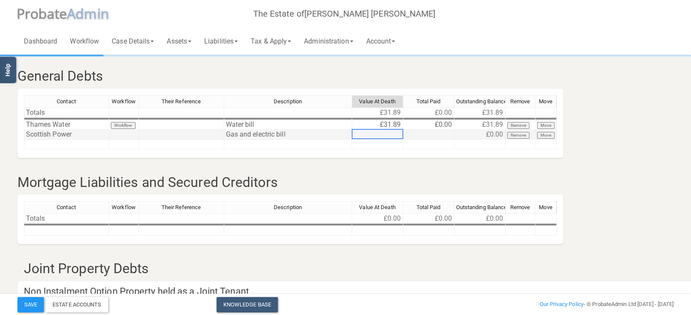
click at [369, 133] on td at bounding box center [377, 135] width 51 height 10
type textarea "193.41"
click at [441, 273] on h3 "Joint Property Debts" at bounding box center [290, 268] width 547 height 15
click at [75, 17] on span "A dmin" at bounding box center [88, 13] width 42 height 18
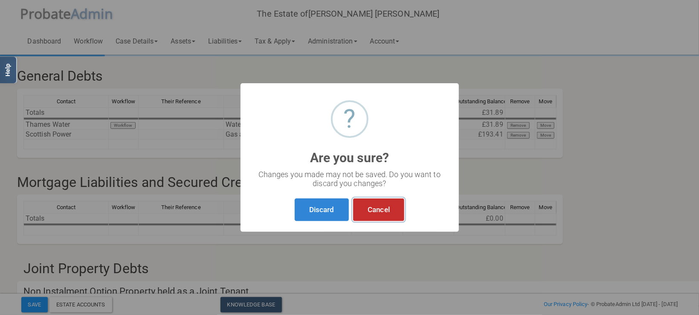
click at [385, 209] on button "Cancel" at bounding box center [378, 209] width 51 height 23
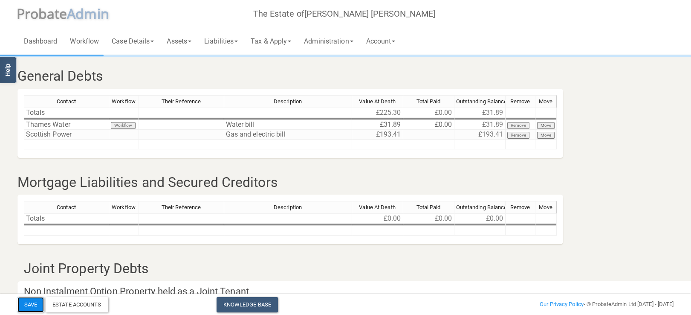
click at [31, 303] on button "Save" at bounding box center [30, 304] width 26 height 15
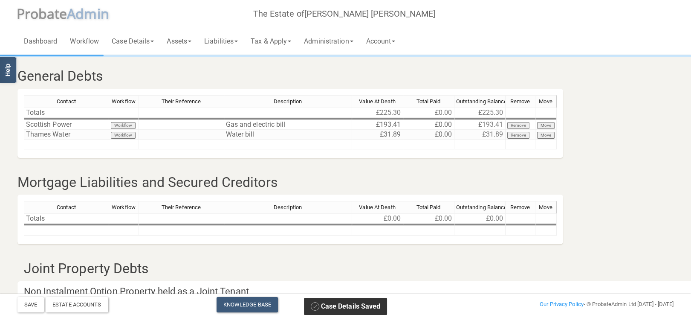
click at [77, 12] on span "A dmin" at bounding box center [88, 13] width 42 height 18
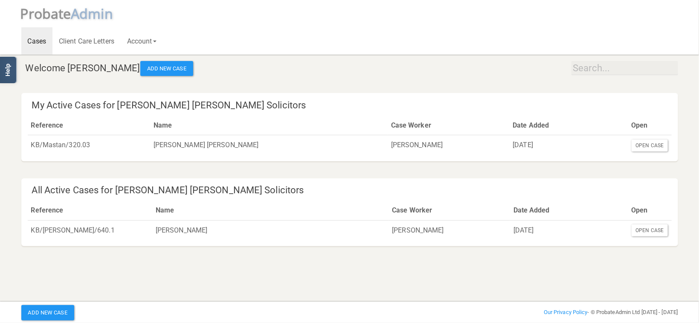
click at [77, 19] on span "A dmin" at bounding box center [92, 13] width 42 height 18
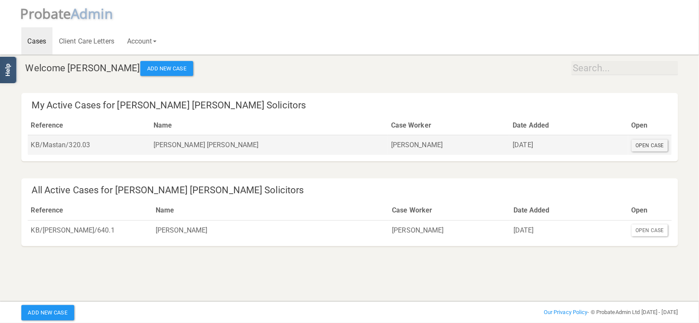
click at [645, 143] on div "Open Case" at bounding box center [650, 145] width 37 height 12
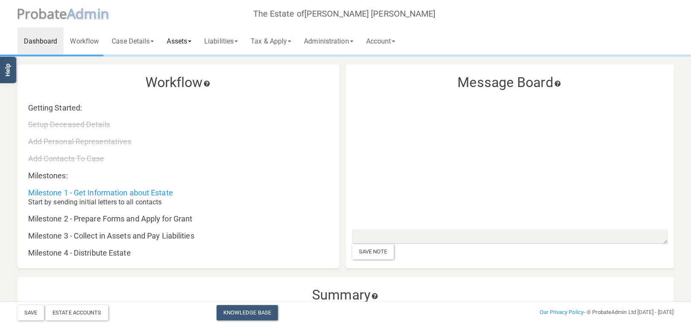
click at [167, 40] on link "Assets" at bounding box center [179, 40] width 38 height 27
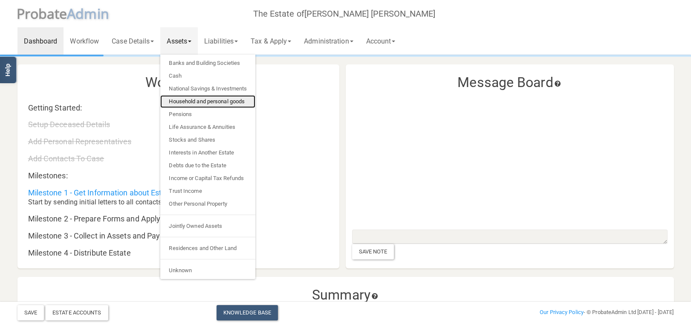
click at [200, 99] on link "Household and personal goods" at bounding box center [207, 101] width 95 height 13
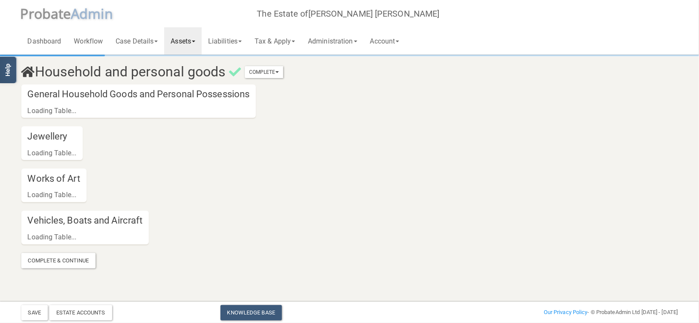
click at [81, 15] on span "A dmin" at bounding box center [92, 13] width 42 height 18
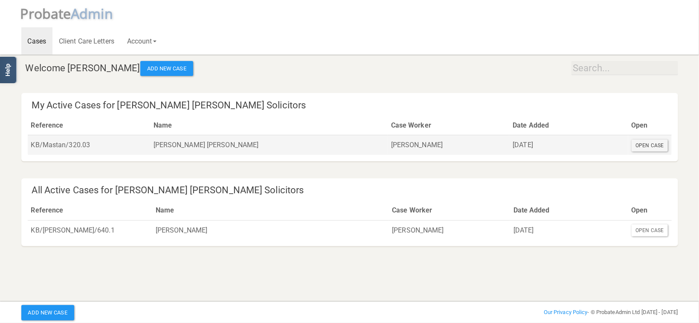
click at [637, 142] on div "Open Case" at bounding box center [650, 145] width 37 height 12
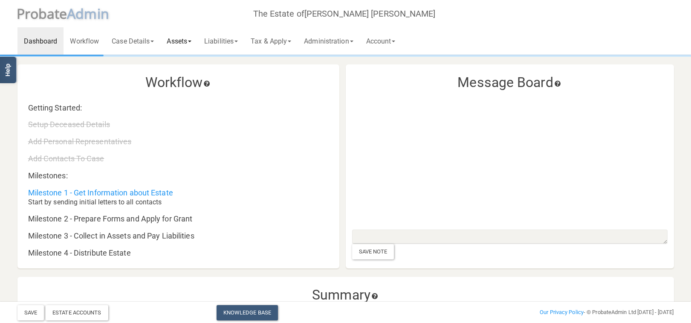
click at [183, 38] on link "Assets" at bounding box center [179, 40] width 38 height 27
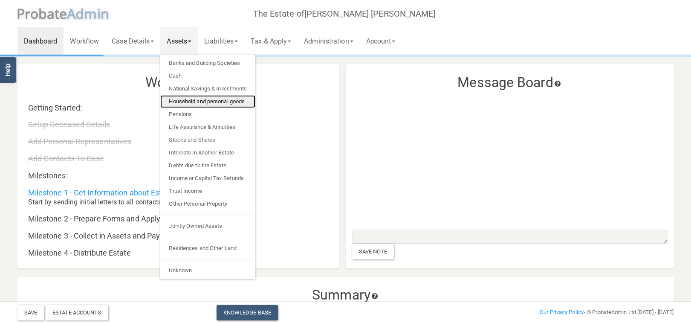
click at [198, 99] on link "Household and personal goods" at bounding box center [207, 101] width 95 height 13
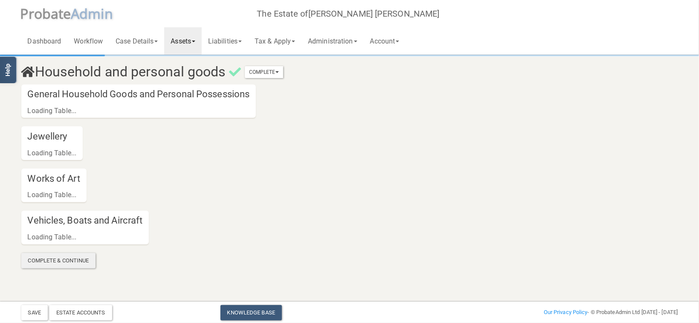
click at [61, 260] on div "Complete & Continue" at bounding box center [58, 260] width 75 height 15
click at [80, 13] on span "A dmin" at bounding box center [92, 13] width 42 height 18
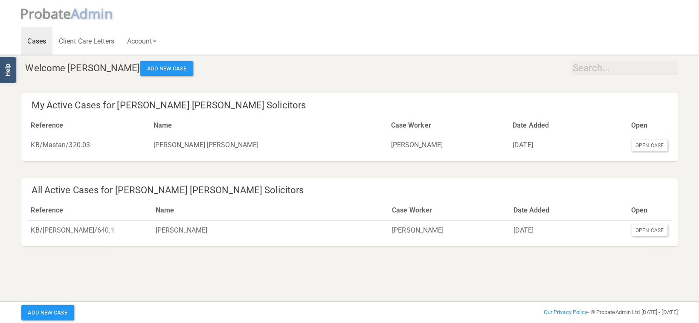
click at [156, 281] on section "Welcome [PERSON_NAME] Add New Case My Active Cases for [PERSON_NAME] [PERSON_NA…" at bounding box center [349, 143] width 699 height 287
click at [150, 40] on link "Account" at bounding box center [142, 40] width 42 height 27
click at [154, 86] on link "Logout" at bounding box center [155, 88] width 68 height 13
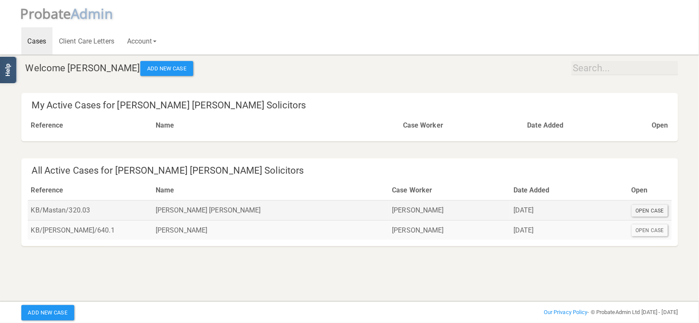
click at [645, 215] on div "Open Case" at bounding box center [650, 211] width 37 height 12
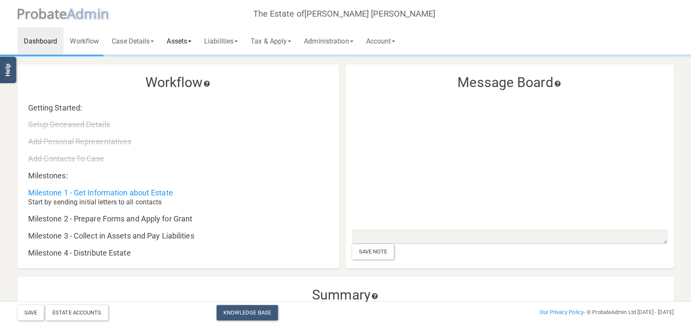
click at [175, 35] on link "Assets" at bounding box center [179, 40] width 38 height 27
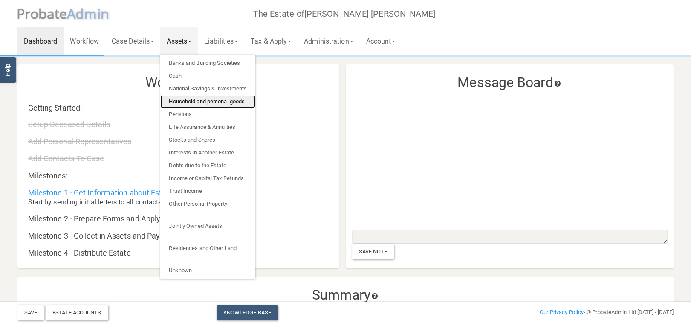
click at [197, 101] on link "Household and personal goods" at bounding box center [207, 101] width 95 height 13
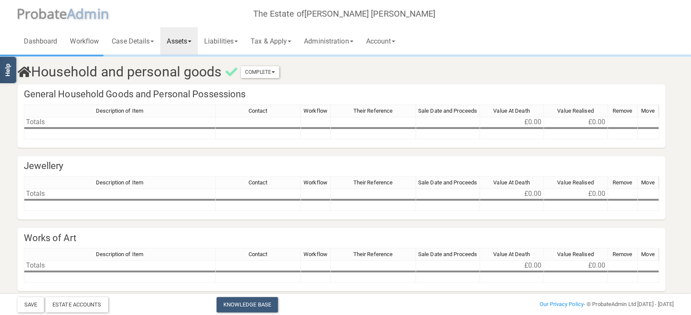
click at [24, 128] on div "Description of Item Contact Workflow Their Reference Sale Date and Proceeds Val…" at bounding box center [24, 121] width 0 height 35
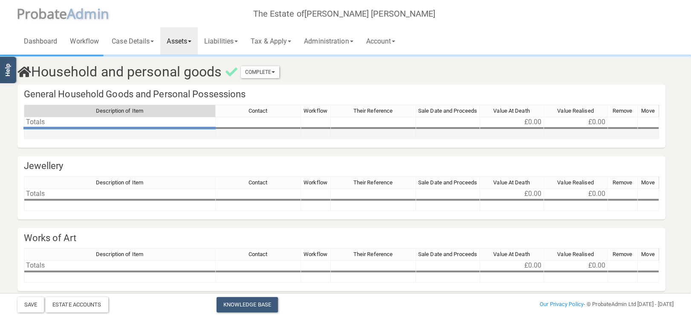
click at [509, 131] on td at bounding box center [512, 134] width 64 height 10
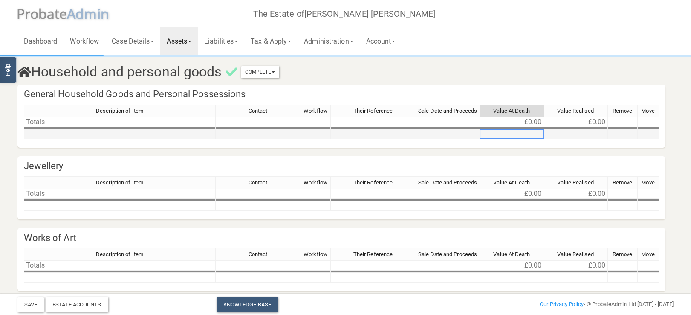
click at [509, 131] on td at bounding box center [512, 134] width 64 height 10
type textarea "500"
click at [428, 157] on section "Household and personal goods Complete Mark As Incomplete Mark As Complete Gener…" at bounding box center [346, 221] width 670 height 331
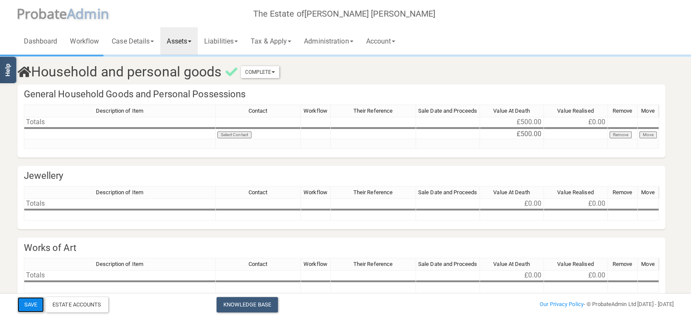
click at [23, 305] on button "Save" at bounding box center [30, 304] width 26 height 15
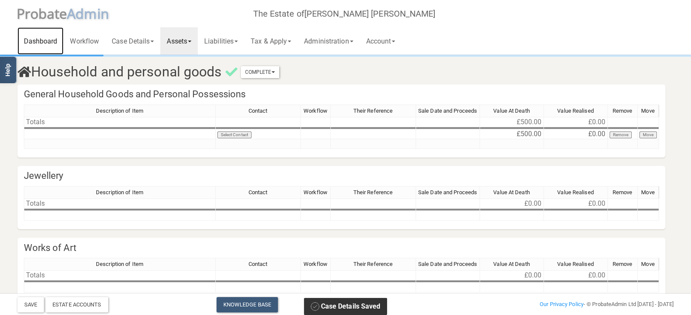
click at [49, 38] on link "Dashboard" at bounding box center [40, 40] width 46 height 27
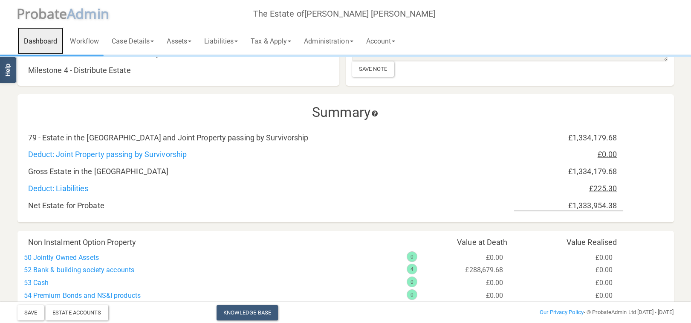
scroll to position [271, 0]
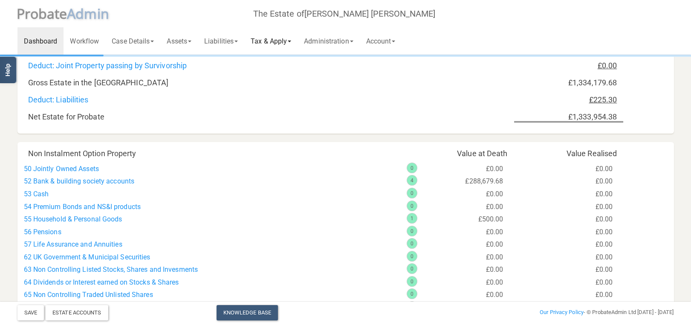
click at [276, 34] on link "Tax & Apply" at bounding box center [270, 40] width 53 height 27
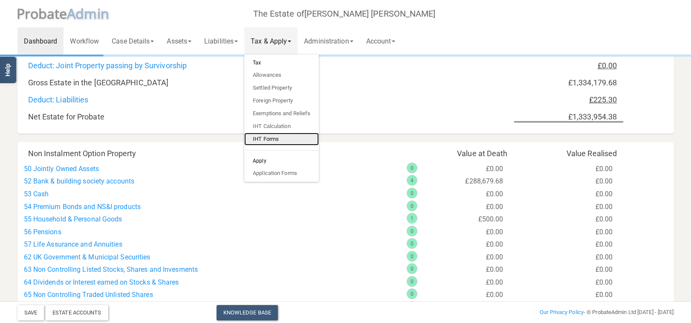
click at [282, 136] on link "IHT Forms" at bounding box center [281, 139] width 75 height 13
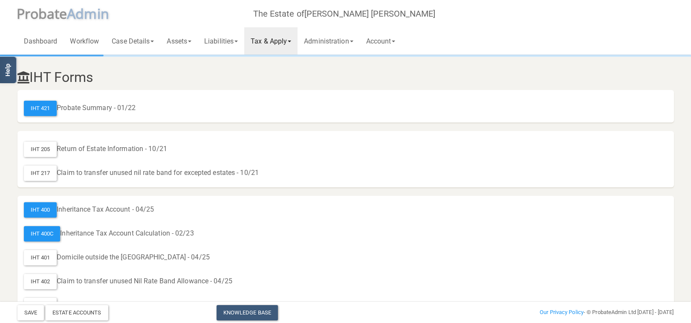
click at [287, 46] on link "Tax & Apply" at bounding box center [270, 40] width 53 height 27
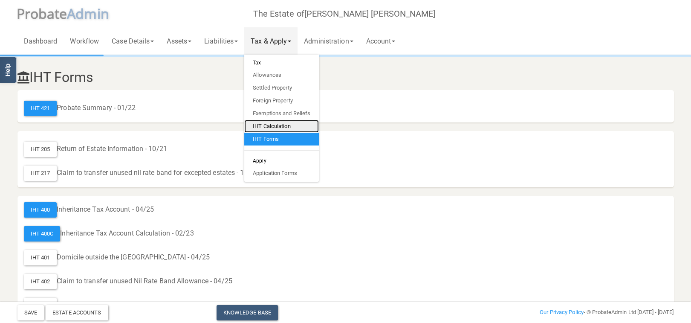
click at [287, 126] on link "IHT Calculation" at bounding box center [281, 126] width 75 height 13
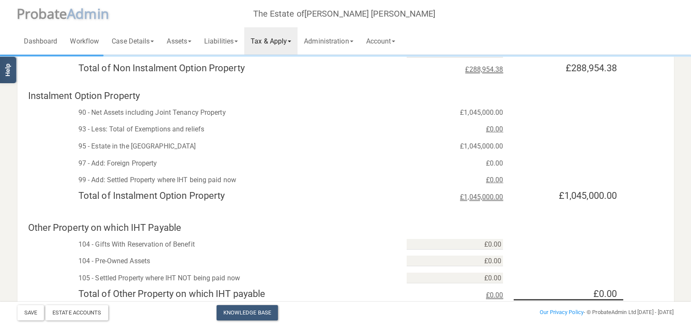
scroll to position [35, 0]
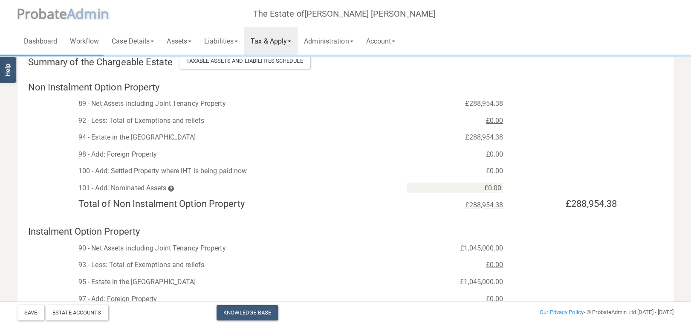
click at [289, 45] on link "Tax & Apply" at bounding box center [270, 40] width 53 height 27
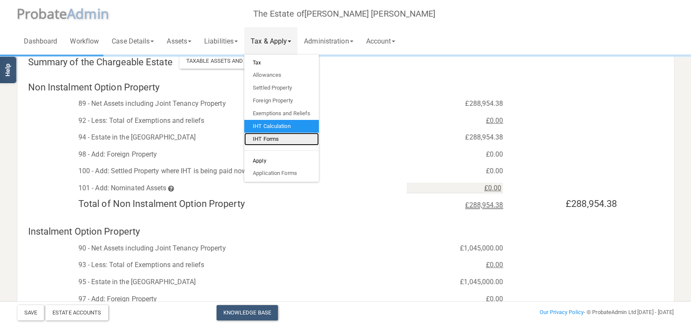
click at [280, 139] on link "IHT Forms" at bounding box center [281, 139] width 75 height 13
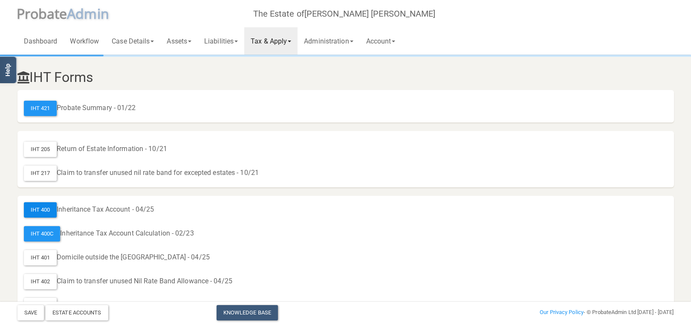
click at [42, 215] on div "IHT 400" at bounding box center [40, 209] width 33 height 15
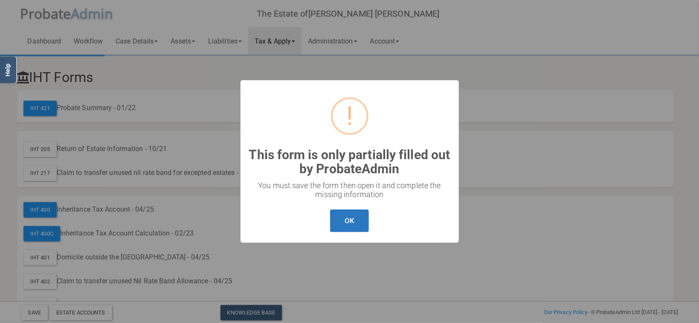
click at [360, 223] on button "OK" at bounding box center [349, 220] width 39 height 23
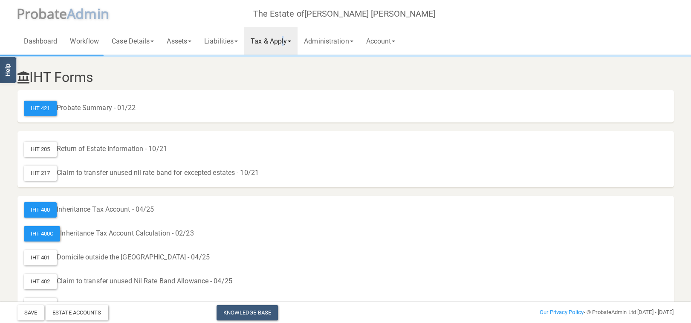
click at [287, 43] on link "Tax & Apply" at bounding box center [270, 40] width 53 height 27
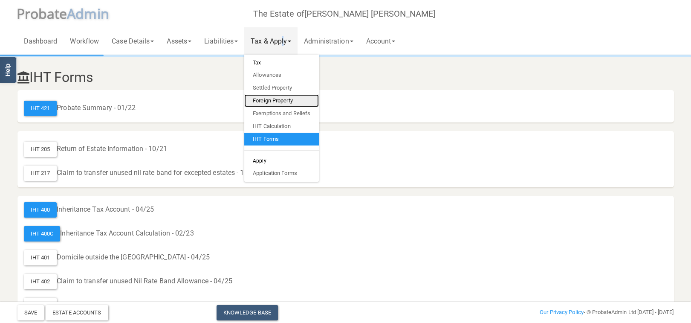
click at [279, 101] on link "Foreign Property" at bounding box center [281, 100] width 75 height 13
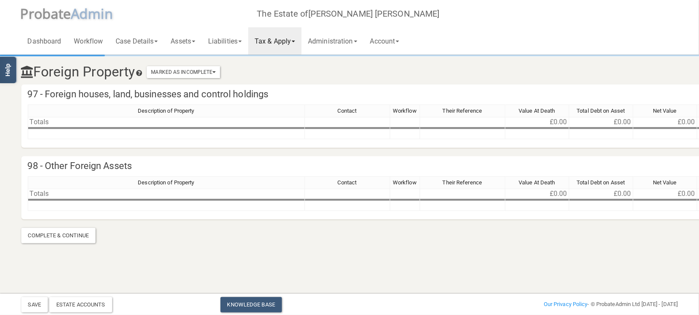
click at [282, 39] on link "Tax & Apply" at bounding box center [274, 40] width 53 height 27
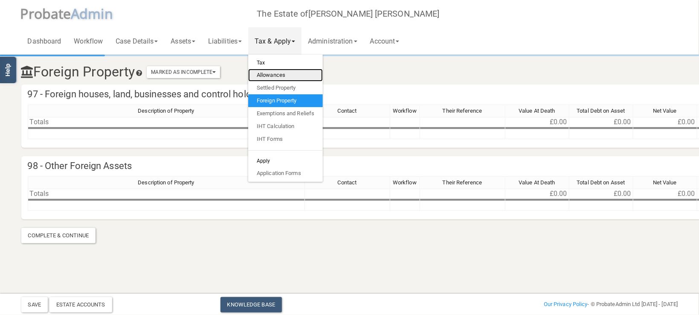
click at [286, 78] on link "Allowances" at bounding box center [285, 75] width 75 height 13
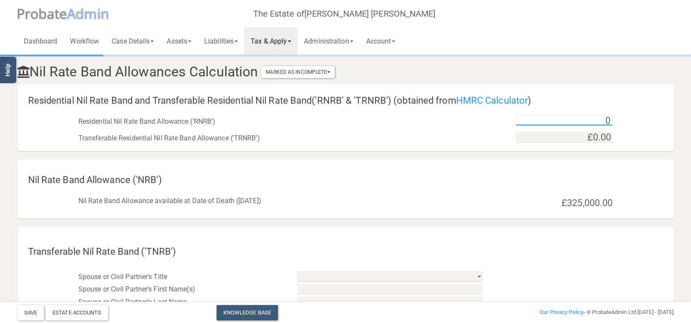
click at [582, 122] on input "0" at bounding box center [564, 120] width 97 height 11
click at [637, 129] on div "Transferable Residential Nil Rate Band Allowance ('TRNRB') £0.00" at bounding box center [345, 136] width 657 height 17
click at [580, 123] on input "350" at bounding box center [564, 120] width 97 height 11
click at [673, 126] on div "Residential Nil Rate Band Allowance ('RNRB') £3,500,000.00" at bounding box center [345, 119] width 657 height 17
click at [596, 121] on input "3500000" at bounding box center [564, 120] width 97 height 11
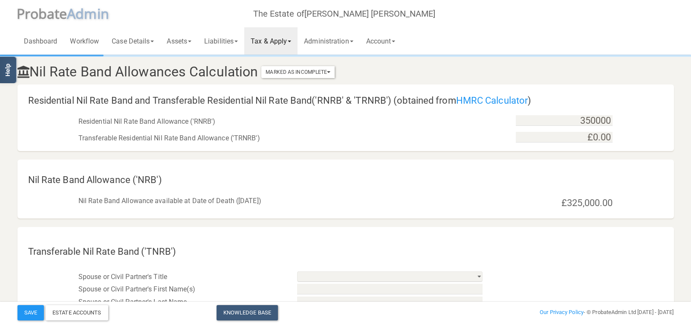
type input "£350,000.00"
click at [645, 127] on div "Residential Nil Rate Band Allowance ('RNRB') £350,000.00" at bounding box center [345, 119] width 657 height 17
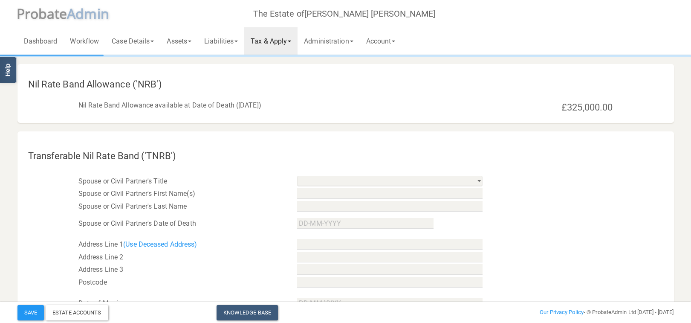
scroll to position [5, 0]
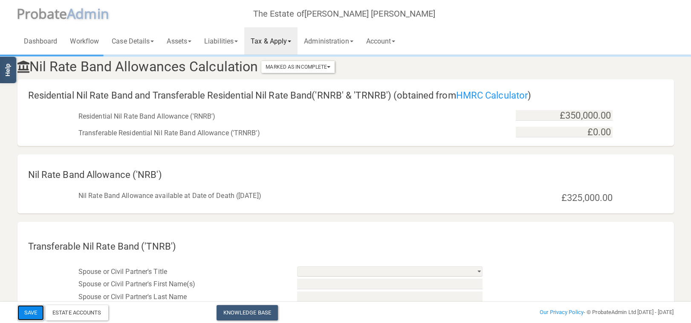
click at [26, 313] on button "Save" at bounding box center [30, 312] width 26 height 15
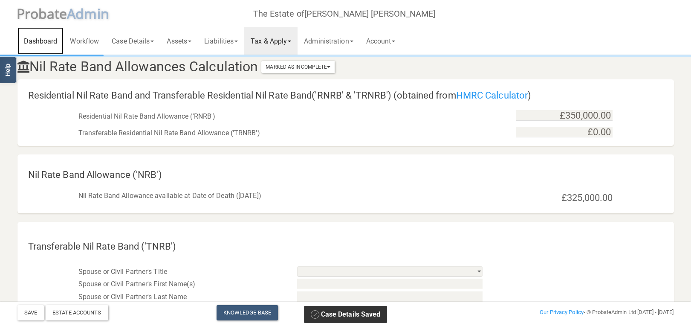
click at [37, 36] on link "Dashboard" at bounding box center [40, 40] width 46 height 27
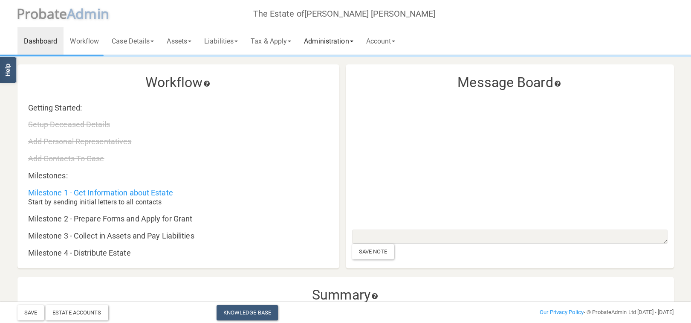
click at [335, 40] on link "Administration" at bounding box center [329, 40] width 62 height 27
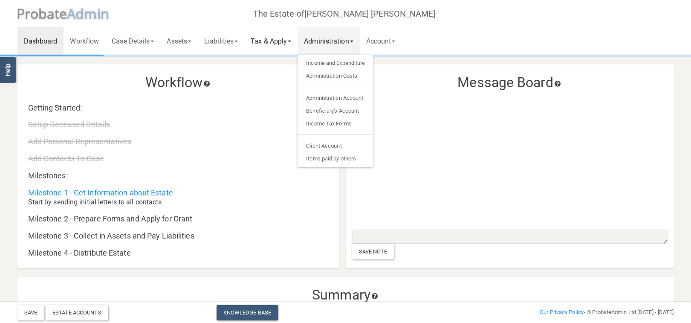
click at [276, 44] on link "Tax & Apply" at bounding box center [270, 40] width 53 height 27
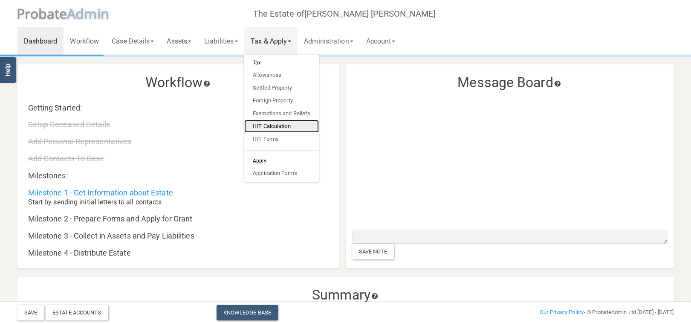
click at [281, 125] on link "IHT Calculation" at bounding box center [281, 126] width 75 height 13
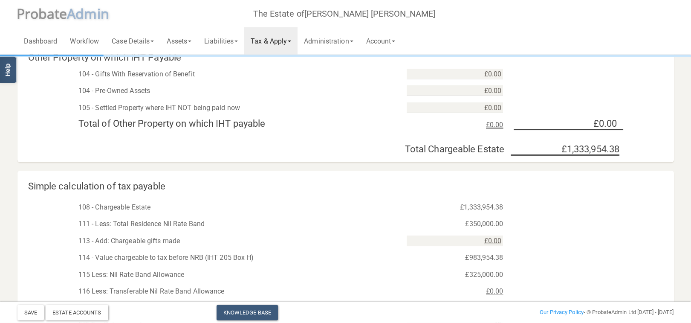
scroll to position [396, 0]
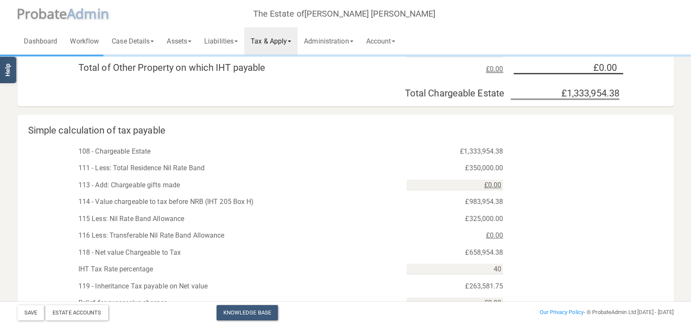
click at [285, 43] on link "Tax & Apply" at bounding box center [270, 40] width 53 height 27
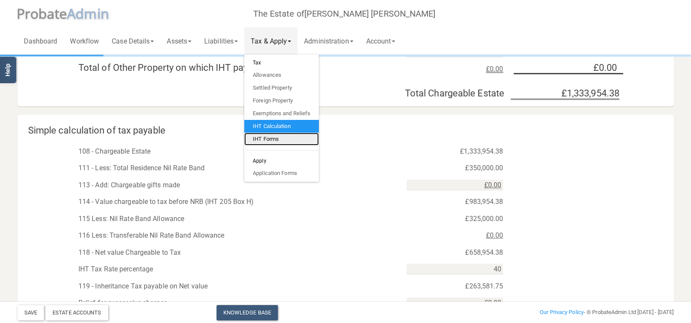
click at [277, 136] on link "IHT Forms" at bounding box center [281, 139] width 75 height 13
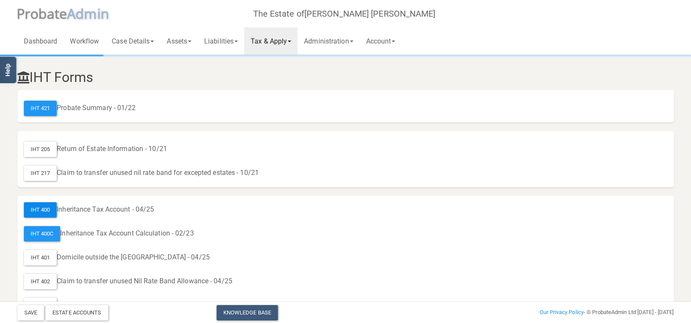
click at [41, 206] on div "IHT 400" at bounding box center [40, 209] width 33 height 15
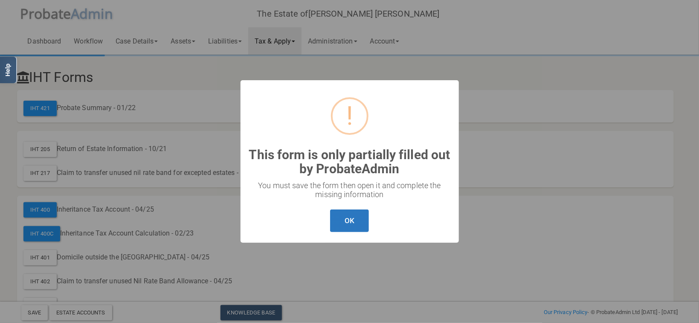
click at [345, 221] on button "OK" at bounding box center [349, 220] width 39 height 23
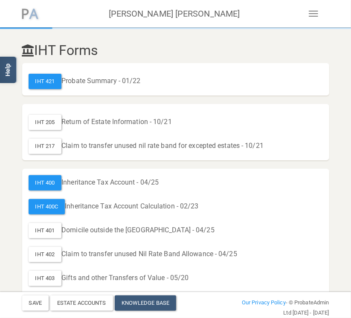
click at [27, 18] on span "P robate" at bounding box center [25, 13] width 8 height 18
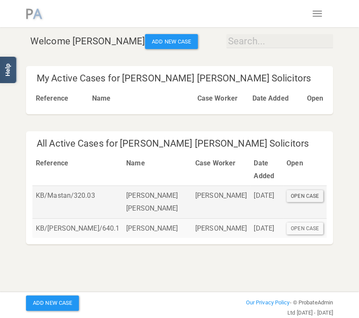
click at [293, 190] on div "Open Case" at bounding box center [305, 196] width 37 height 12
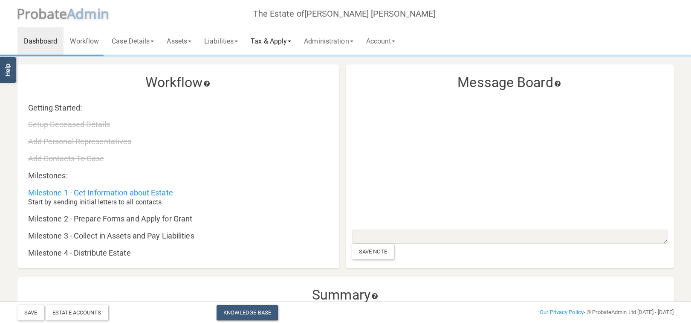
click at [270, 41] on link "Tax & Apply" at bounding box center [270, 40] width 53 height 27
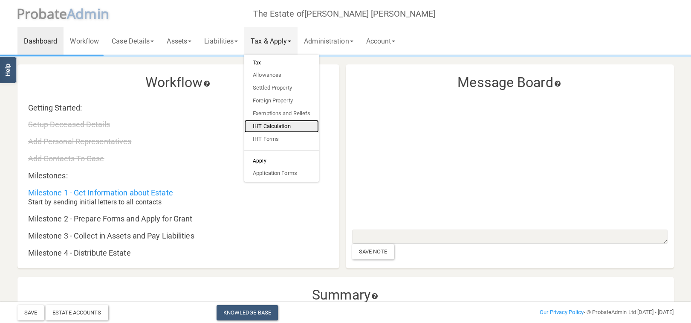
click at [277, 128] on link "IHT Calculation" at bounding box center [281, 126] width 75 height 13
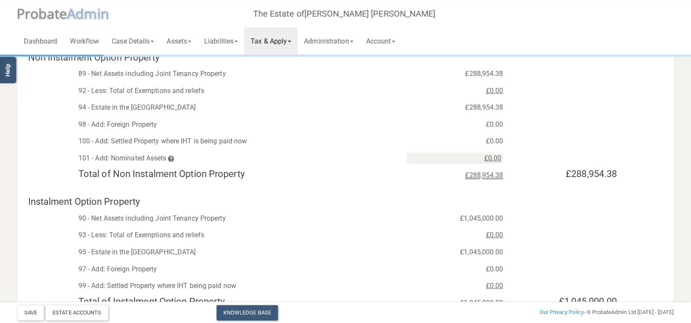
scroll to position [90, 0]
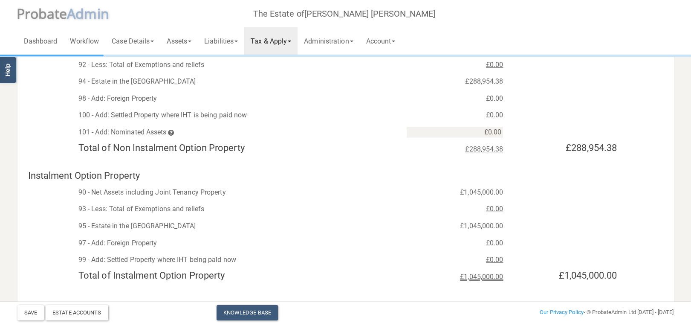
click at [289, 39] on link "Tax & Apply" at bounding box center [270, 40] width 53 height 27
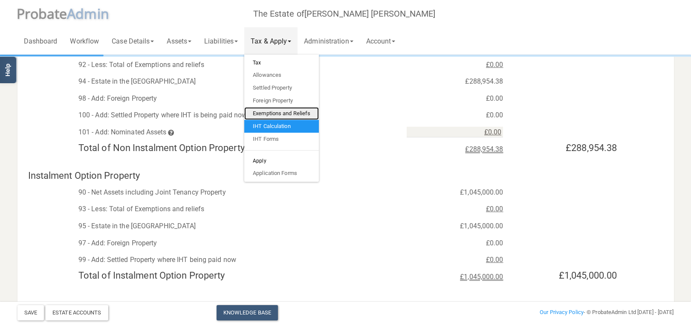
click at [287, 112] on link "Exemptions and Reliefs" at bounding box center [281, 113] width 75 height 13
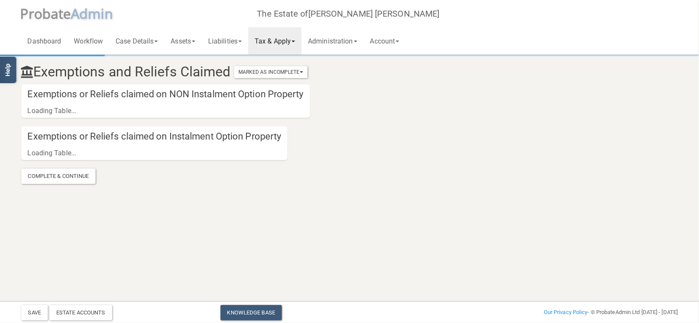
click at [279, 48] on link "Tax & Apply" at bounding box center [274, 40] width 53 height 27
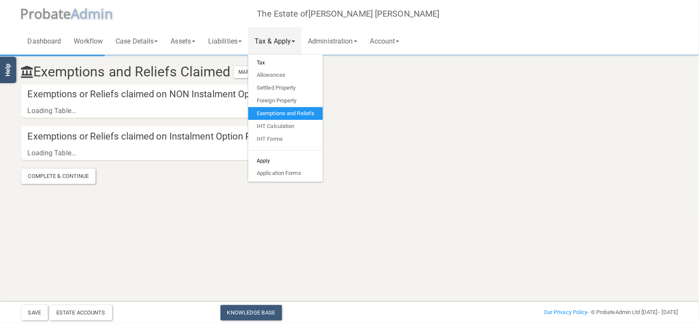
click at [71, 12] on span "robate" at bounding box center [50, 13] width 43 height 18
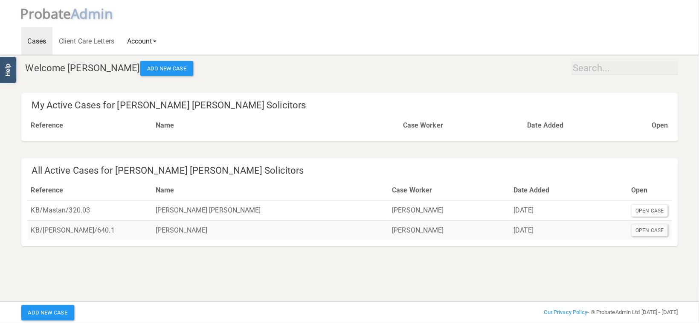
click at [147, 41] on link "Account" at bounding box center [142, 40] width 42 height 27
click at [149, 90] on link "Logout" at bounding box center [155, 88] width 68 height 13
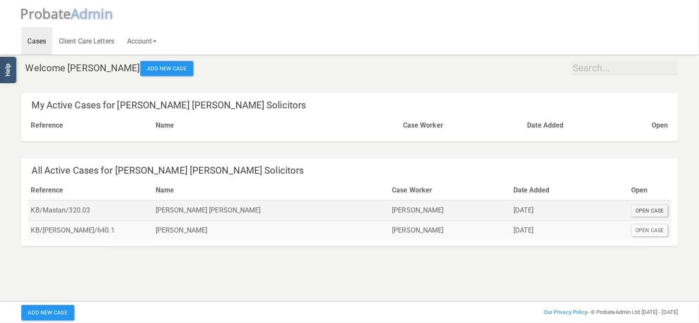
click at [644, 210] on div "Open Case" at bounding box center [650, 211] width 37 height 12
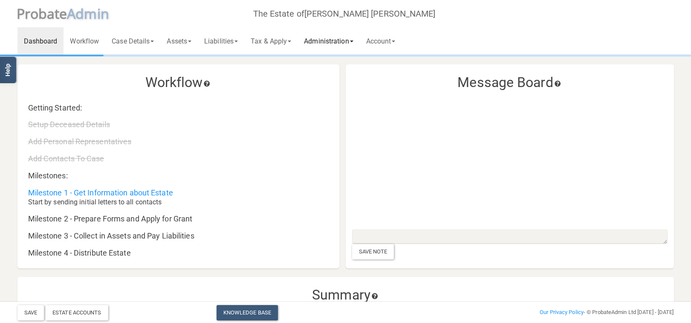
click at [331, 41] on link "Administration" at bounding box center [329, 40] width 62 height 27
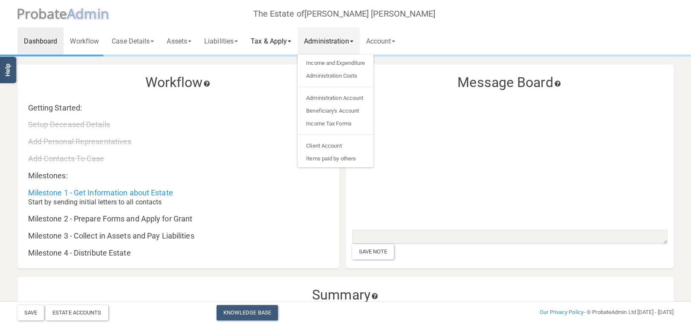
click at [290, 36] on link "Tax & Apply" at bounding box center [270, 40] width 53 height 27
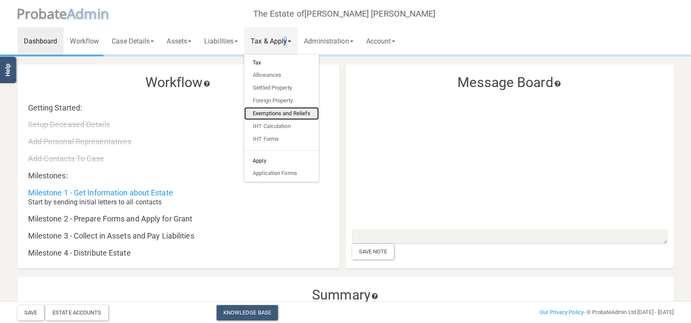
click at [288, 113] on link "Exemptions and Reliefs" at bounding box center [281, 113] width 75 height 13
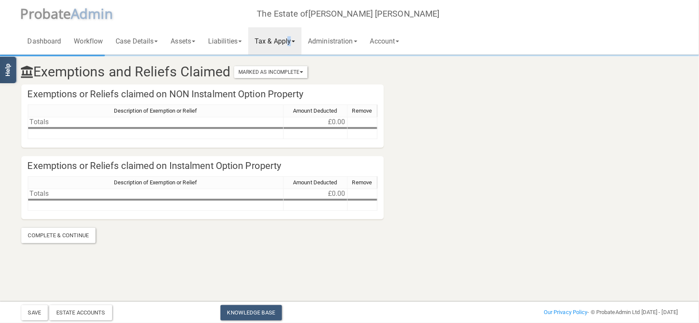
click at [294, 44] on link "Tax & Apply" at bounding box center [274, 40] width 53 height 27
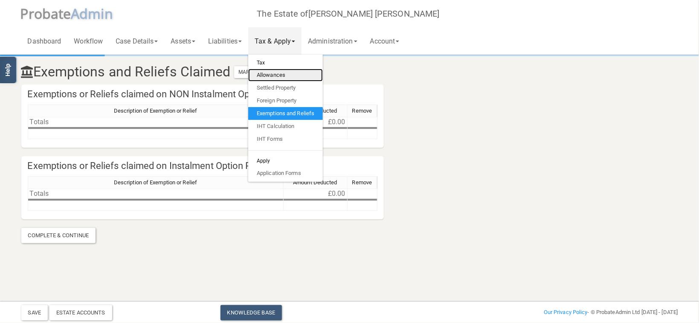
click at [290, 76] on link "Allowances" at bounding box center [285, 75] width 75 height 13
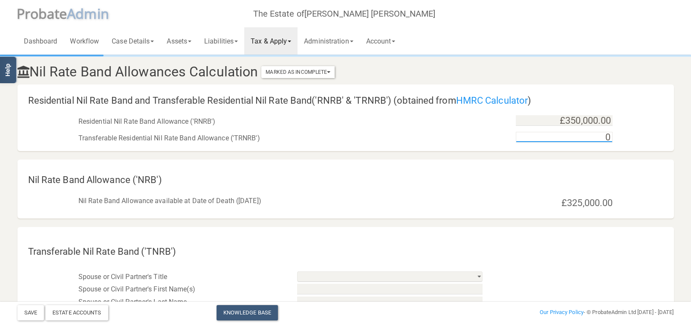
click at [595, 138] on input "0" at bounding box center [564, 137] width 97 height 11
type input "£325,000.00"
click at [32, 311] on button "Save" at bounding box center [30, 312] width 26 height 15
click at [295, 38] on link "Tax & Apply" at bounding box center [270, 40] width 53 height 27
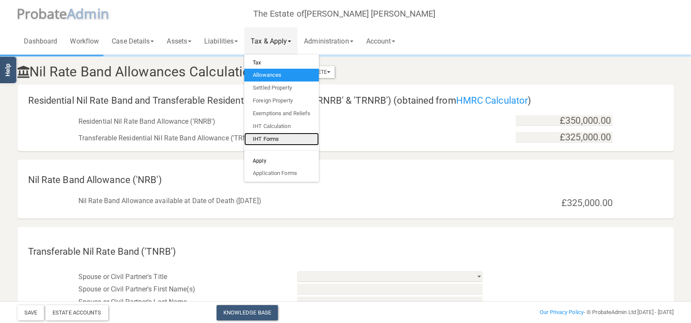
click at [282, 139] on link "IHT Forms" at bounding box center [281, 139] width 75 height 13
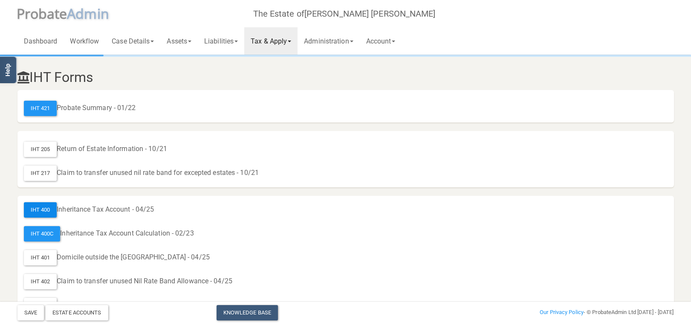
click at [44, 212] on div "IHT 400" at bounding box center [40, 209] width 33 height 15
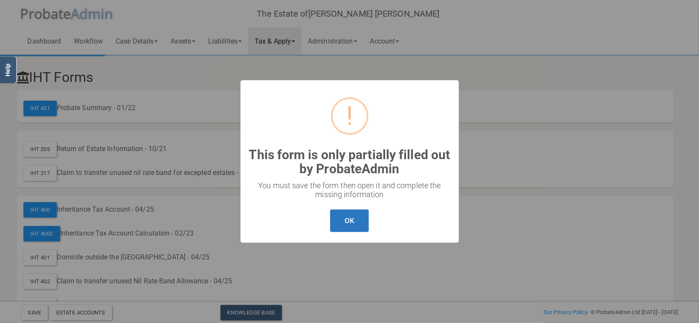
click at [346, 213] on button "OK" at bounding box center [349, 220] width 39 height 23
